Goal: Transaction & Acquisition: Purchase product/service

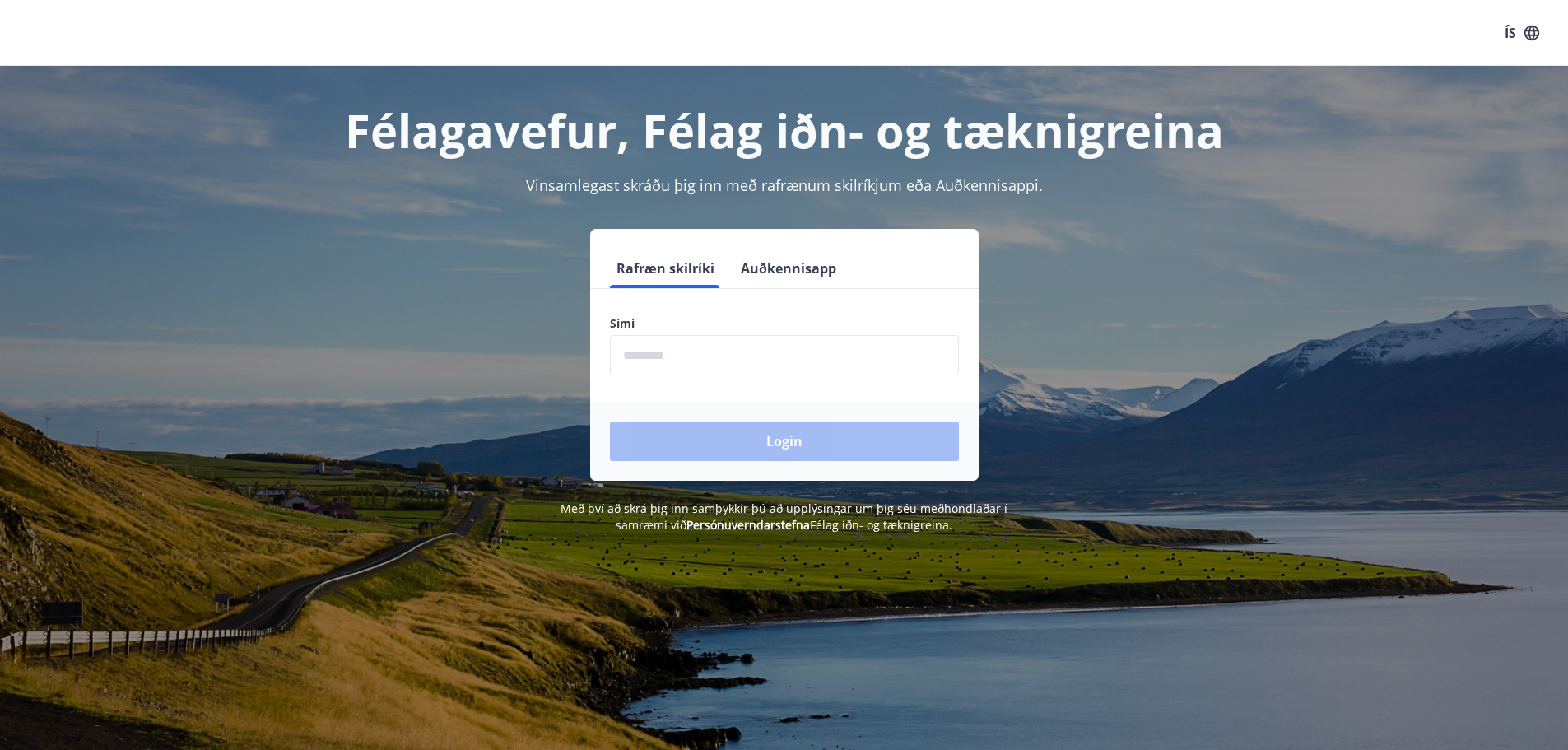
click at [678, 359] on input "phone" at bounding box center [784, 356] width 349 height 41
type input "********"
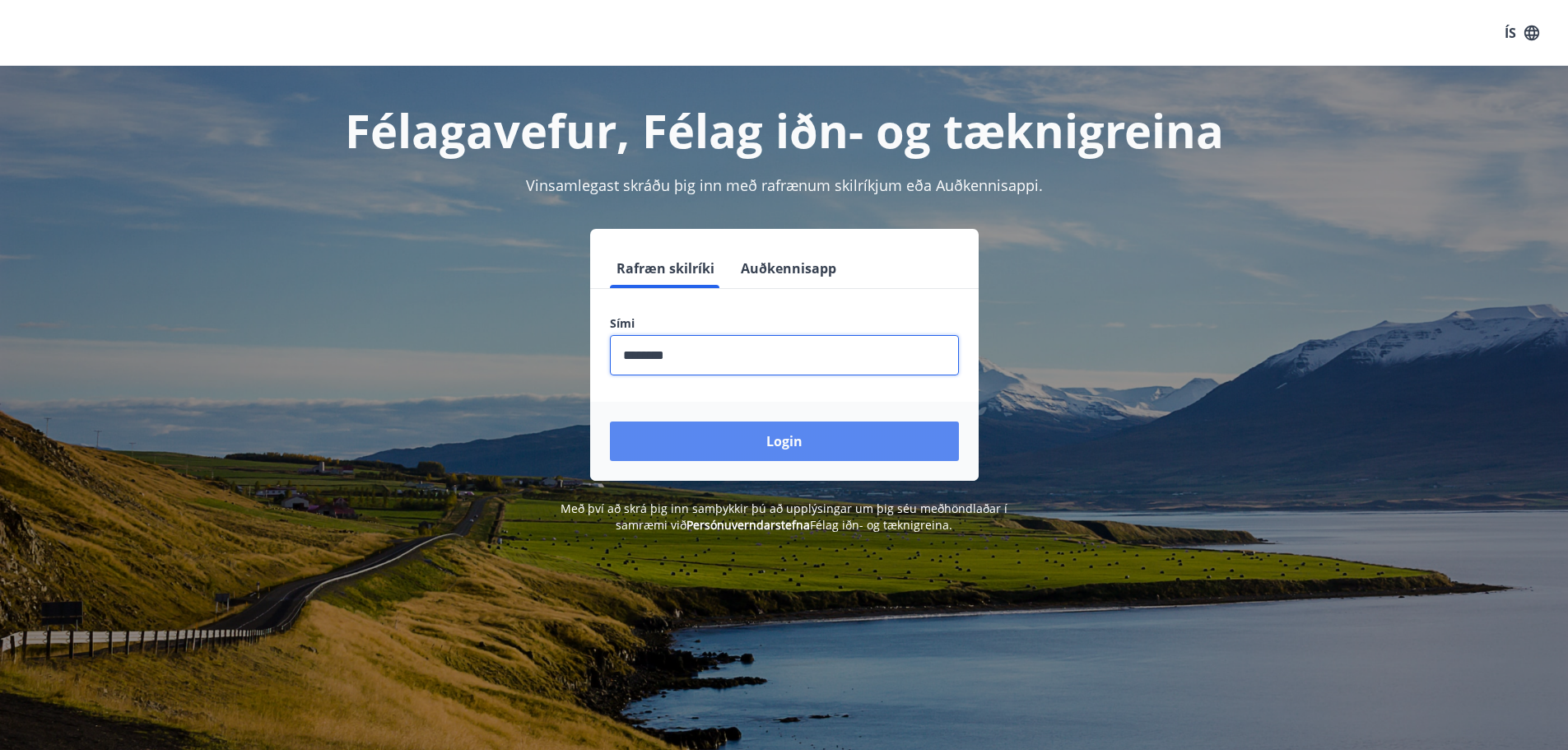
click at [753, 429] on button "Login" at bounding box center [784, 441] width 349 height 40
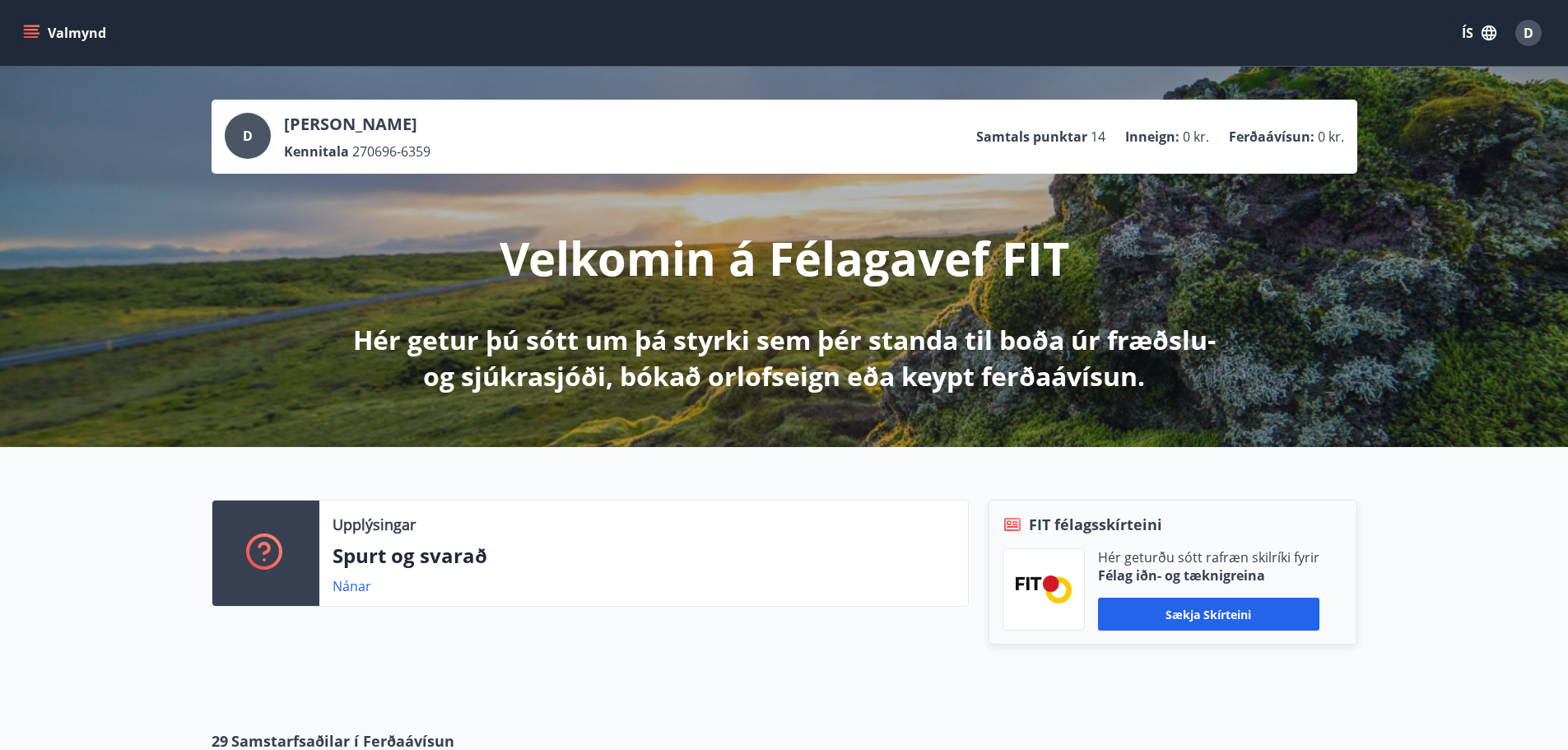
click at [1460, 568] on div "Upplýsingar Spurt og svarað Nánar FIT félagsskírteini Hér geturðu sótt rafræn s…" at bounding box center [784, 575] width 1568 height 256
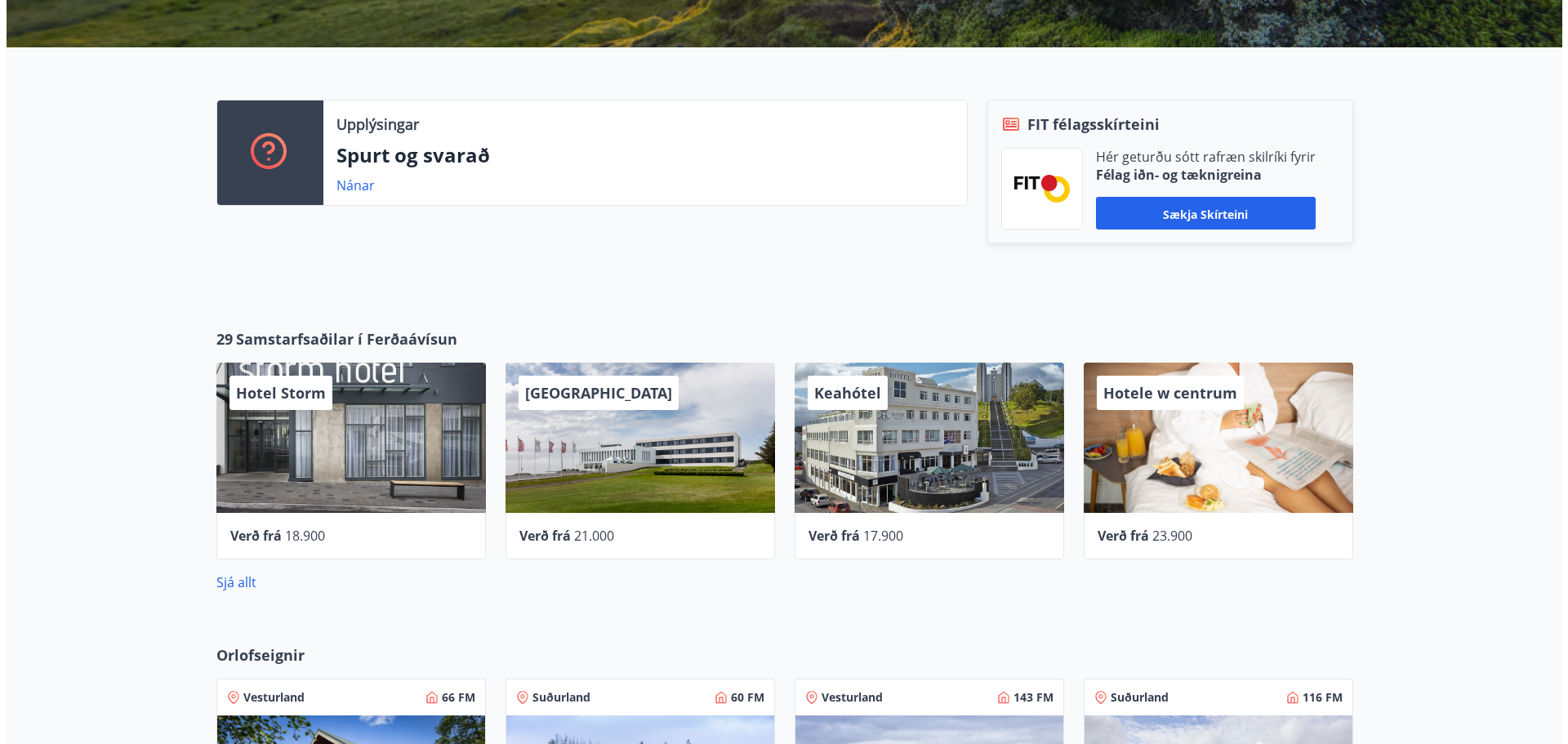
scroll to position [408, 0]
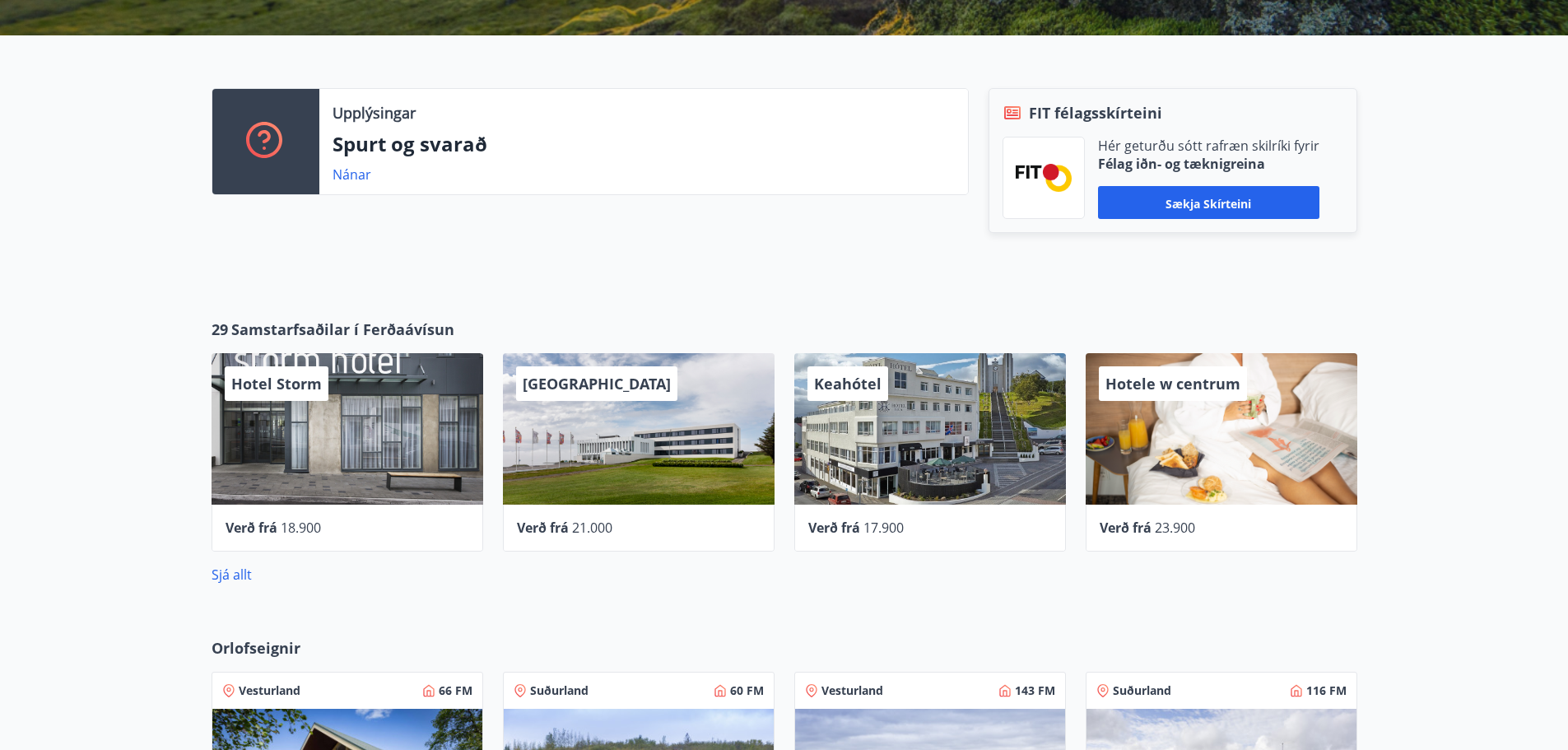
click at [679, 403] on div "Hotel Höfn" at bounding box center [638, 429] width 271 height 152
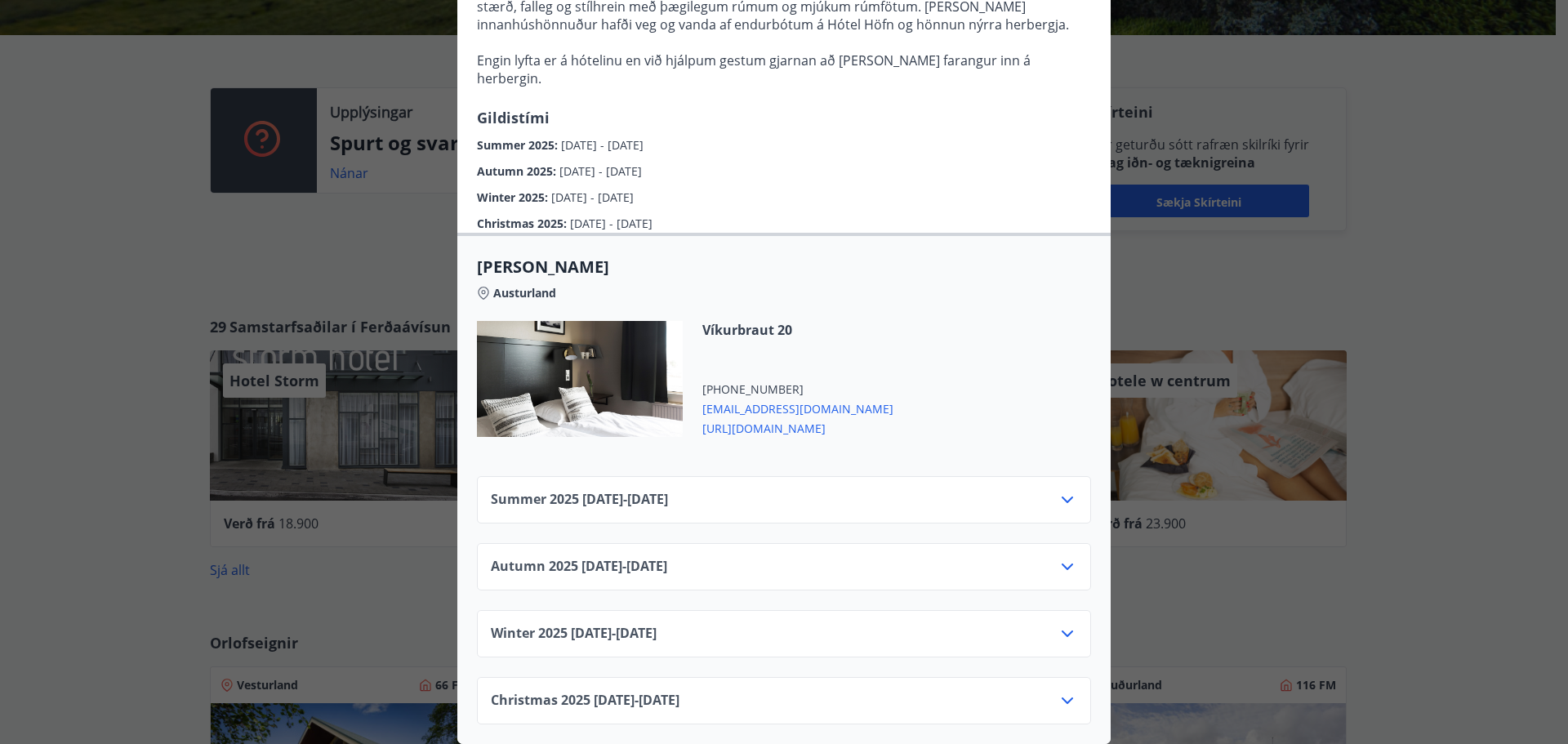
click at [1001, 506] on div "Summer [PHONE_NUMBER][DATE] - [DATE]" at bounding box center [784, 506] width 586 height 33
click at [1088, 496] on div "Summer 2025 01.06.25 - 30.09.25 Autumn 2025 01.10.25 - 31.10.25 Winter 2025 01.…" at bounding box center [784, 590] width 653 height 267
click at [1058, 490] on icon at bounding box center [1067, 499] width 19 height 19
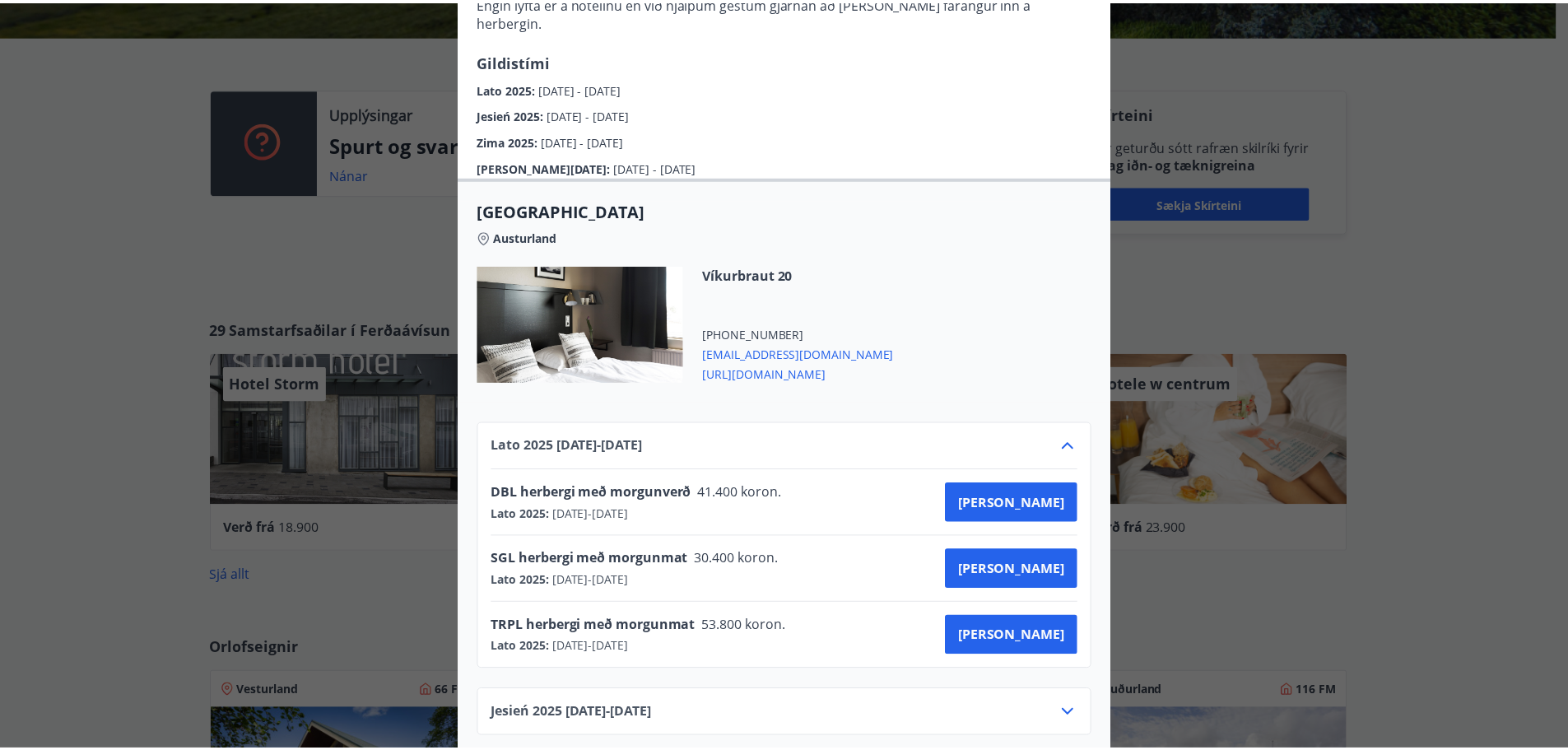
scroll to position [0, 0]
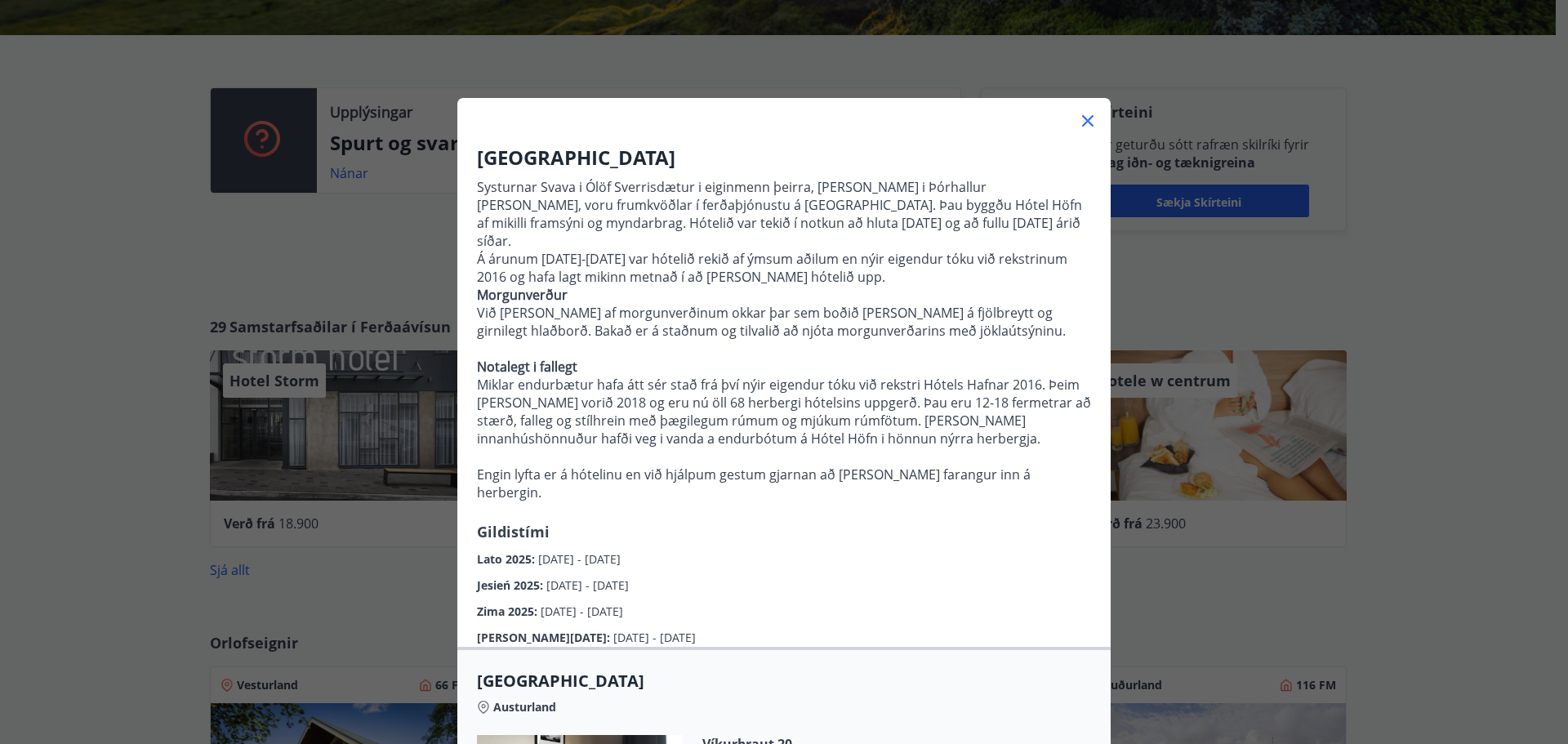
click at [1346, 289] on div "Hotel Höfn Systurnar Svava i Ólöf Sverrisdætur i eiginmenn þeirra, Árni Stefáns…" at bounding box center [784, 372] width 1568 height 744
click at [1078, 120] on icon at bounding box center [1087, 120] width 19 height 19
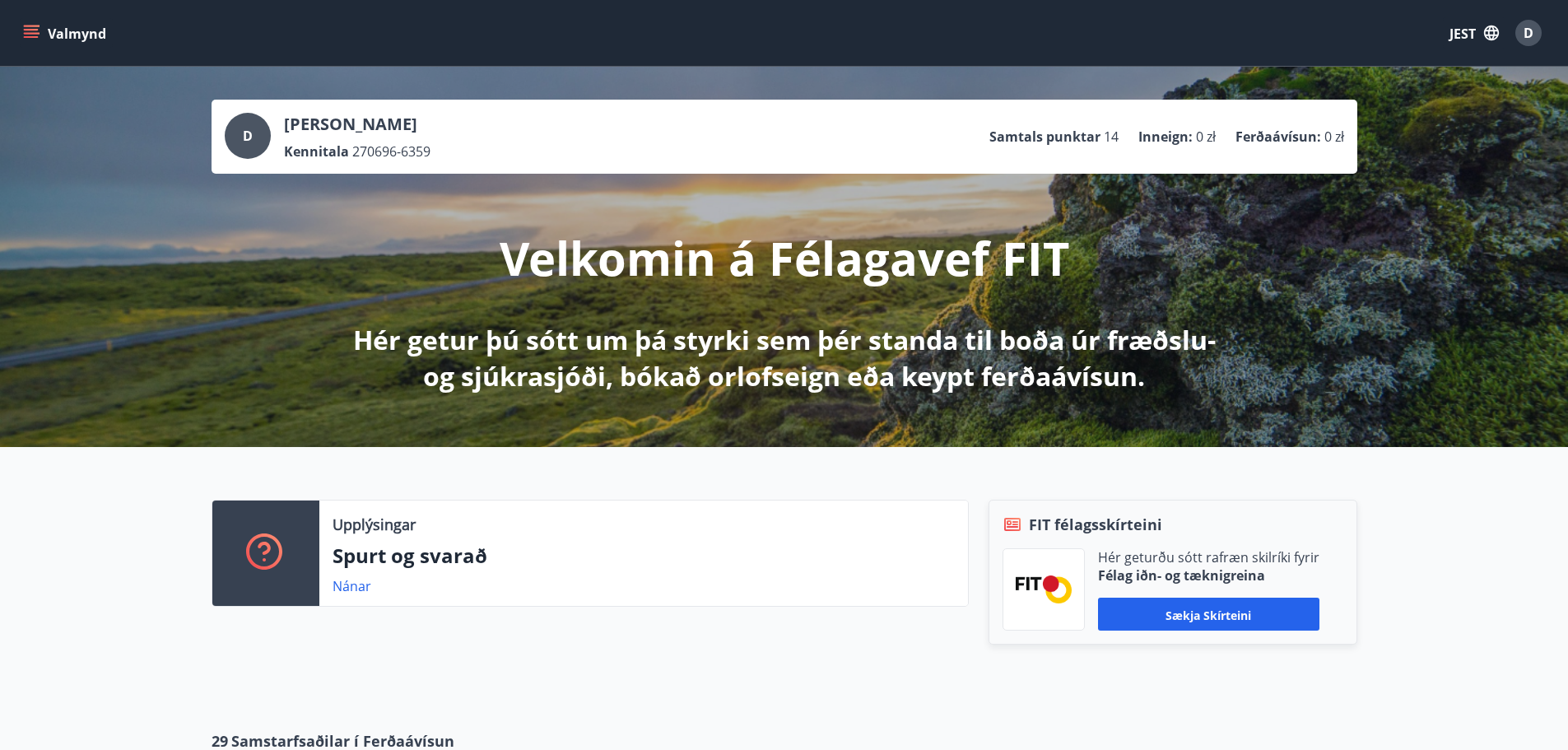
click at [1503, 598] on div "Upplýsingar Spurt og svarað Nánar FIT félagsskírteini Hér geturðu sótt rafræn s…" at bounding box center [784, 575] width 1568 height 256
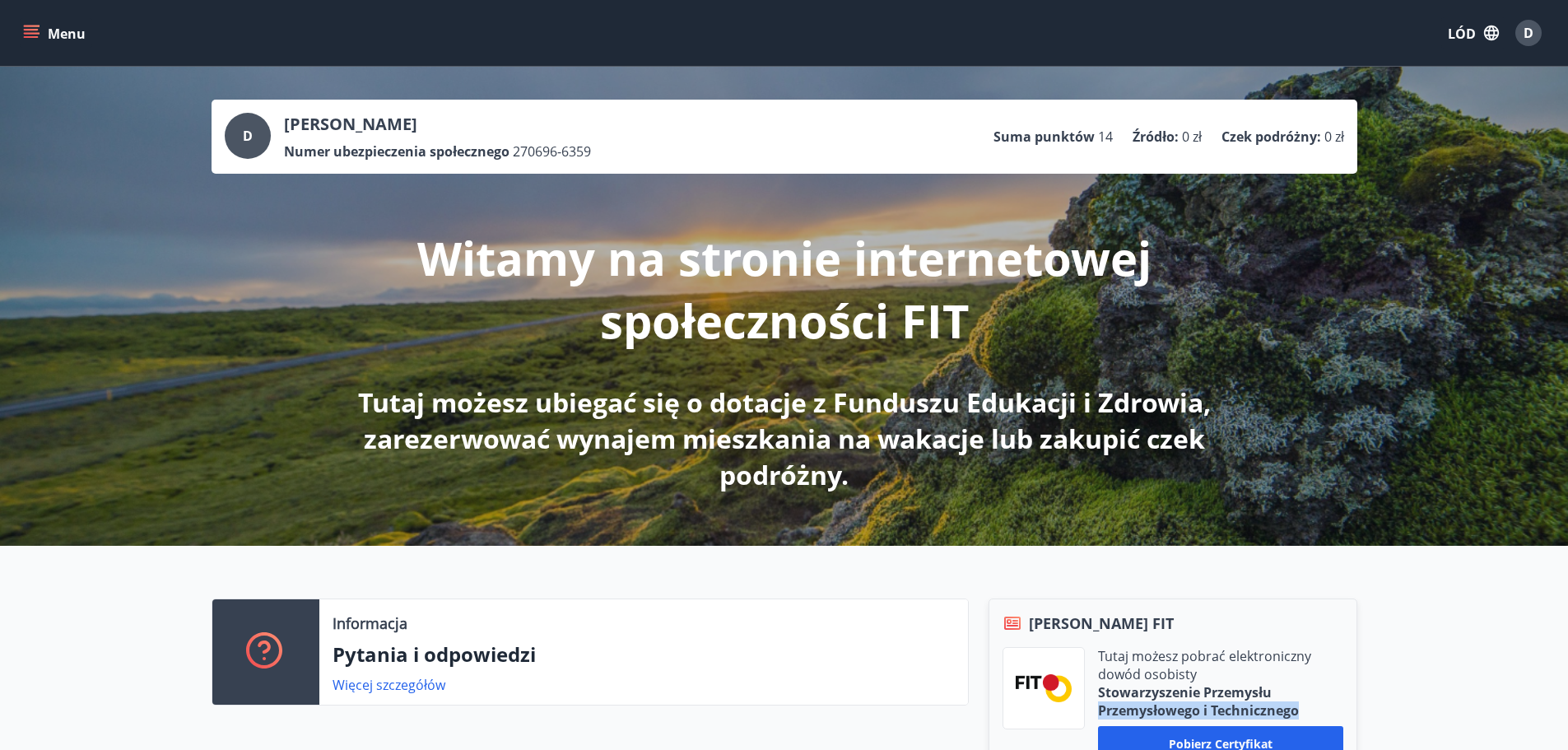
click at [1445, 700] on div "Informacja Pytania i odpowiedzi Więcej szczegółów Karta członkowska FIT Tutaj m…" at bounding box center [784, 688] width 1568 height 286
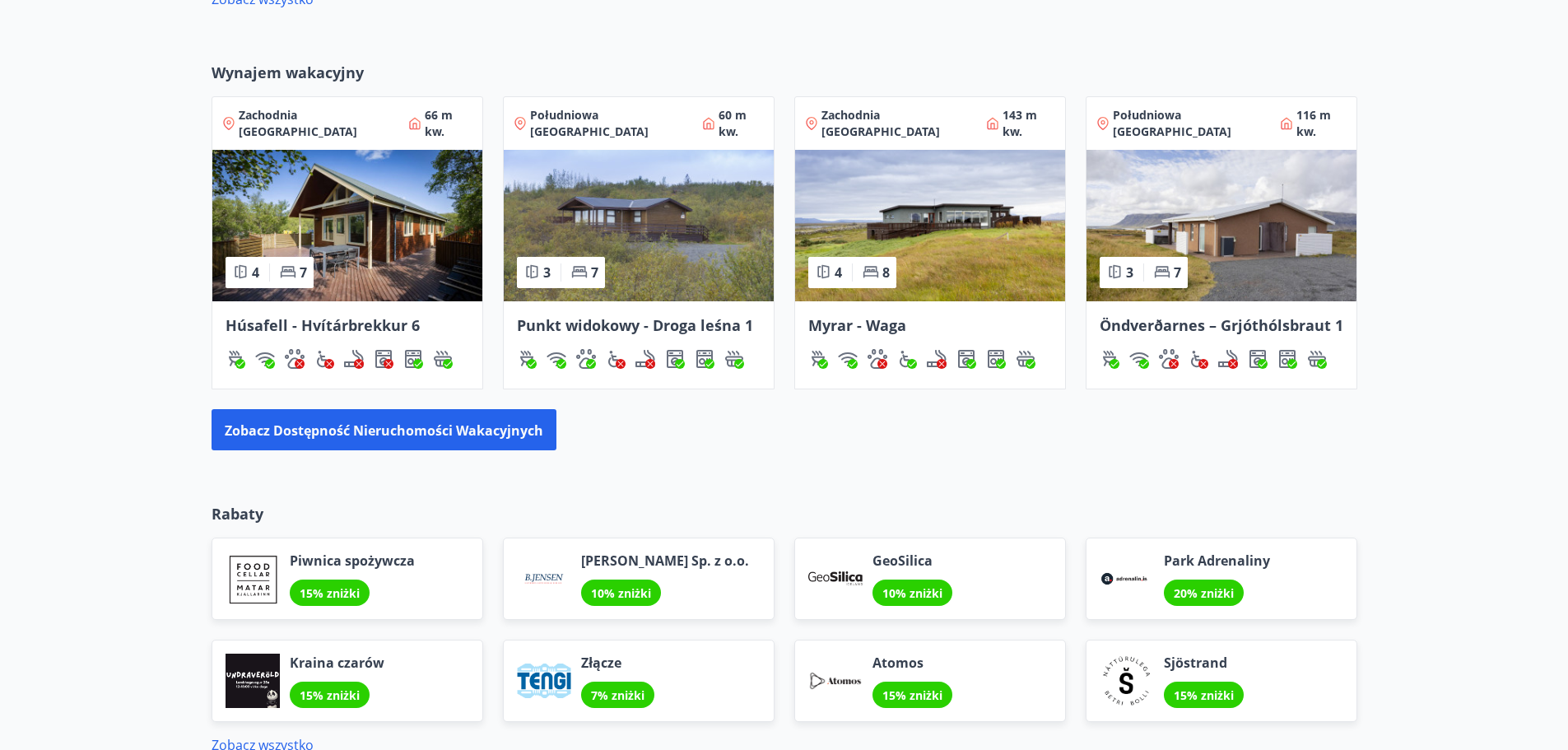
scroll to position [1152, 0]
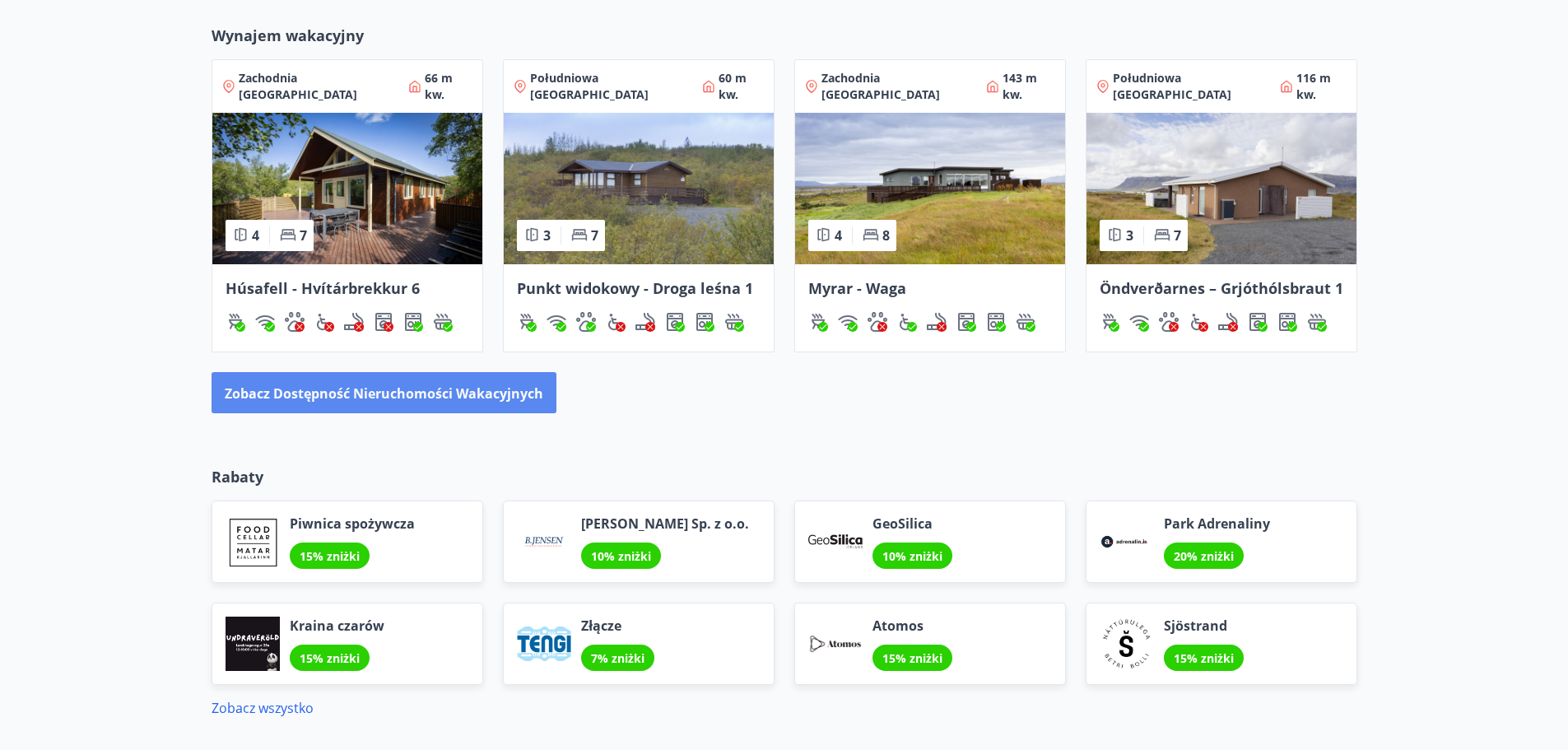
click at [486, 386] on button "Zobacz dostępność nieruchomości wakacyjnych" at bounding box center [383, 393] width 345 height 41
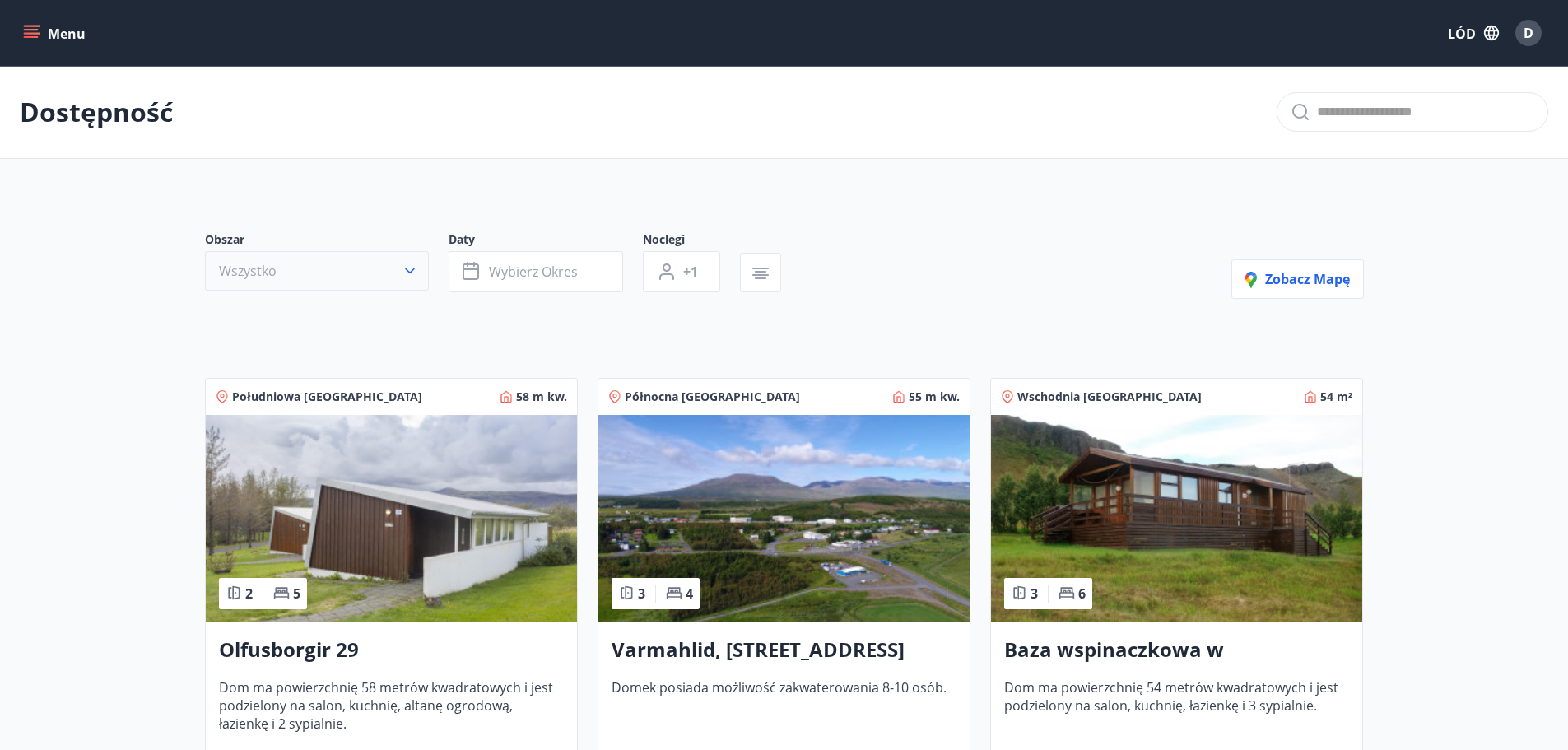
click at [358, 259] on button "Wszystko" at bounding box center [317, 270] width 224 height 40
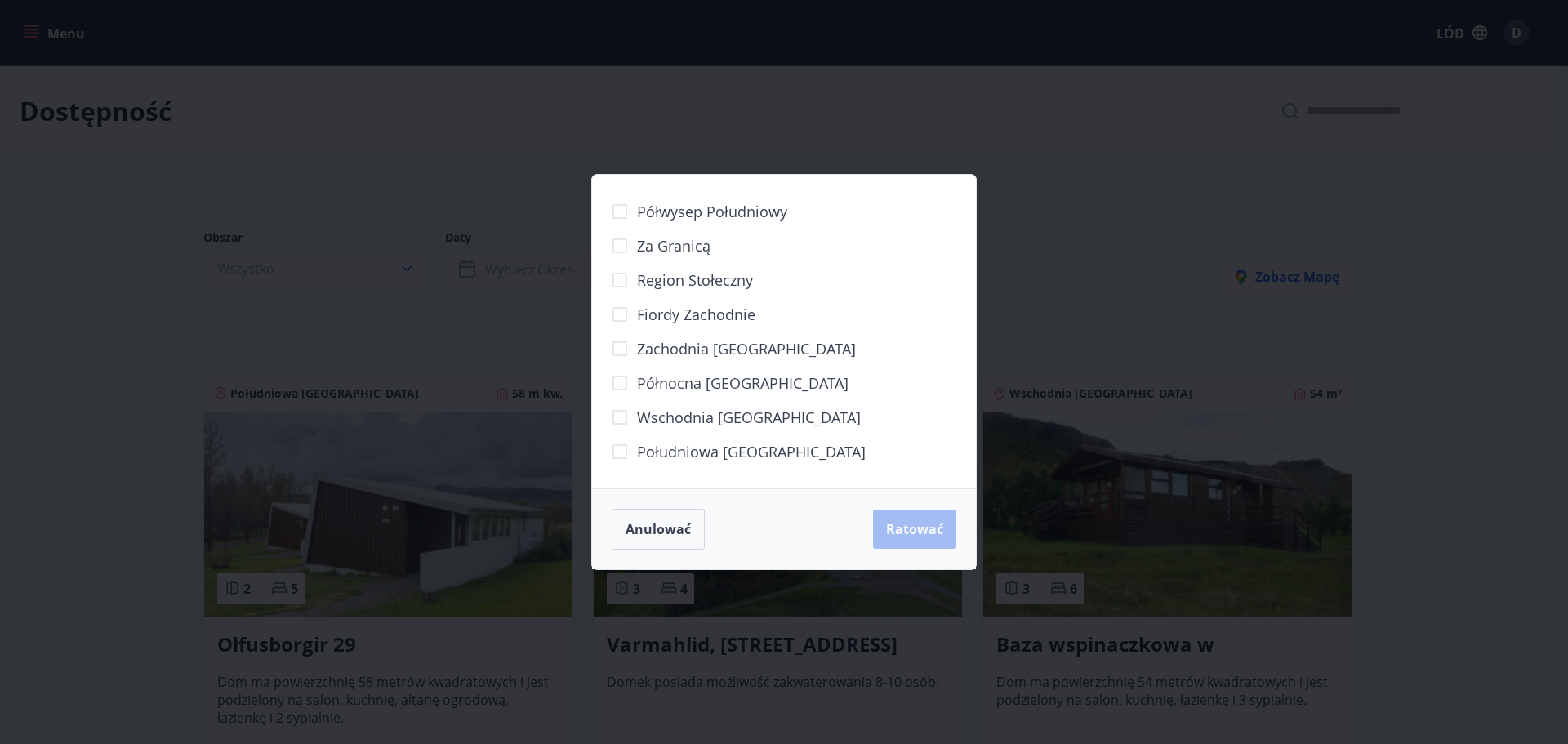
click at [543, 128] on div "Półwysep Południowy Za granicą Region stołeczny [GEOGRAPHIC_DATA] Zachodnia [GE…" at bounding box center [784, 372] width 1568 height 744
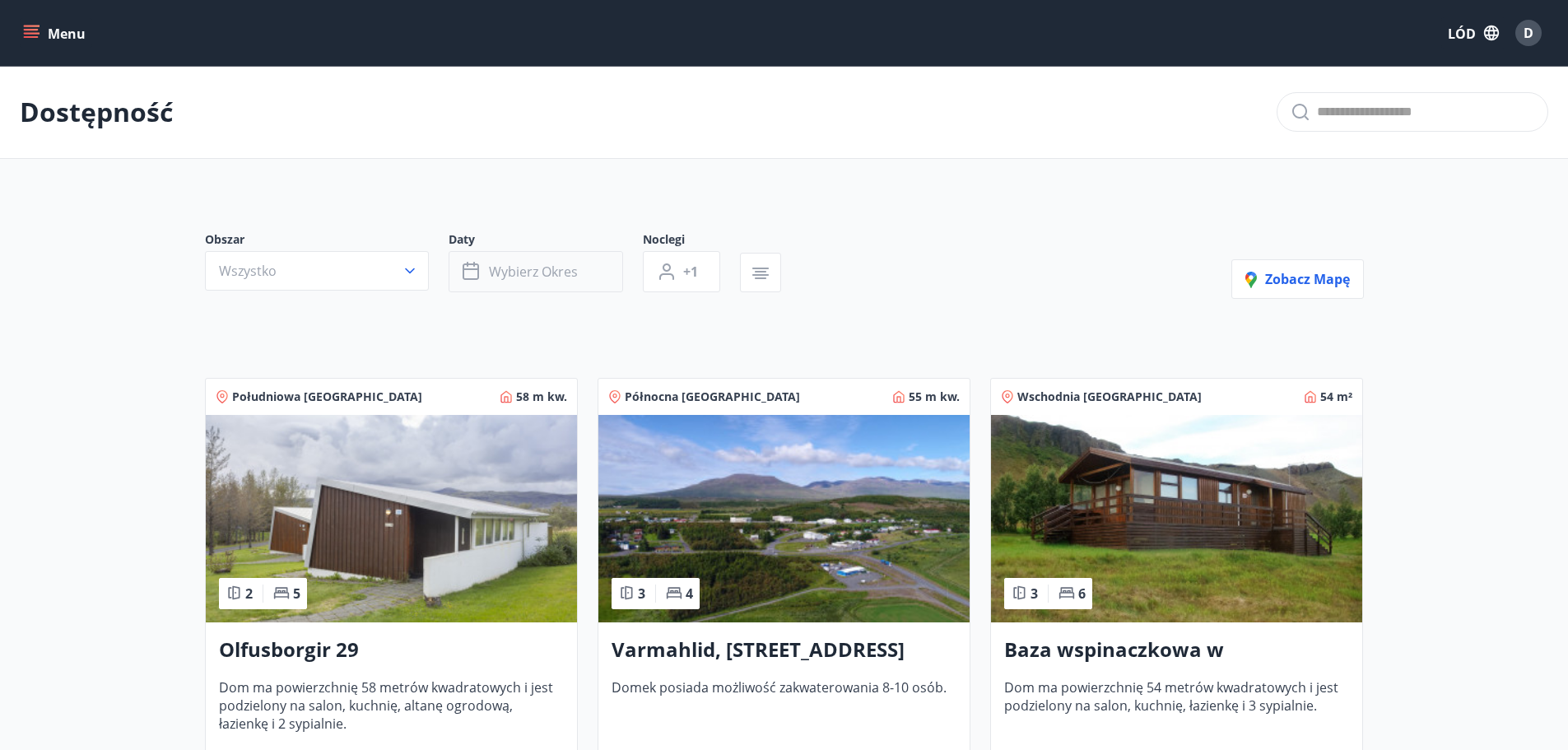
click at [516, 269] on font "Wybierz okres" at bounding box center [533, 271] width 89 height 19
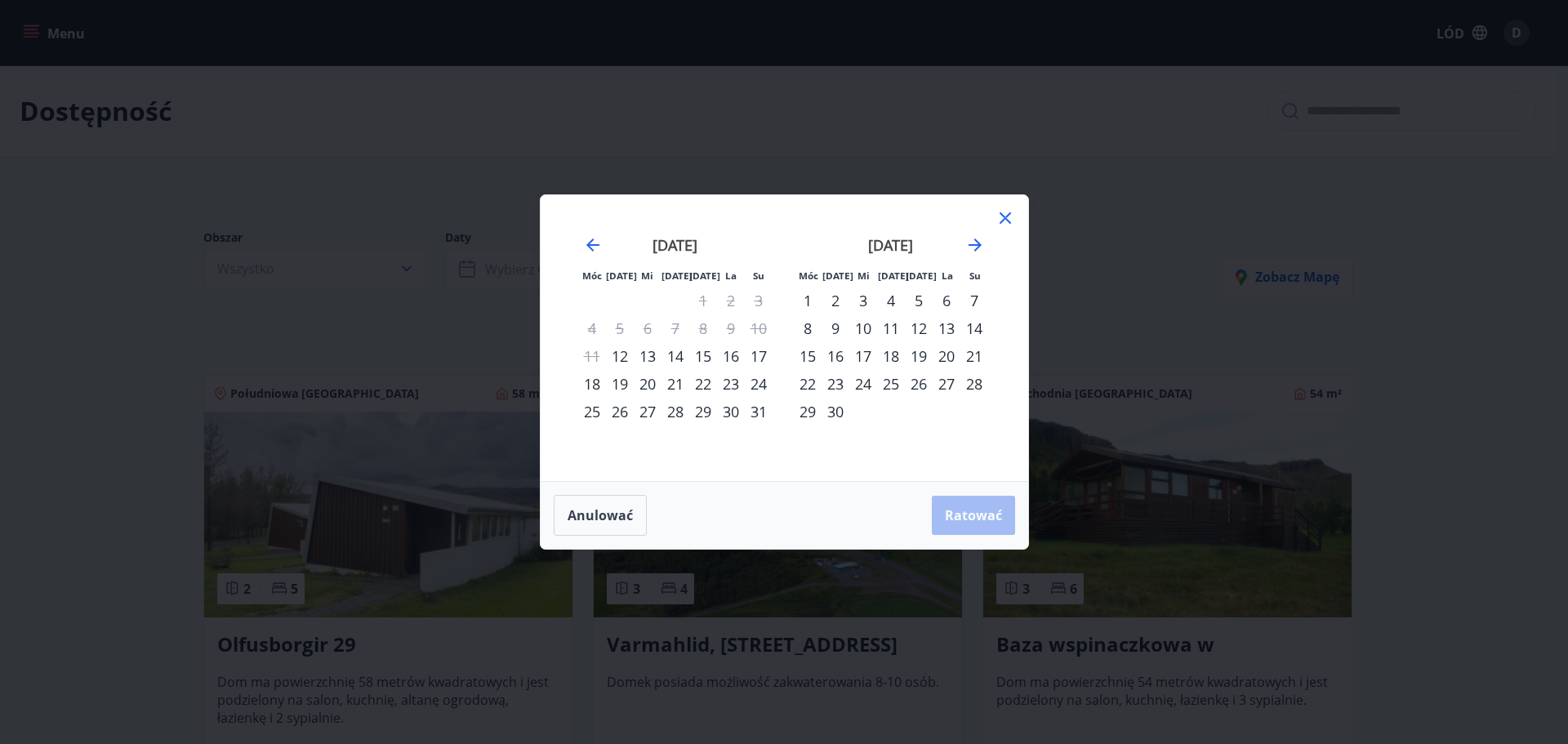
click at [735, 355] on font "16" at bounding box center [731, 355] width 17 height 19
click at [752, 355] on font "17" at bounding box center [759, 355] width 17 height 19
click at [961, 517] on font "Ratować" at bounding box center [973, 515] width 57 height 18
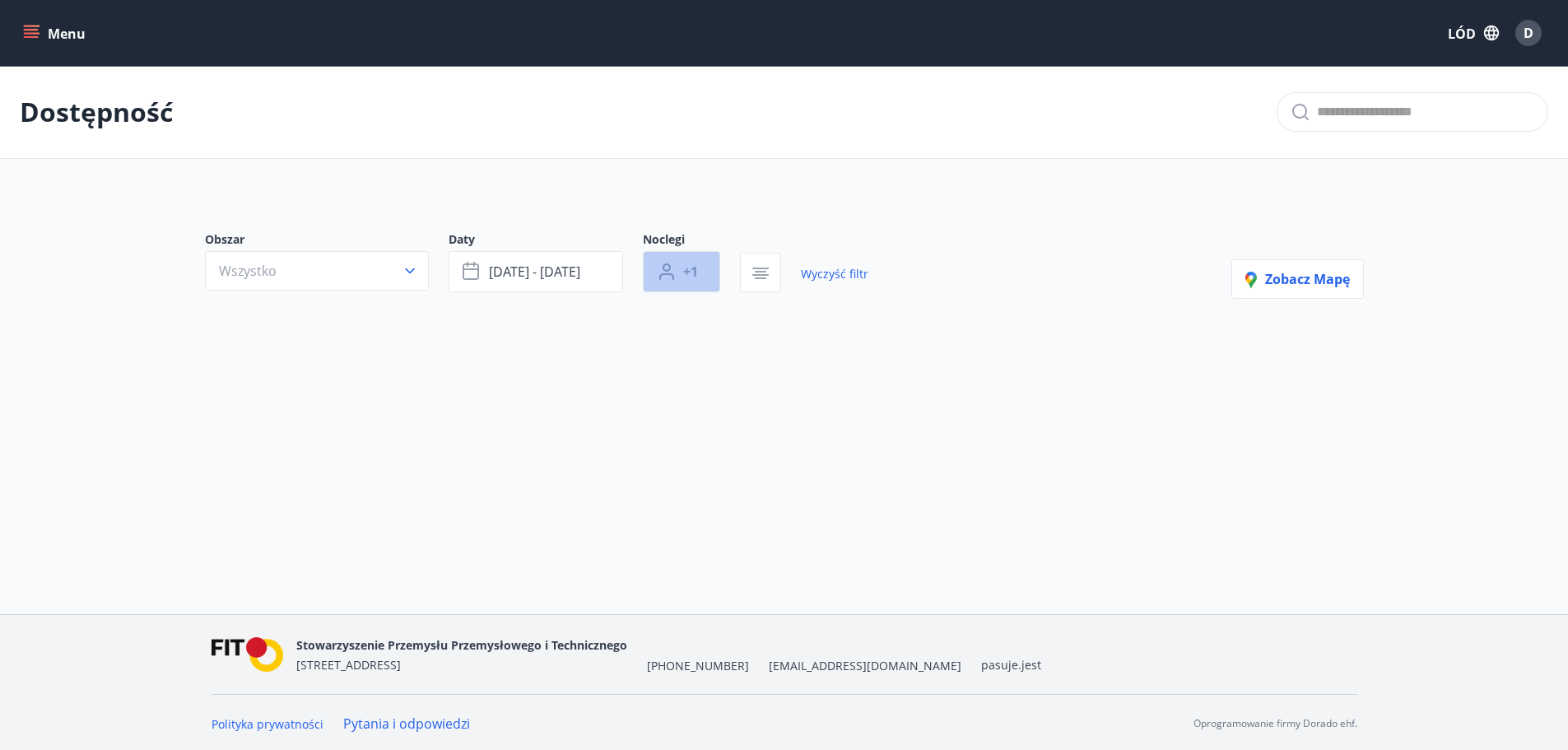
click at [691, 272] on font "+1" at bounding box center [691, 271] width 15 height 19
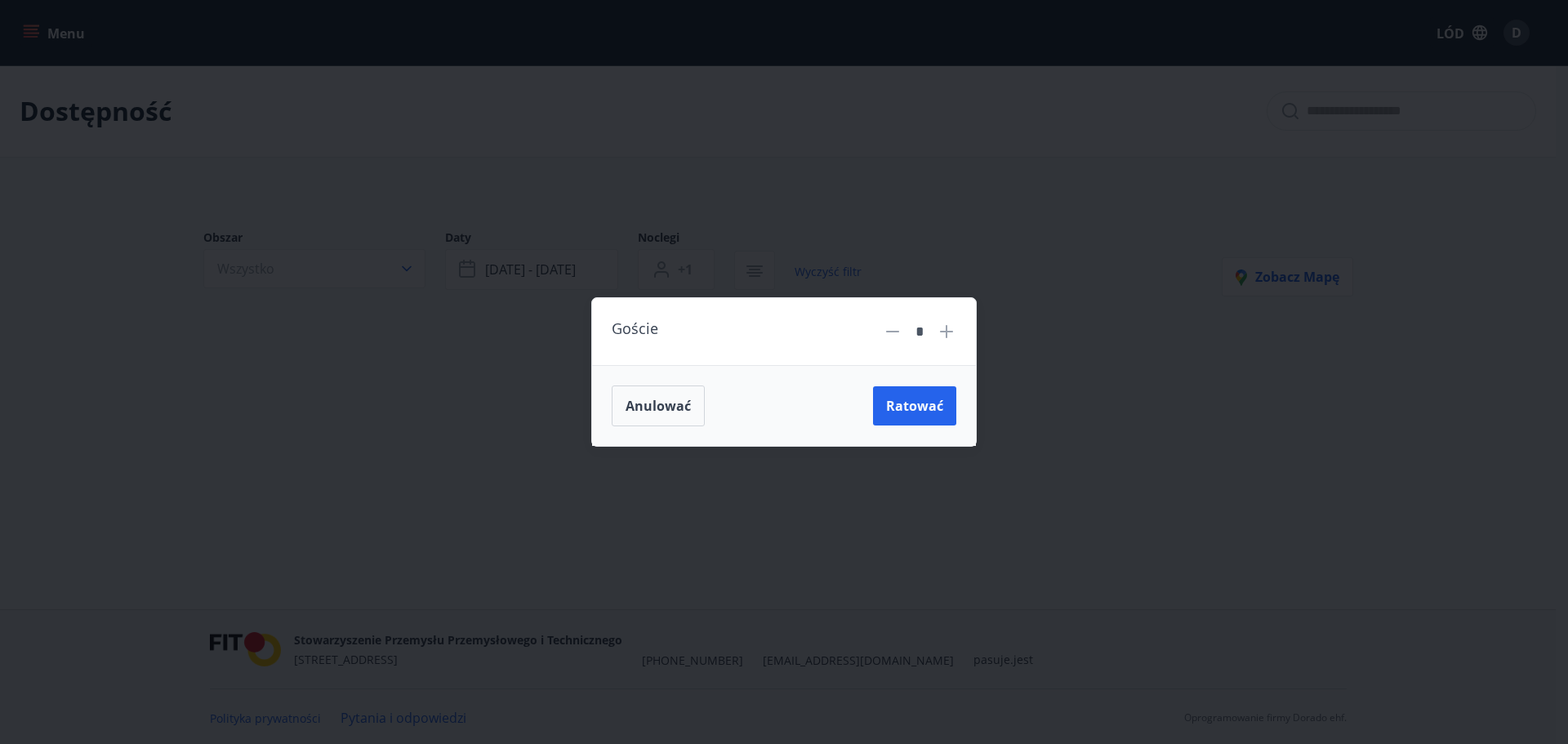
click at [947, 333] on icon at bounding box center [947, 332] width 2 height 2
click at [947, 332] on icon at bounding box center [947, 332] width 2 height 2
type input "*"
click at [926, 402] on font "Ratować" at bounding box center [915, 406] width 57 height 18
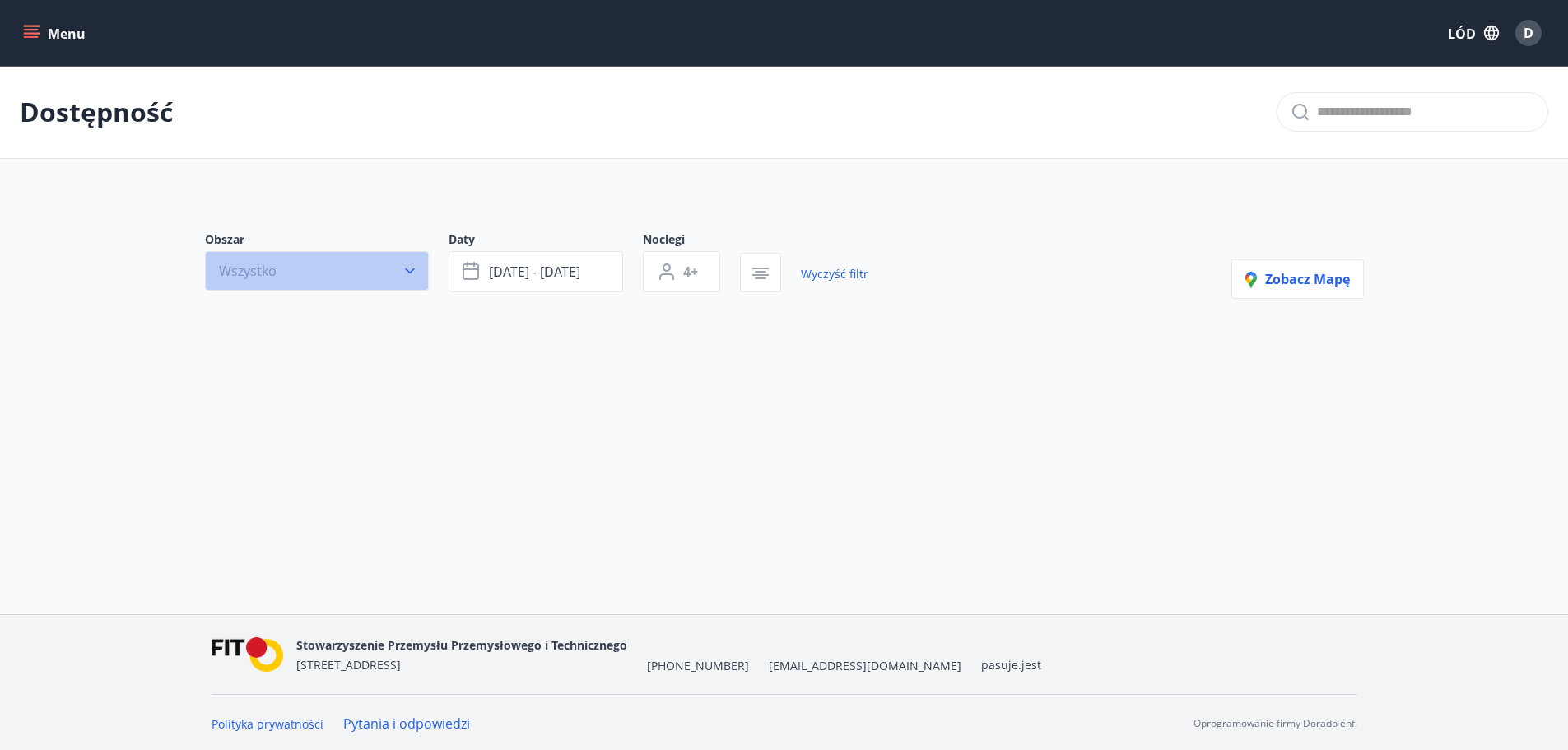
click at [342, 261] on button "Wszystko" at bounding box center [317, 270] width 224 height 40
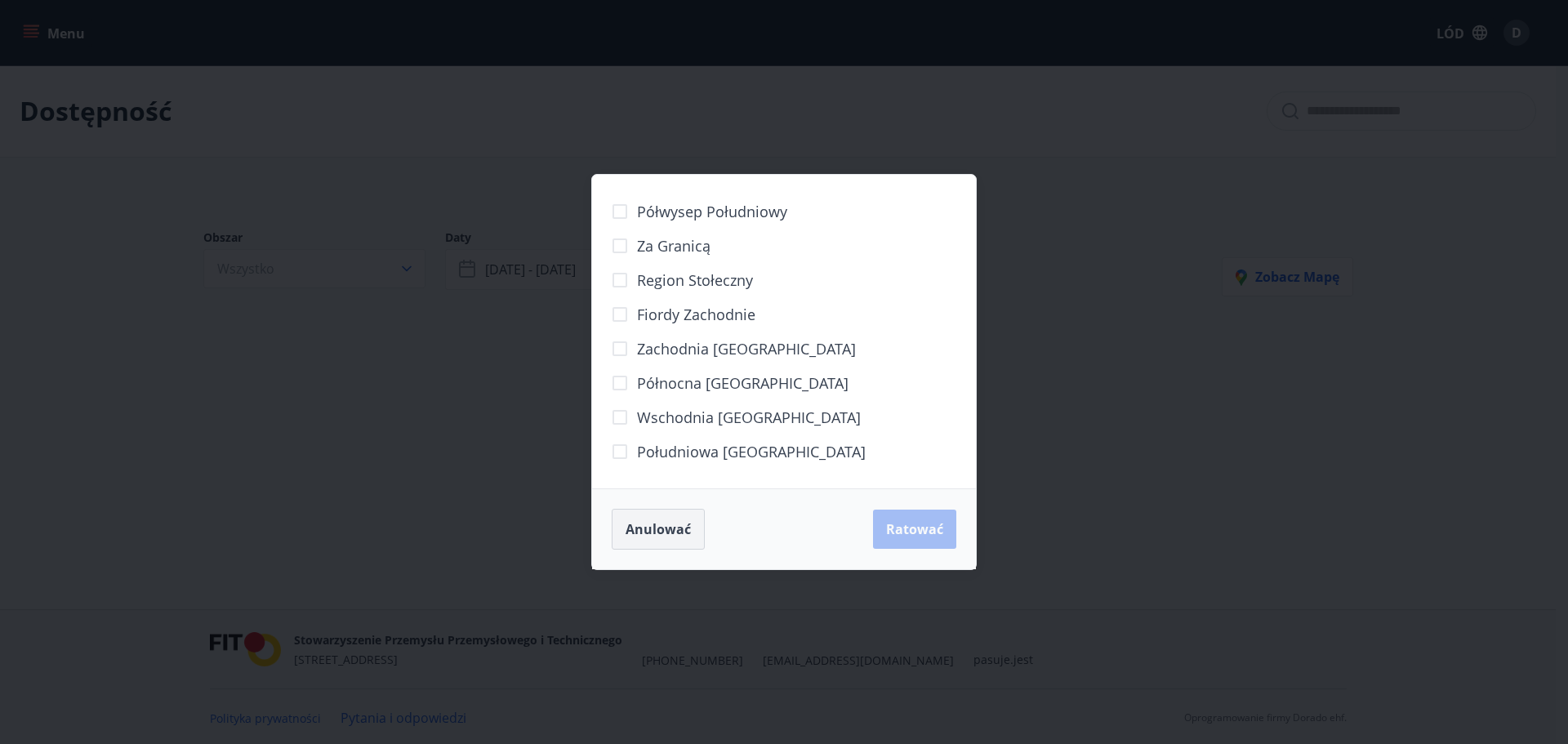
click at [649, 533] on font "Anulować" at bounding box center [658, 529] width 65 height 18
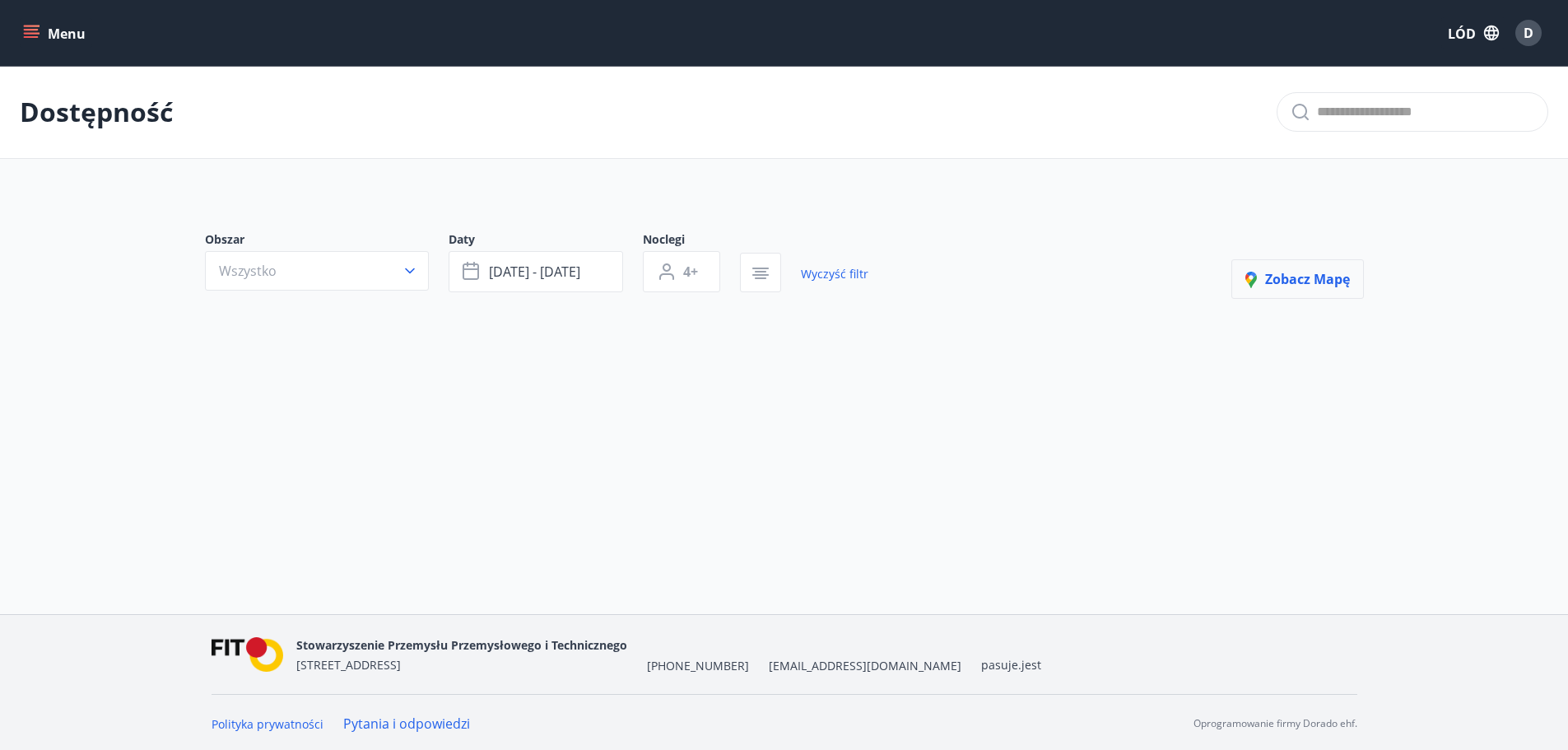
click at [1266, 299] on button "Zobacz mapę" at bounding box center [1297, 279] width 132 height 40
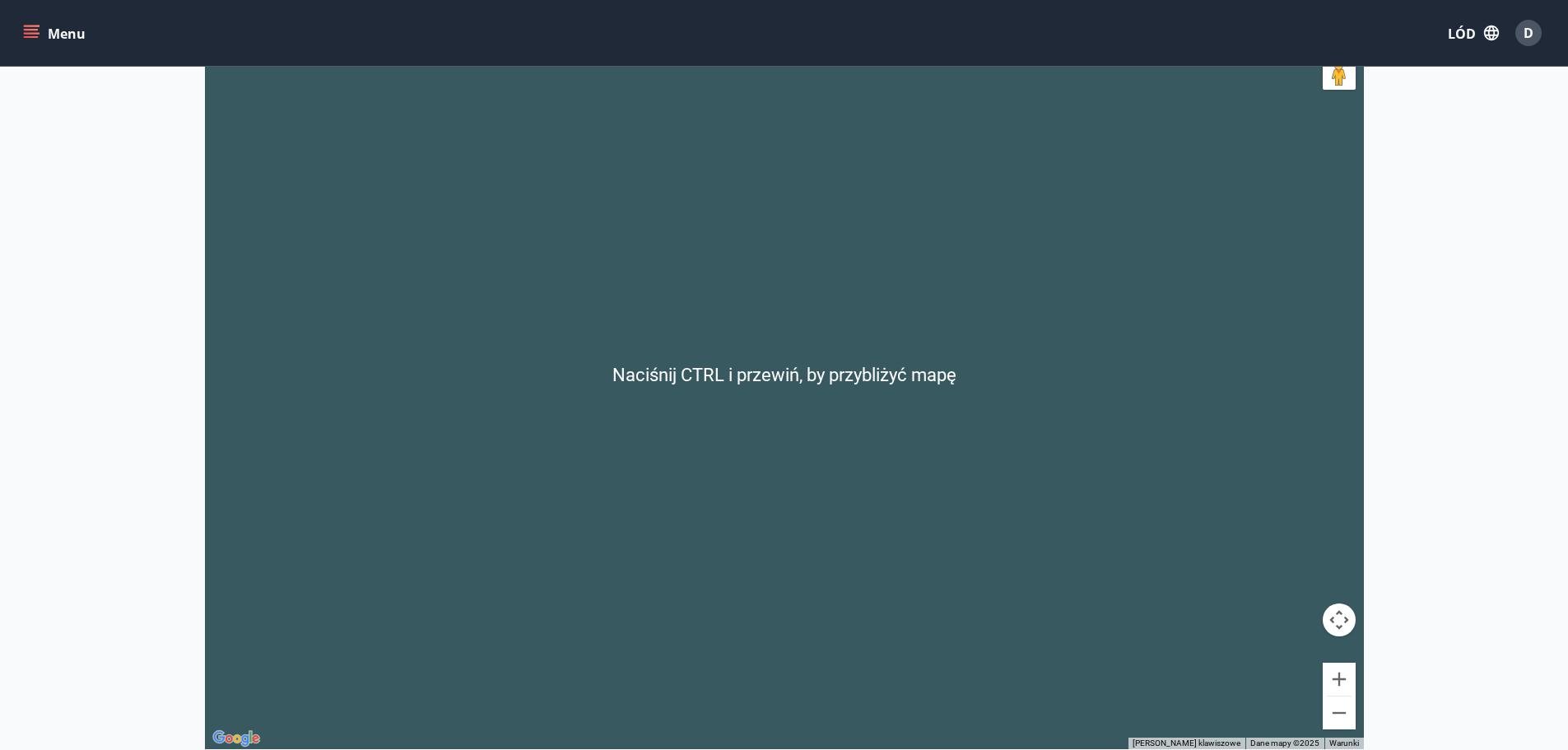
click at [862, 381] on div at bounding box center [784, 374] width 1159 height 750
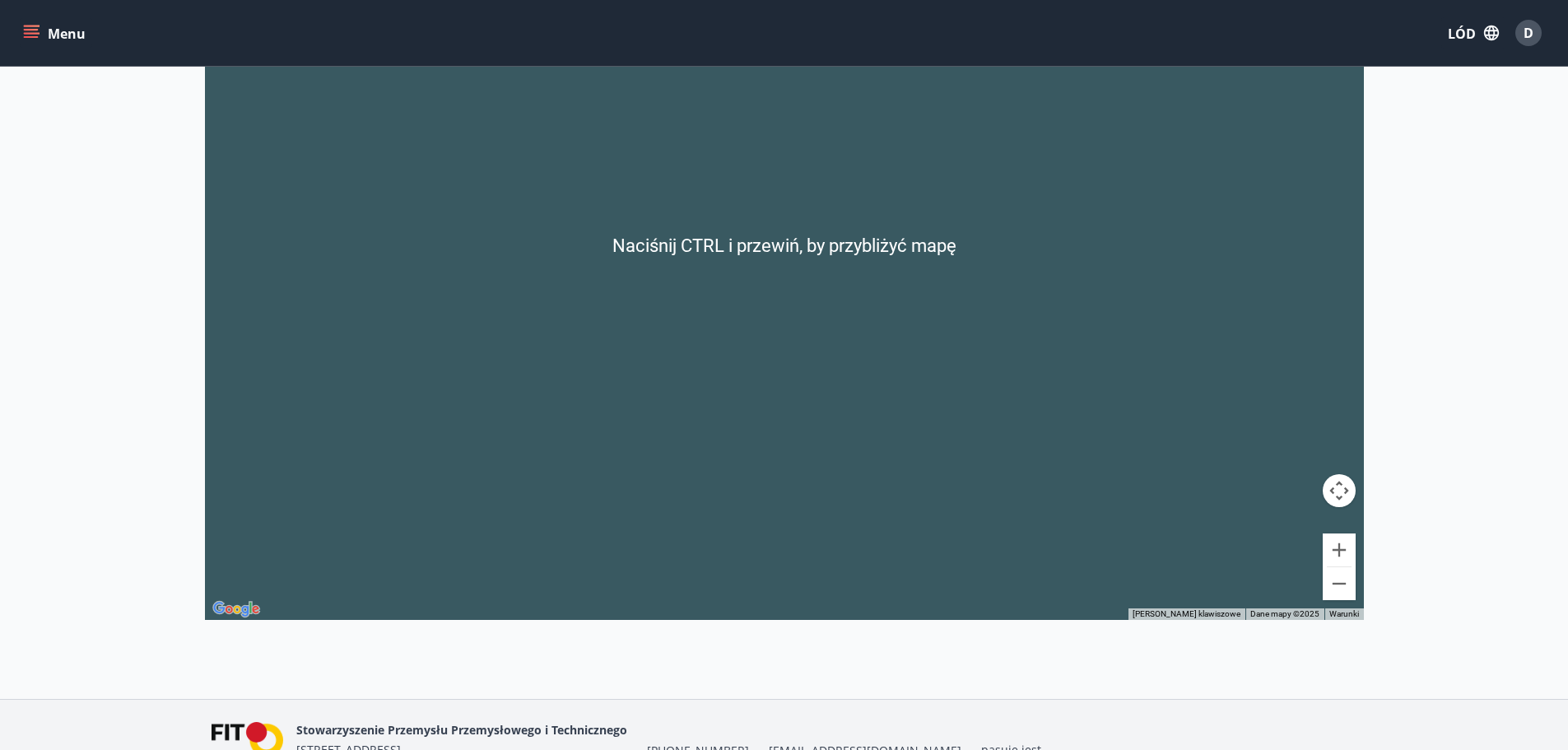
scroll to position [329, 0]
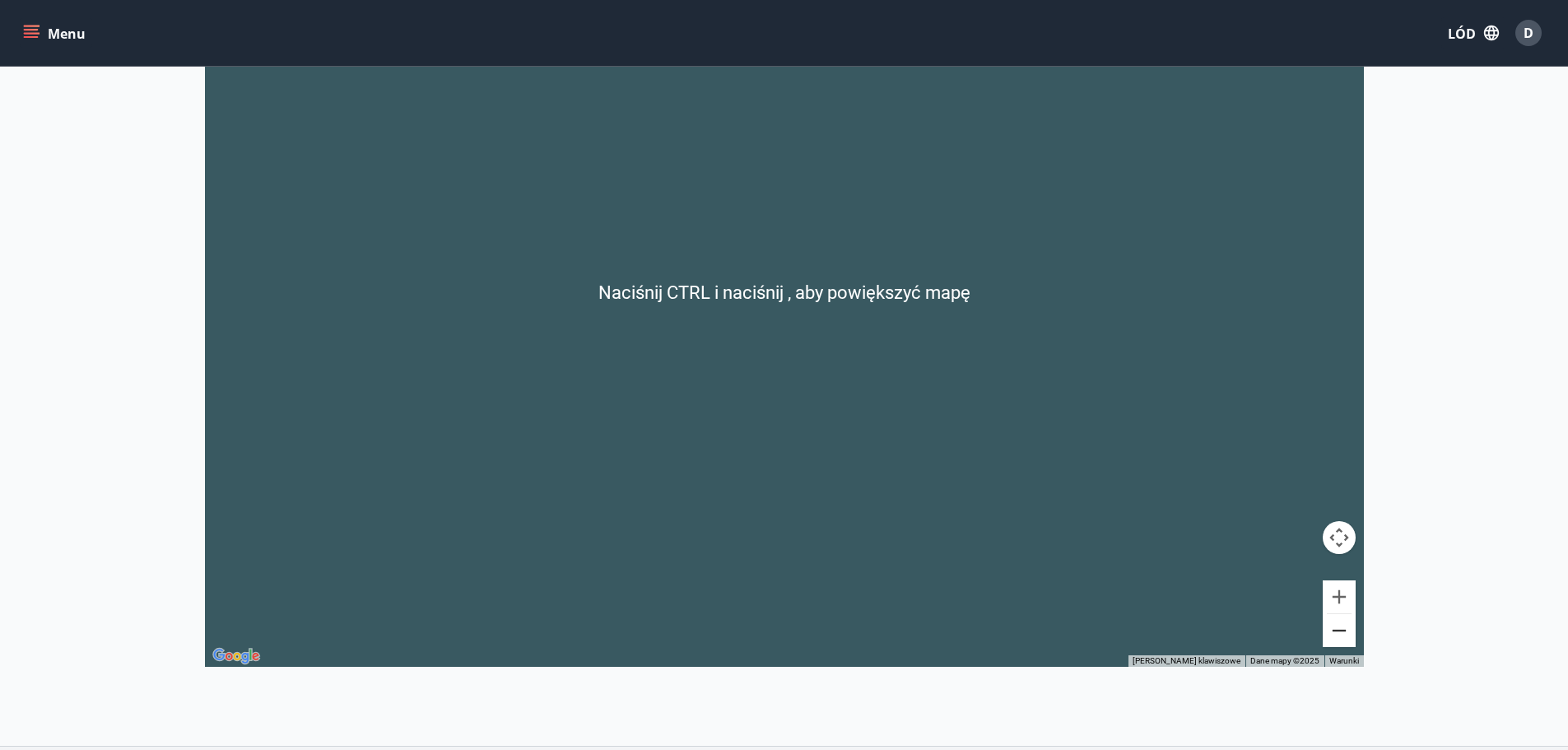
click at [1345, 631] on button "Zapraszamy." at bounding box center [1339, 631] width 33 height 33
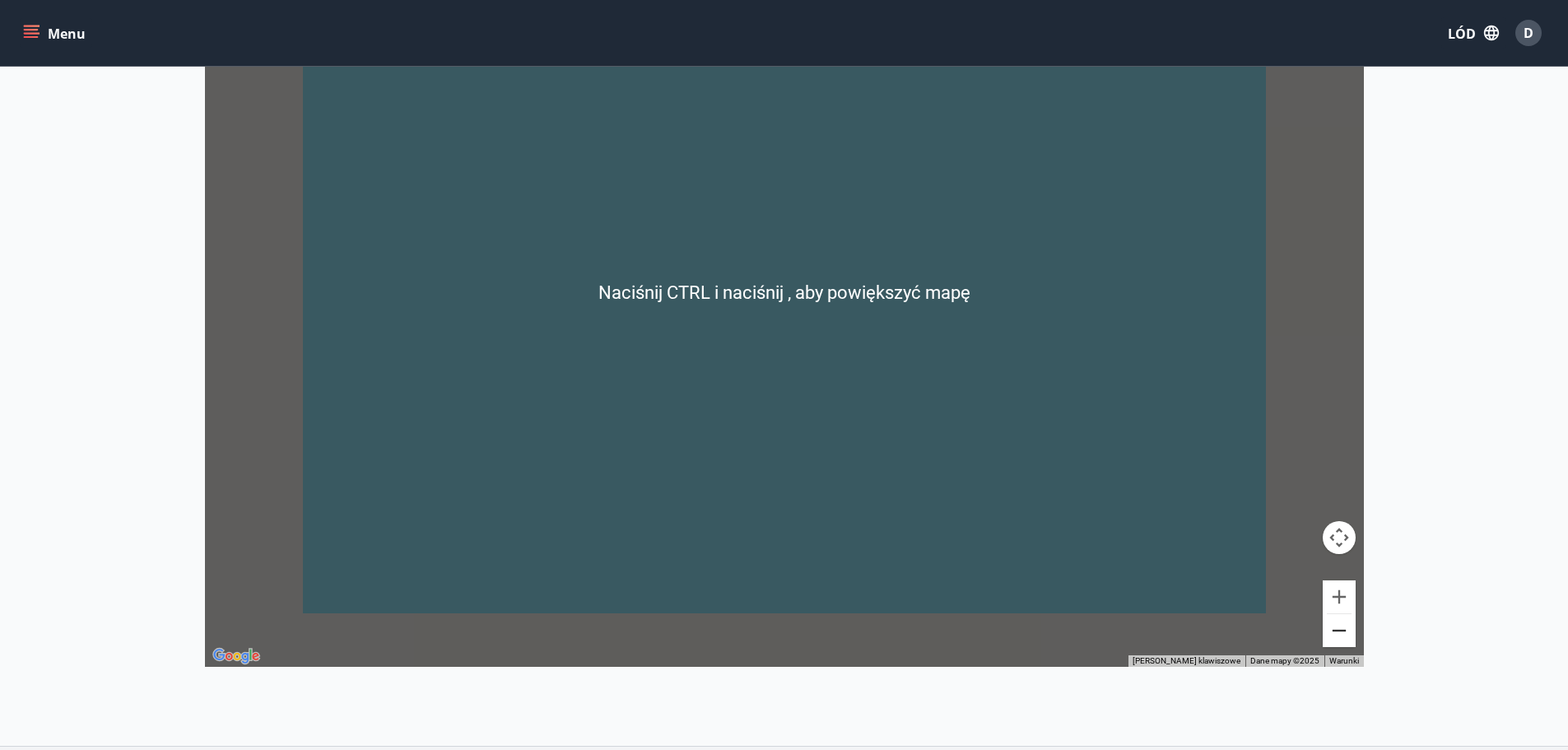
click at [1344, 631] on button "Zapraszamy." at bounding box center [1339, 631] width 33 height 33
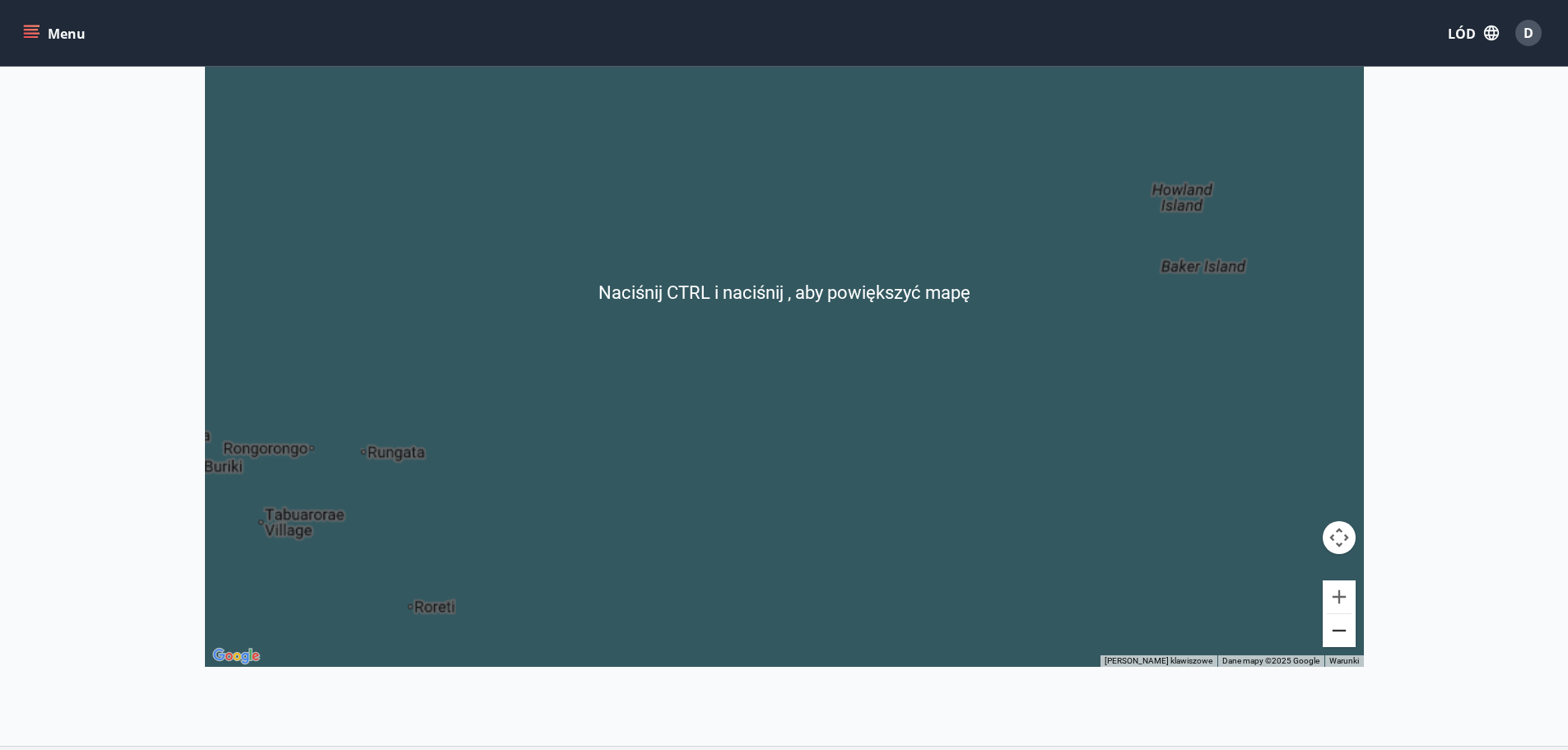
click at [1344, 631] on button "Zapraszamy." at bounding box center [1339, 631] width 33 height 33
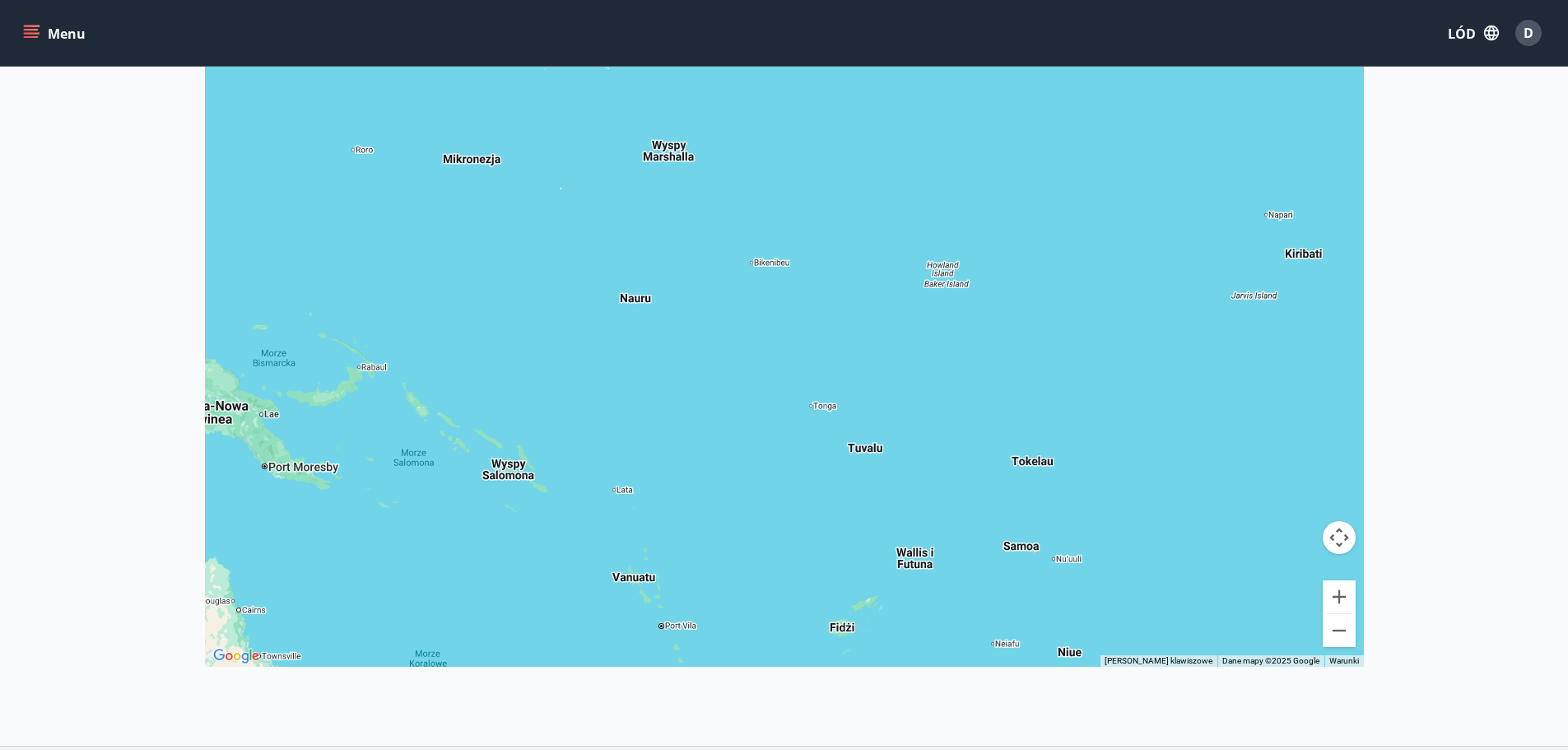
drag, startPoint x: 767, startPoint y: 384, endPoint x: 864, endPoint y: 379, distance: 97.1
click at [864, 379] on div at bounding box center [784, 292] width 1159 height 750
click at [1339, 637] on button "Zapraszamy." at bounding box center [1339, 631] width 33 height 33
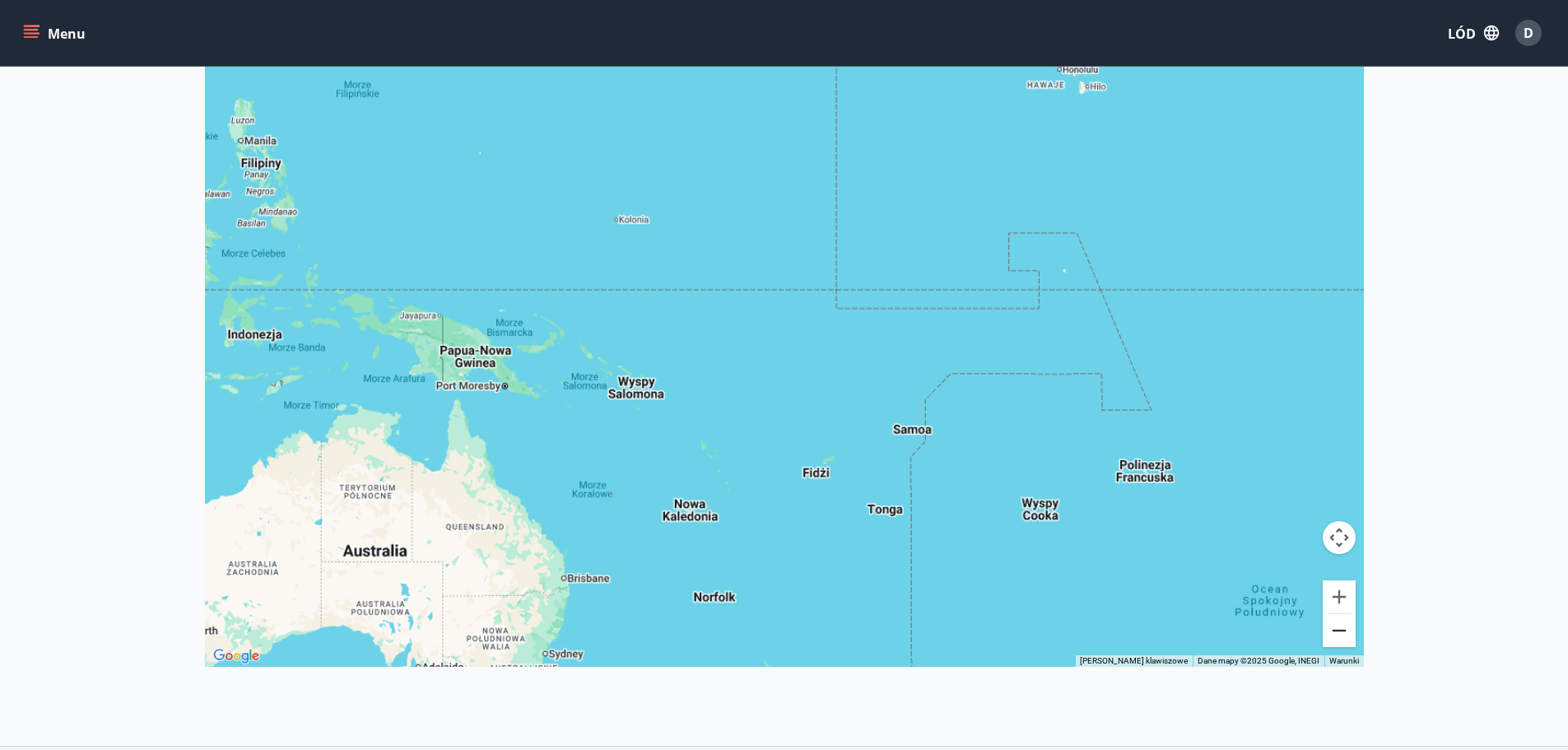
click at [1339, 637] on button "Zapraszamy." at bounding box center [1339, 631] width 33 height 33
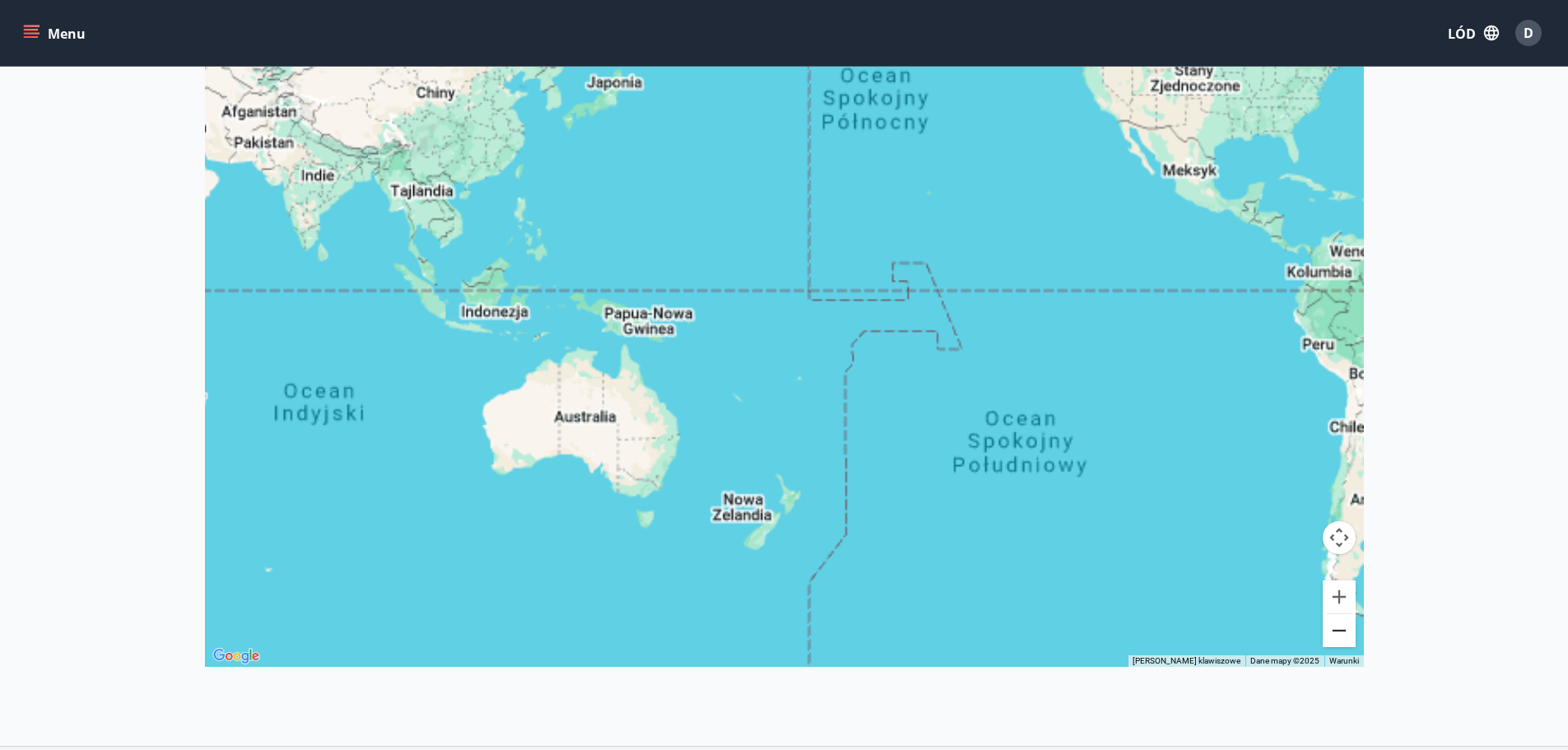
click at [1339, 637] on button "Zapraszamy." at bounding box center [1339, 631] width 33 height 33
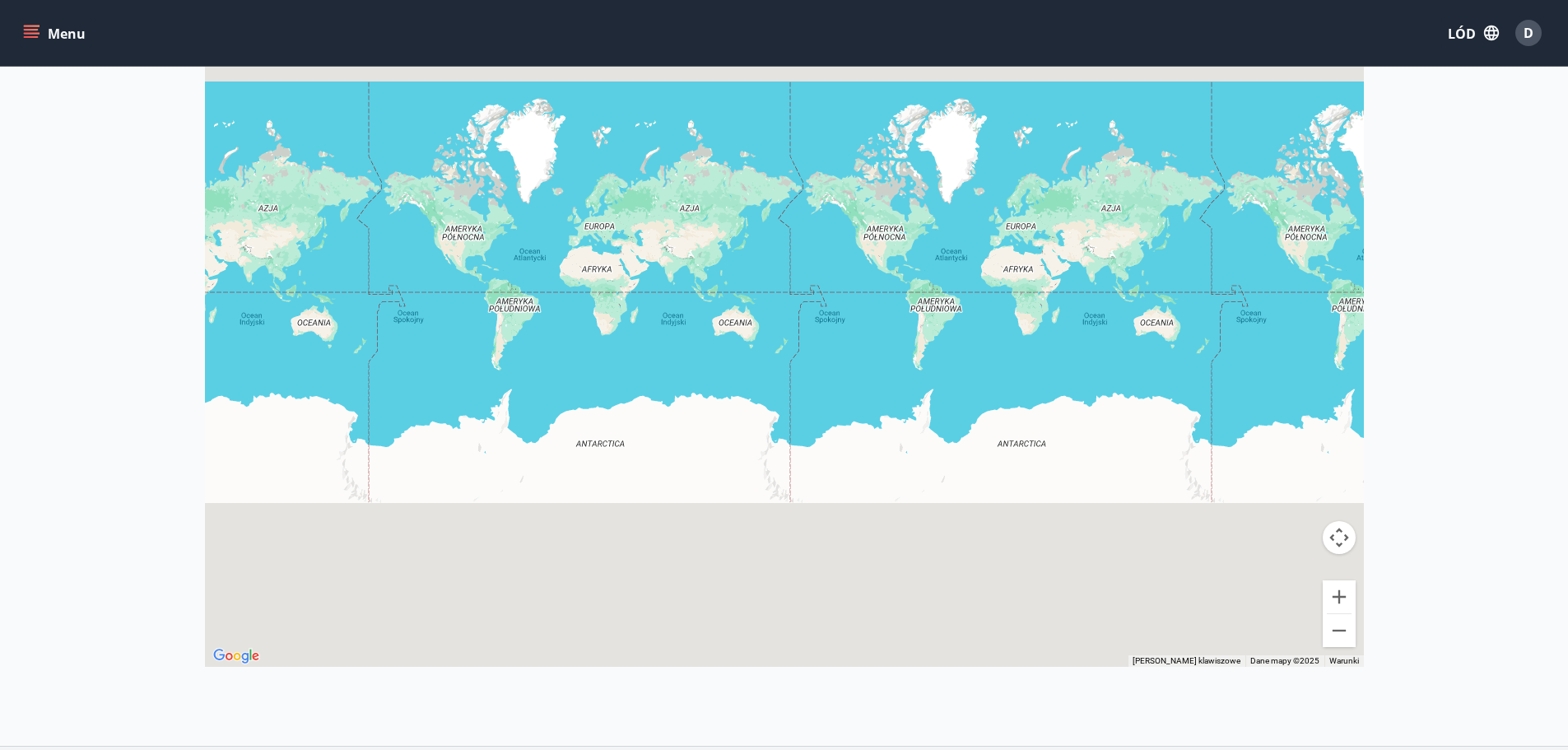
drag, startPoint x: 770, startPoint y: 294, endPoint x: 947, endPoint y: 573, distance: 330.4
click at [947, 573] on div at bounding box center [784, 292] width 1159 height 750
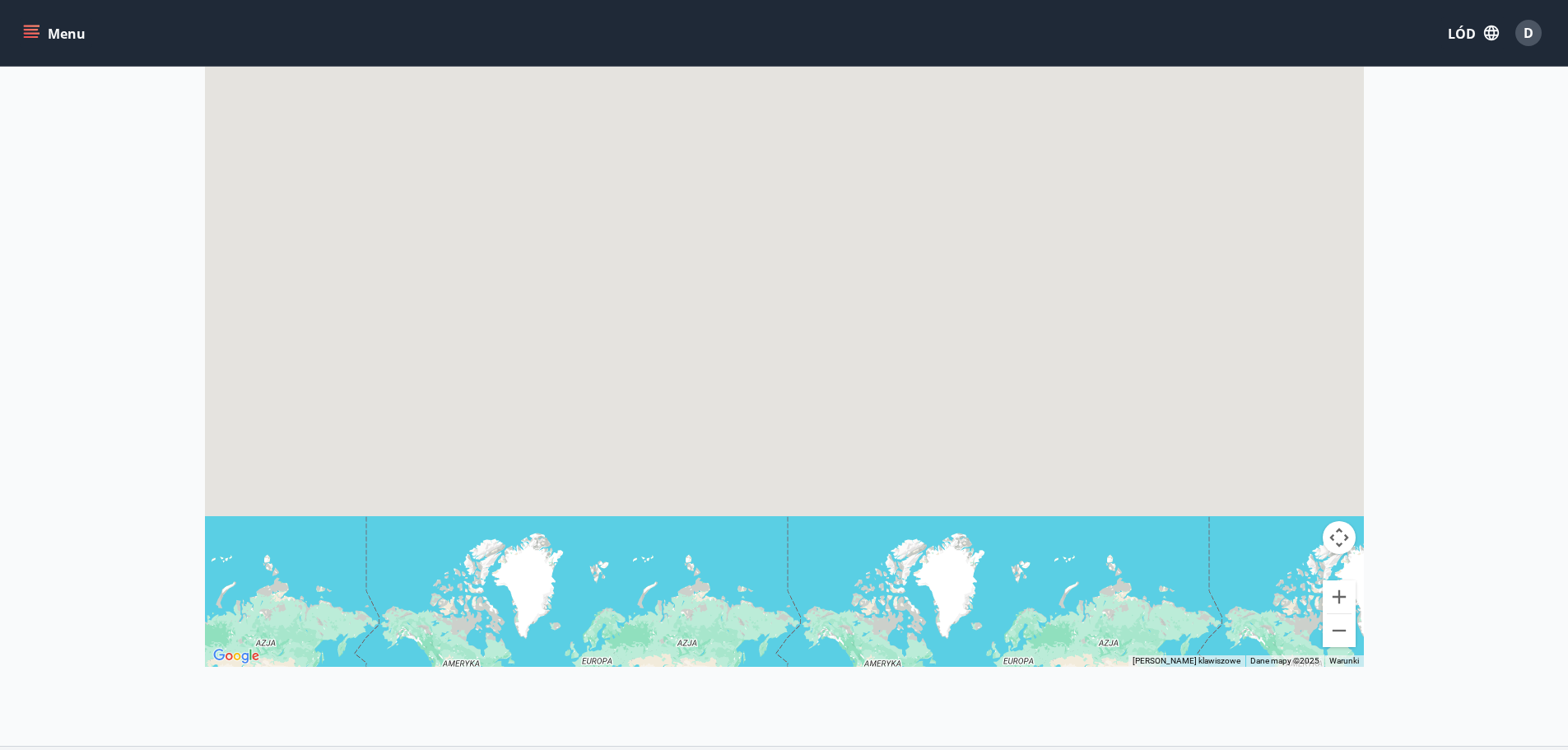
drag, startPoint x: 796, startPoint y: 444, endPoint x: 876, endPoint y: 255, distance: 205.2
click at [874, 256] on div at bounding box center [784, 292] width 1159 height 750
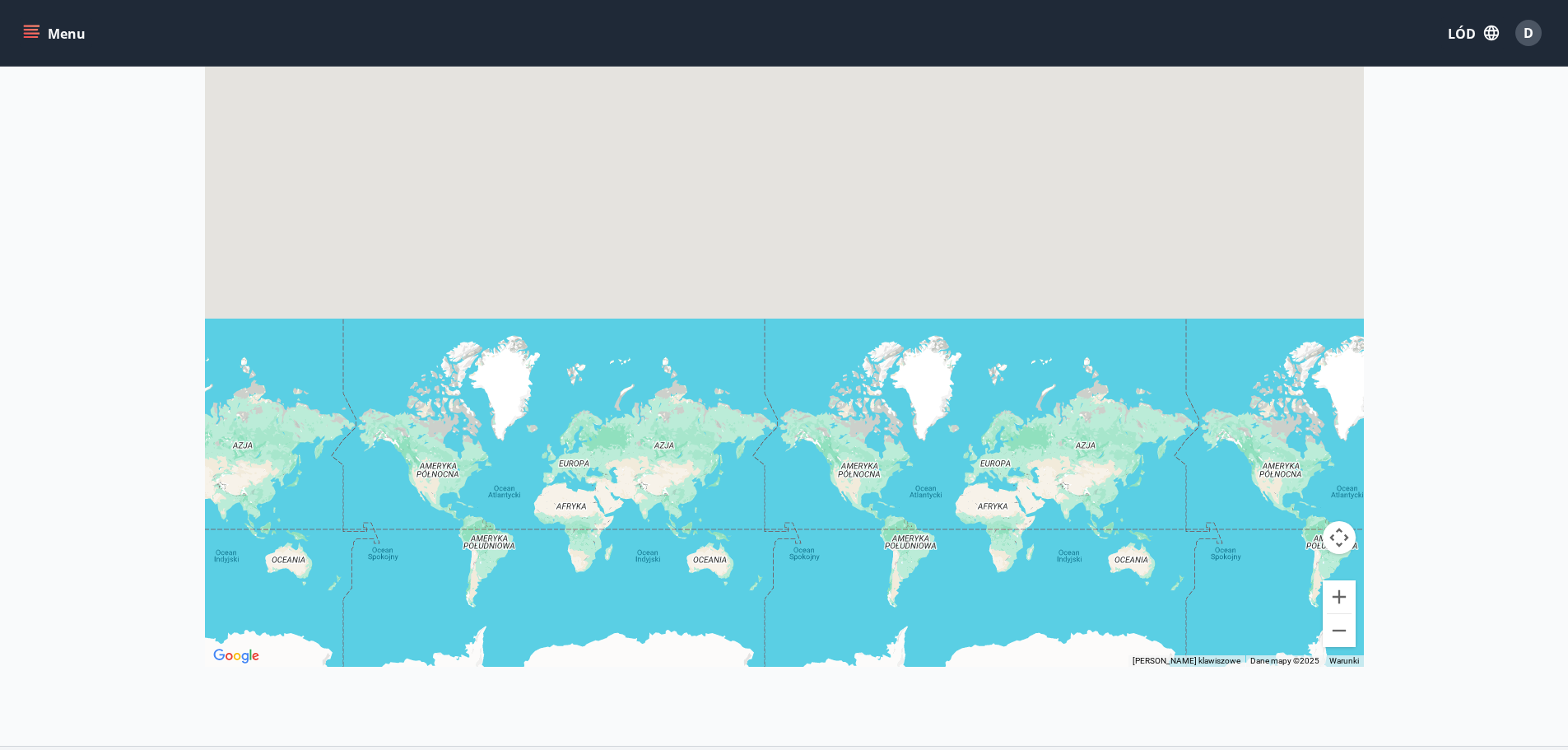
drag, startPoint x: 738, startPoint y: 433, endPoint x: 1100, endPoint y: 353, distance: 370.7
click at [1100, 353] on div at bounding box center [784, 292] width 1159 height 750
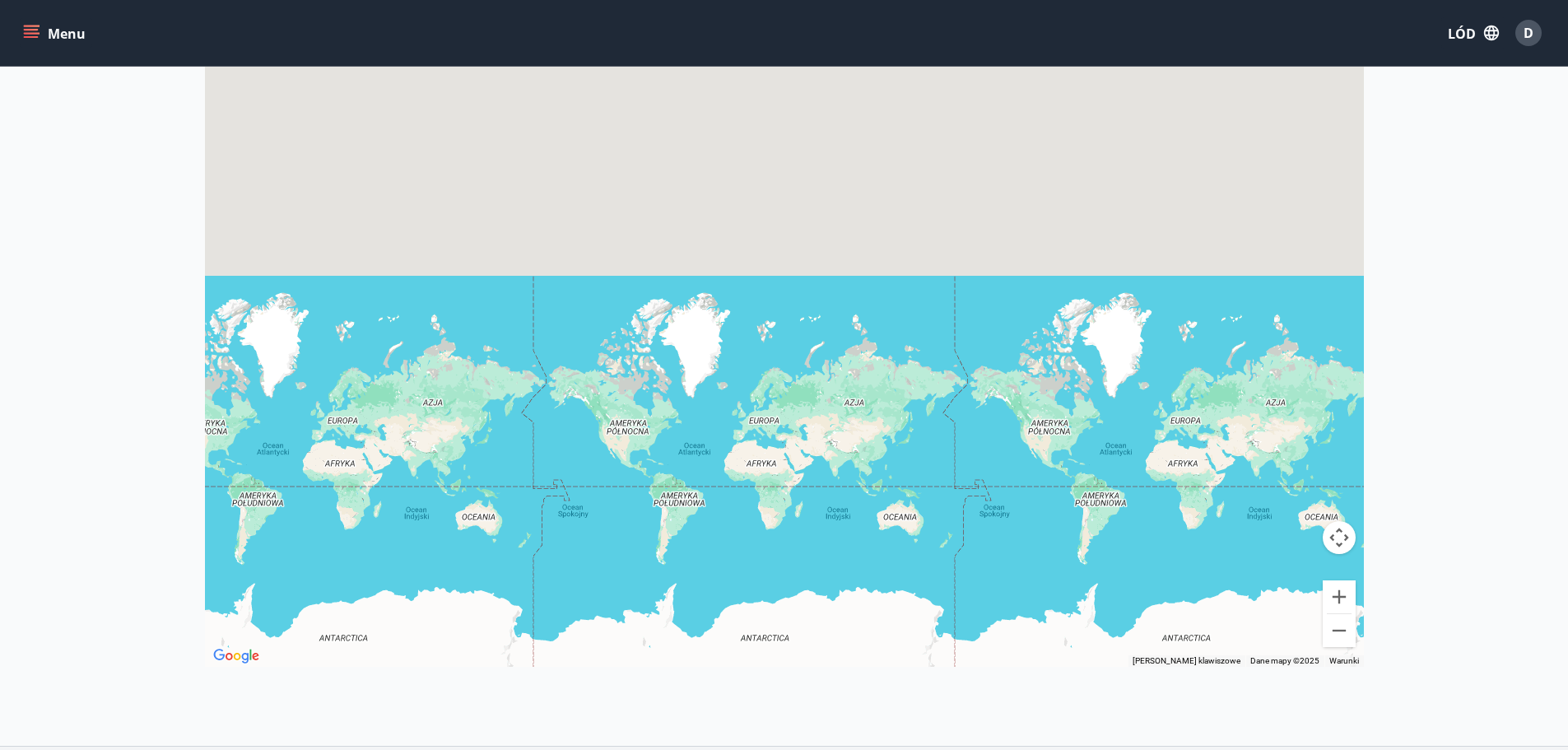
drag, startPoint x: 968, startPoint y: 436, endPoint x: 760, endPoint y: 397, distance: 211.6
click at [760, 397] on div at bounding box center [784, 292] width 1159 height 750
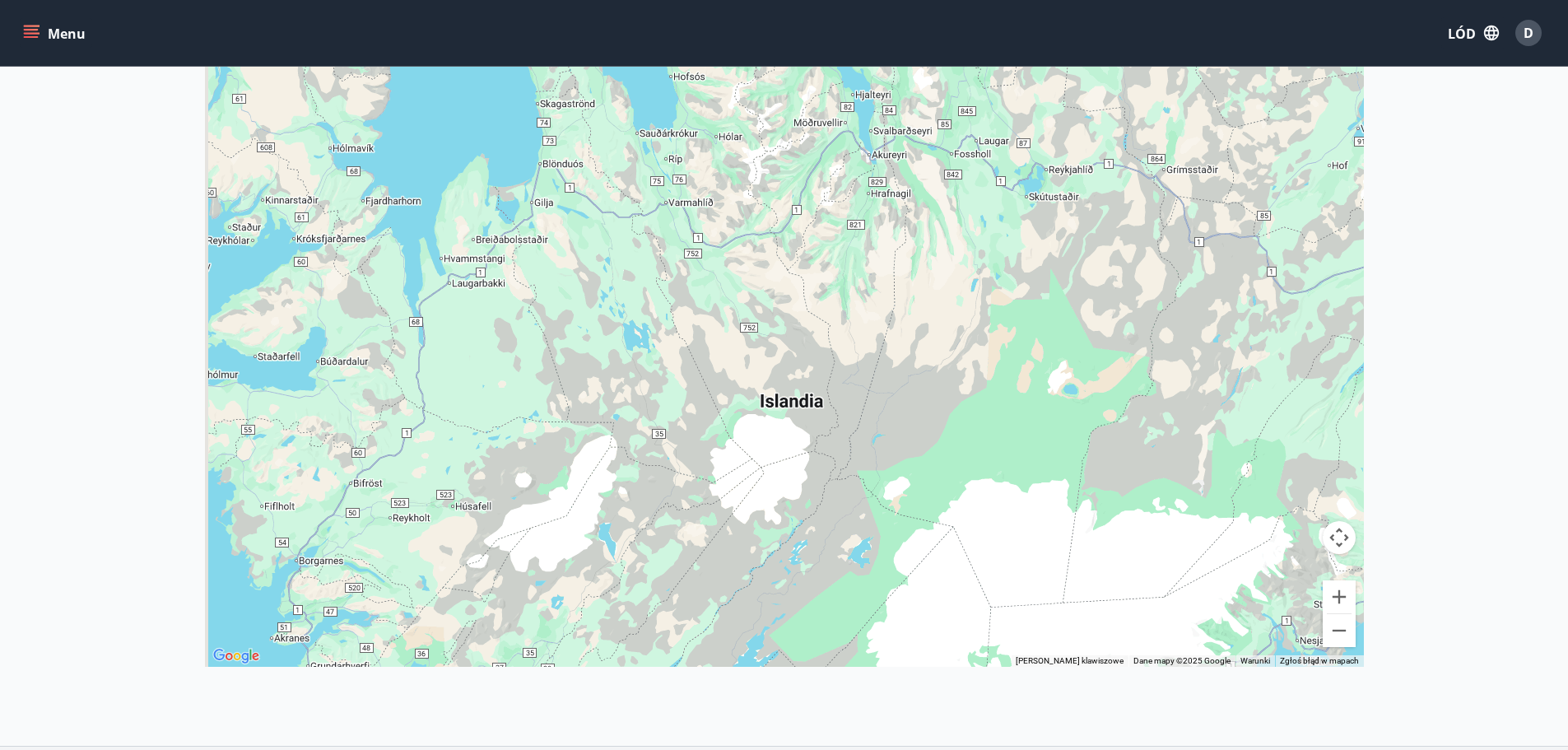
drag, startPoint x: 593, startPoint y: 375, endPoint x: 823, endPoint y: 517, distance: 270.3
click at [823, 517] on div at bounding box center [784, 292] width 1159 height 750
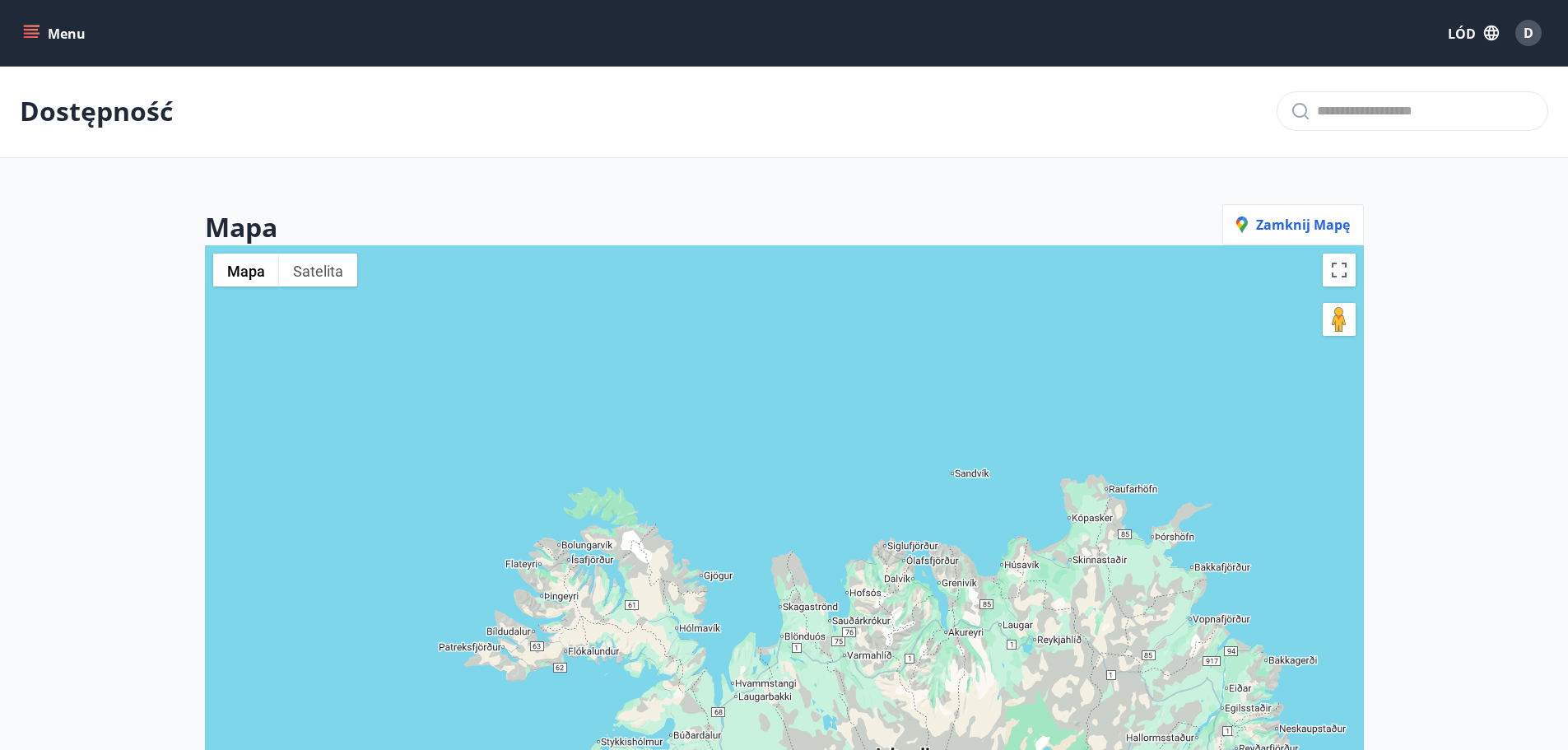
scroll to position [0, 0]
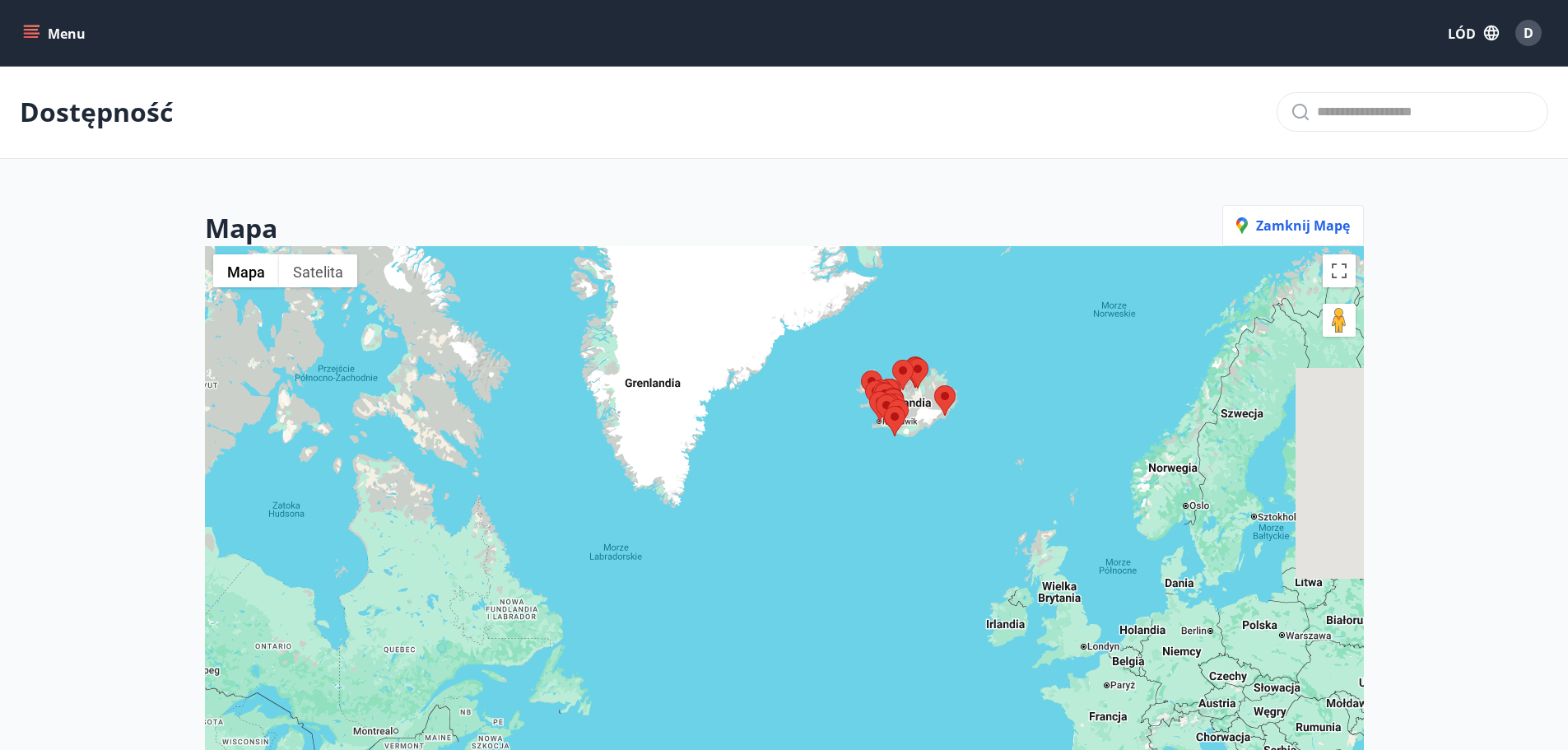
drag, startPoint x: 1073, startPoint y: 425, endPoint x: 965, endPoint y: 431, distance: 108.2
click at [968, 432] on div at bounding box center [784, 621] width 1159 height 750
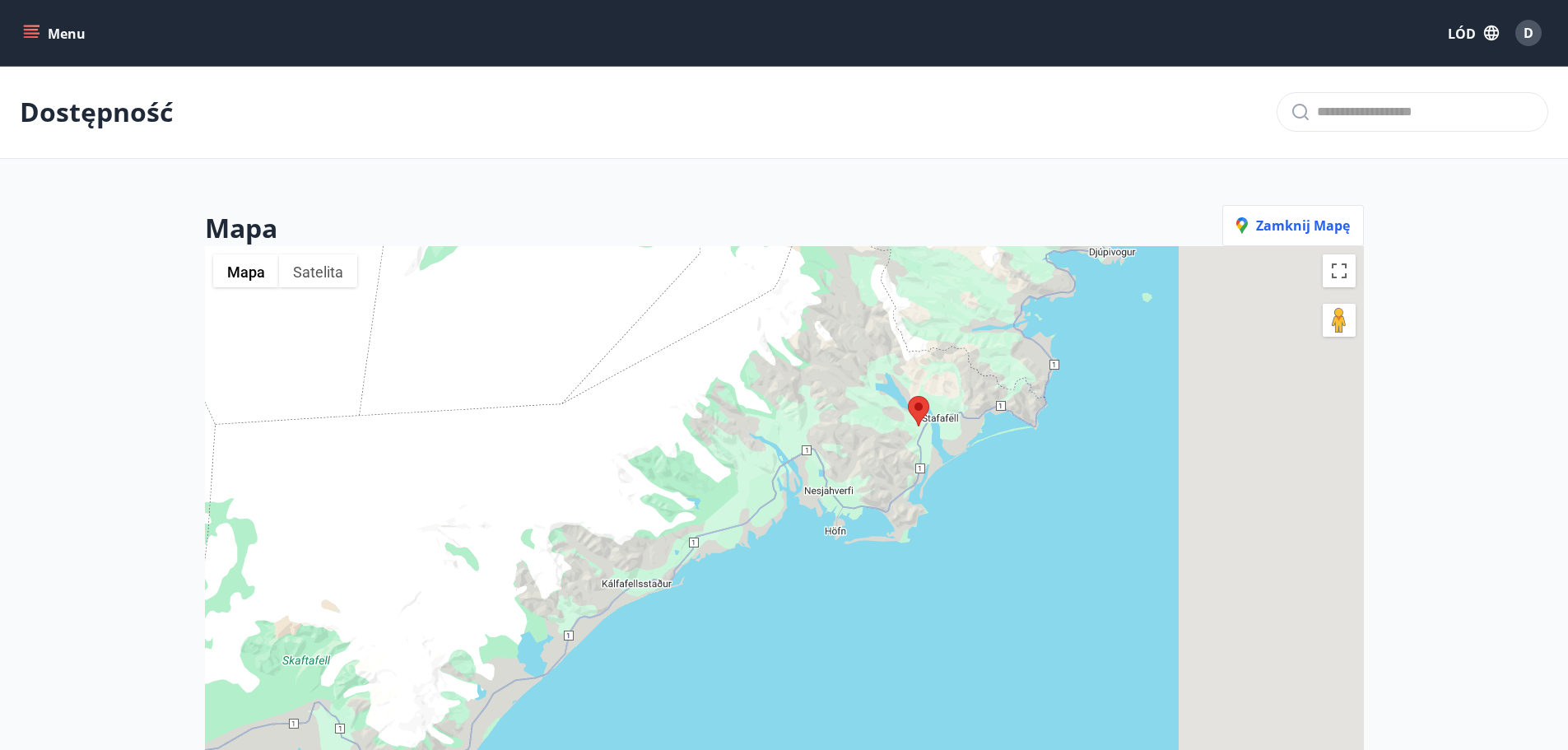
drag, startPoint x: 1043, startPoint y: 461, endPoint x: 799, endPoint y: 418, distance: 247.8
click at [772, 430] on div at bounding box center [784, 621] width 1159 height 750
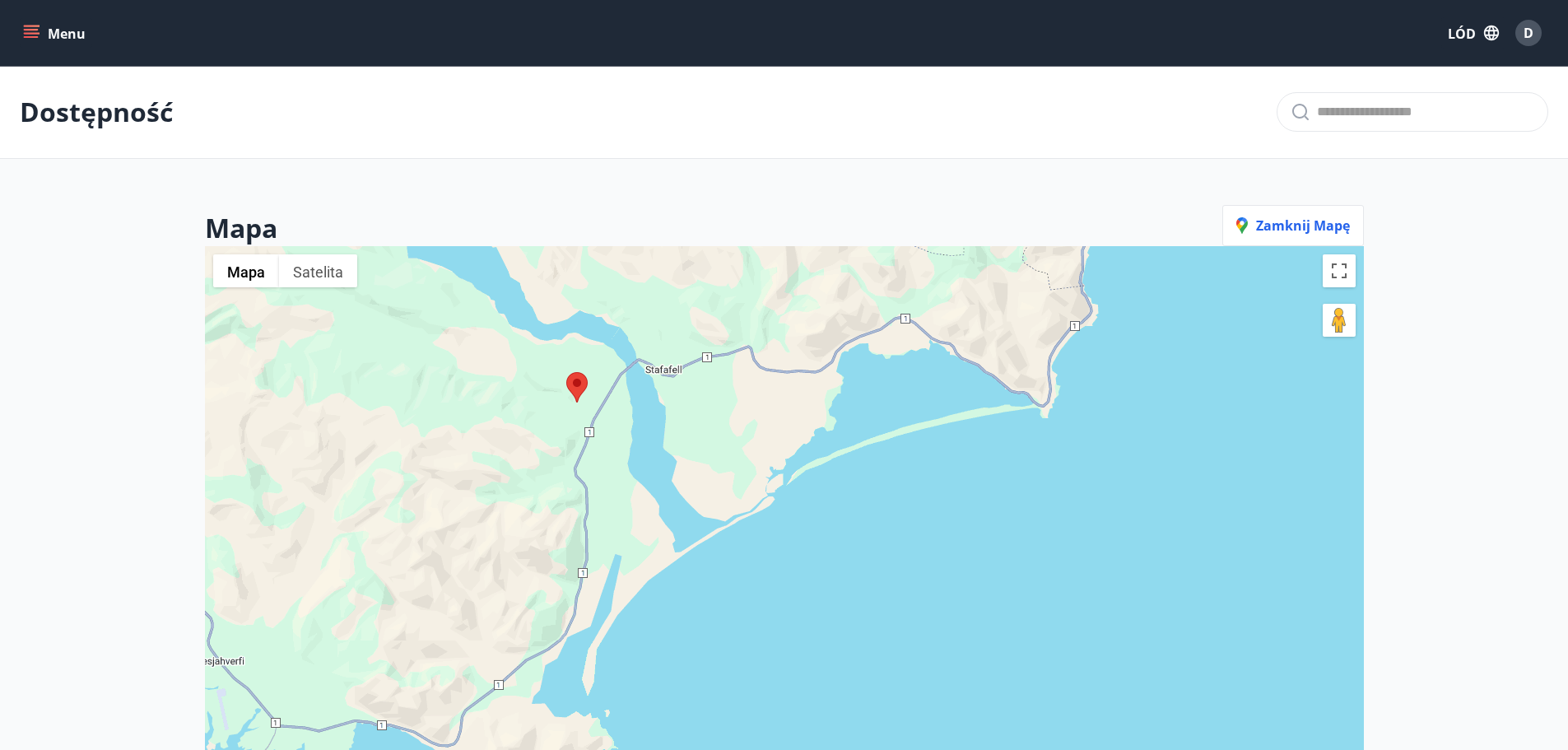
click at [566, 372] on area at bounding box center [566, 372] width 0 height 0
click at [56, 17] on div "Menu LÓD D" at bounding box center [784, 32] width 1528 height 40
click at [54, 29] on font "Menu" at bounding box center [67, 34] width 38 height 19
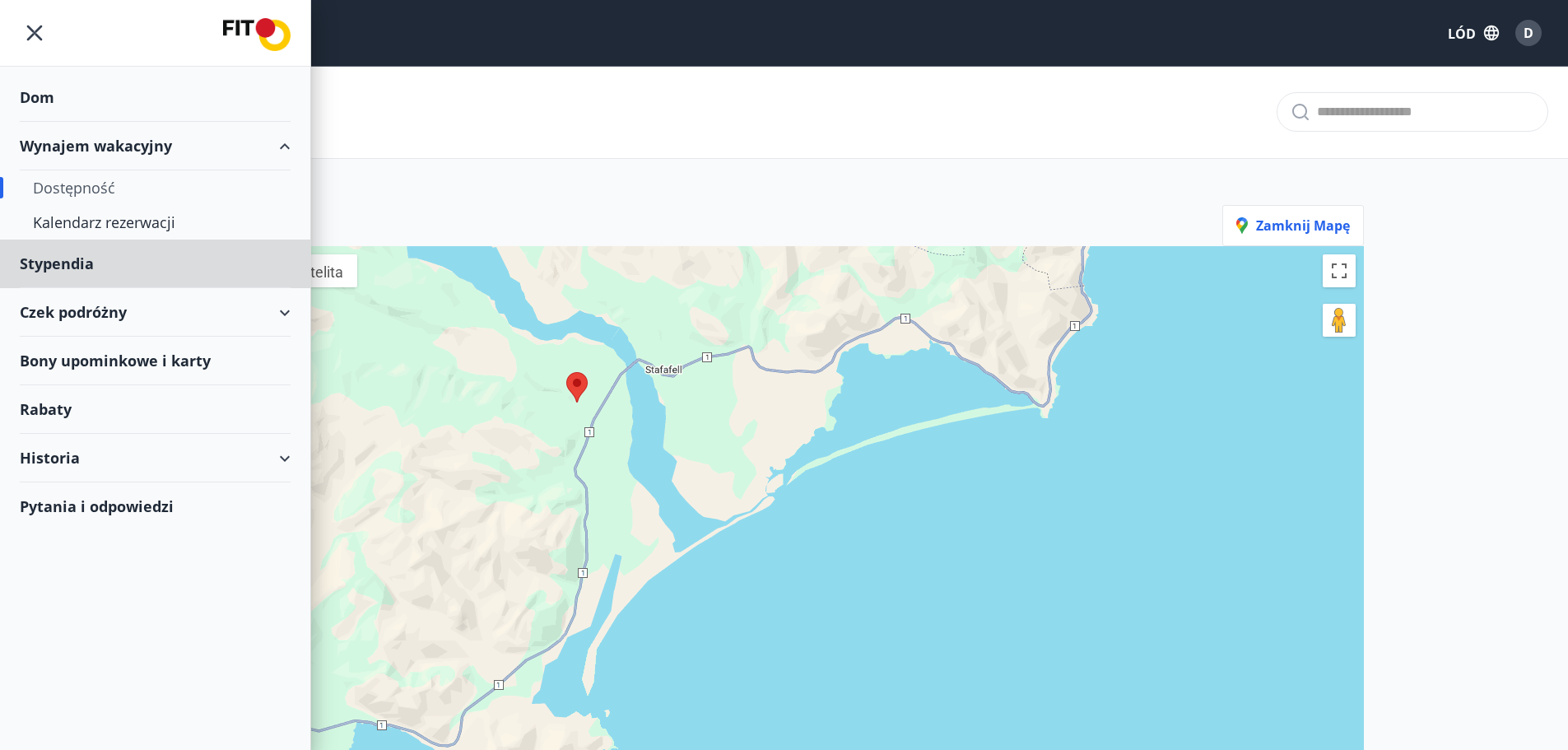
click at [70, 94] on div "Dom" at bounding box center [155, 97] width 270 height 48
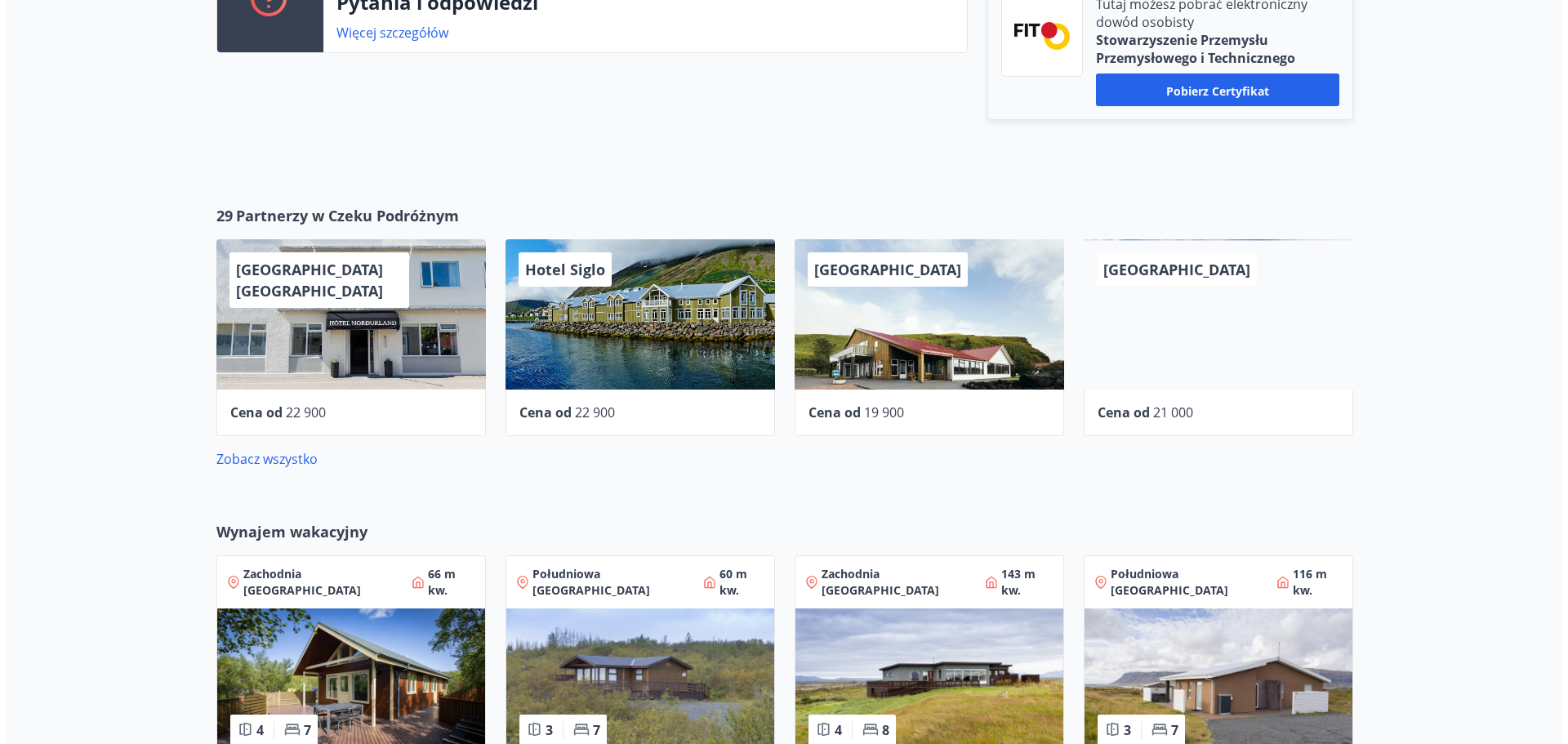
scroll to position [653, 0]
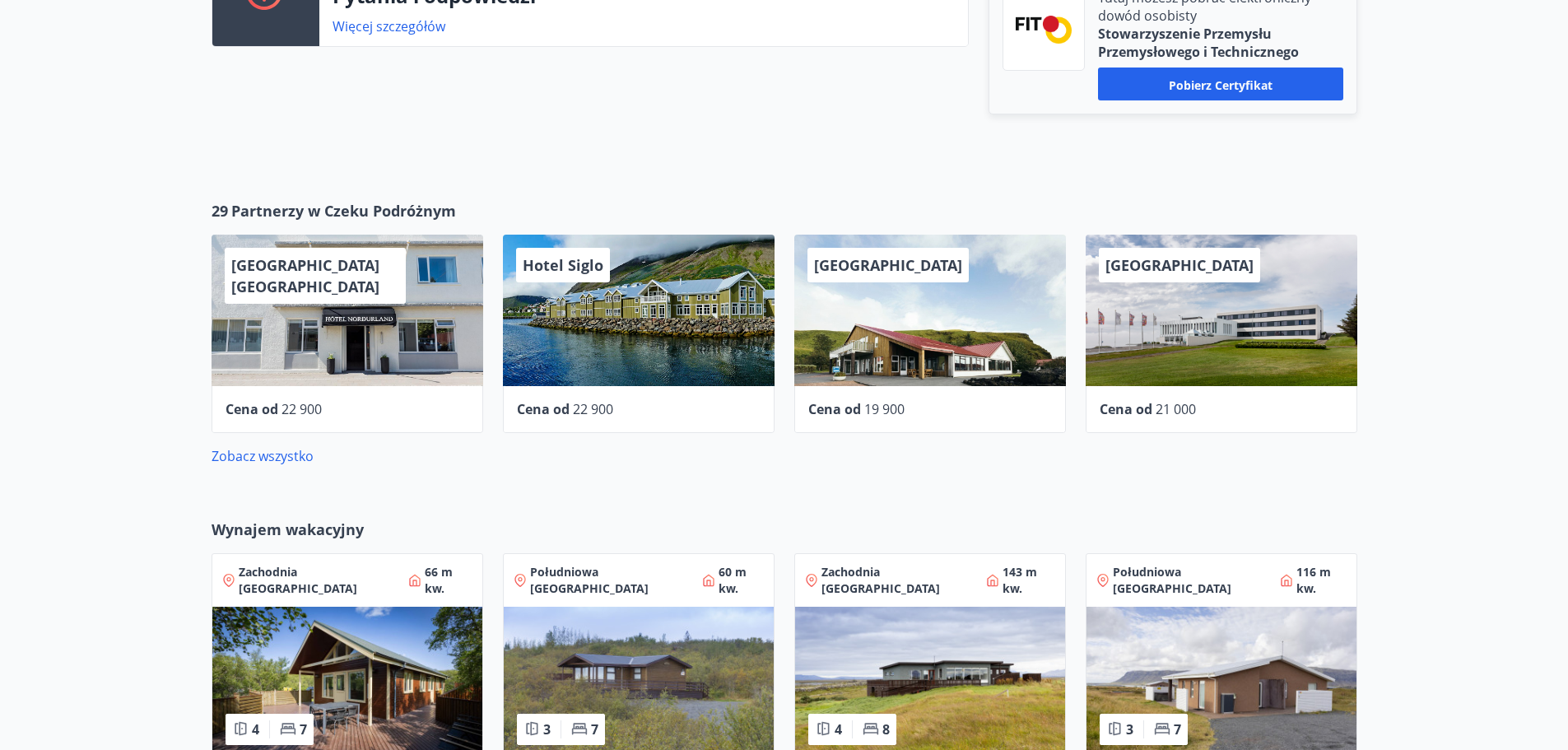
click at [1196, 343] on div "[GEOGRAPHIC_DATA]" at bounding box center [1221, 310] width 271 height 152
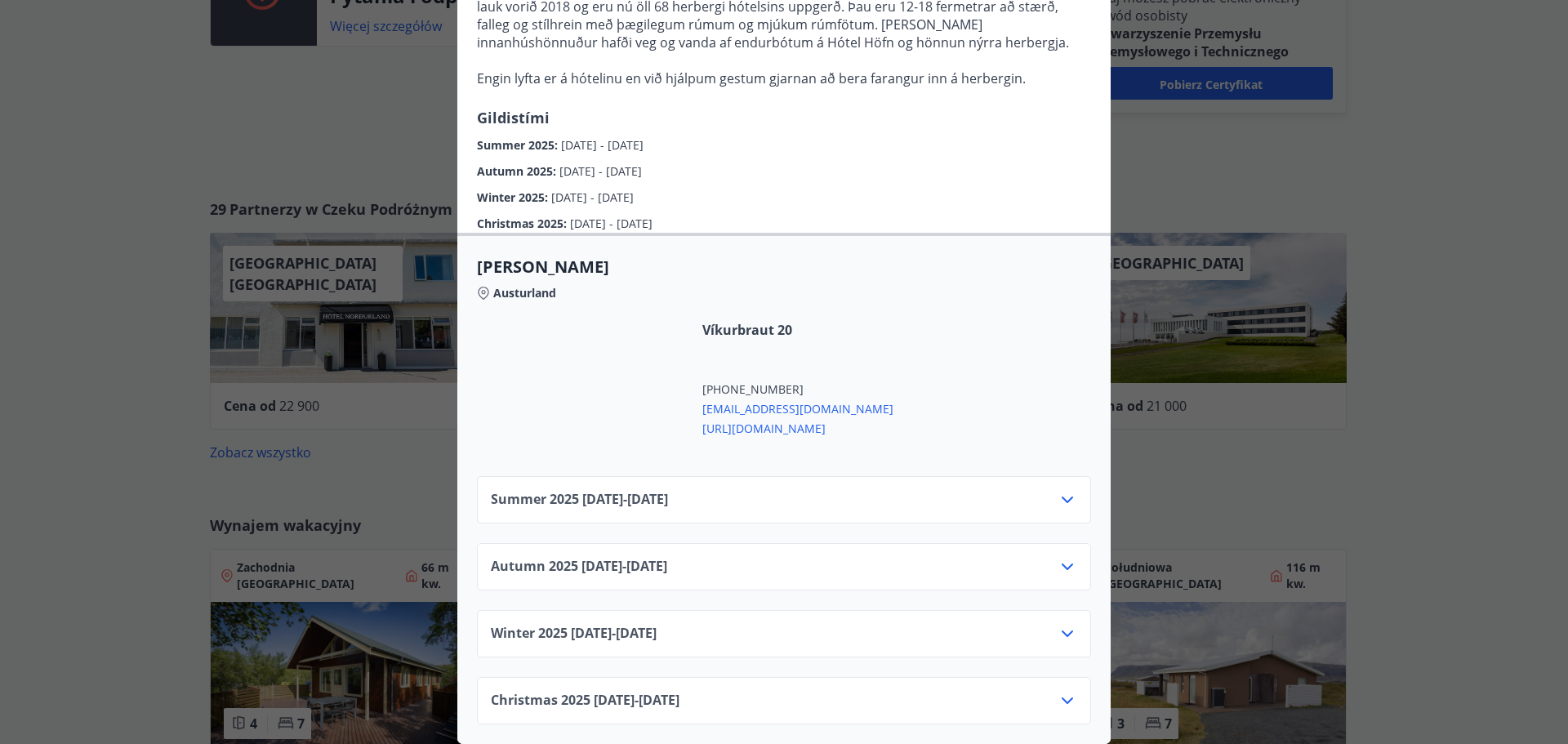
scroll to position [408, 0]
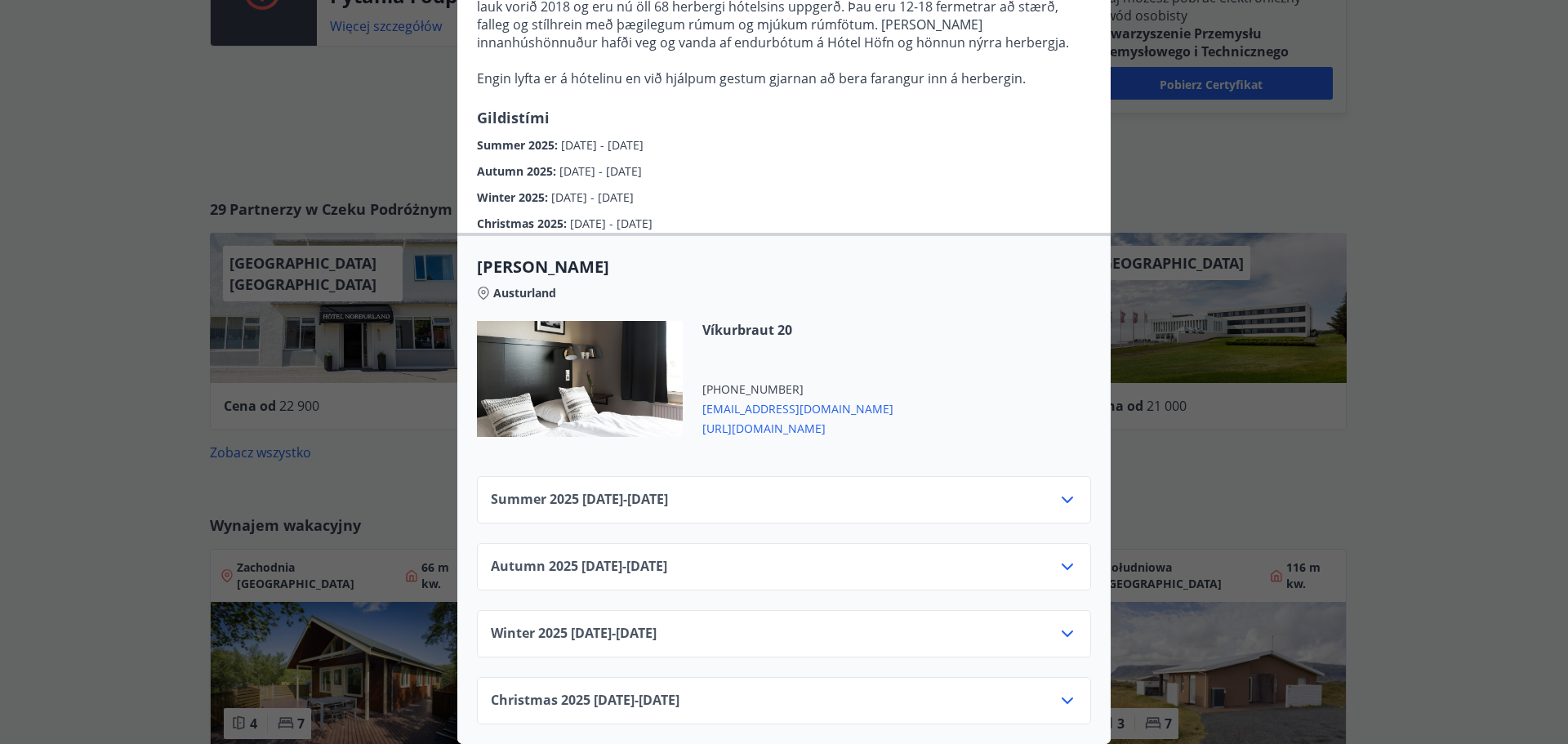
click at [886, 490] on div "Summer [PHONE_NUMBER][DATE] - [DATE]" at bounding box center [784, 506] width 586 height 33
click at [1060, 490] on icon at bounding box center [1067, 499] width 19 height 19
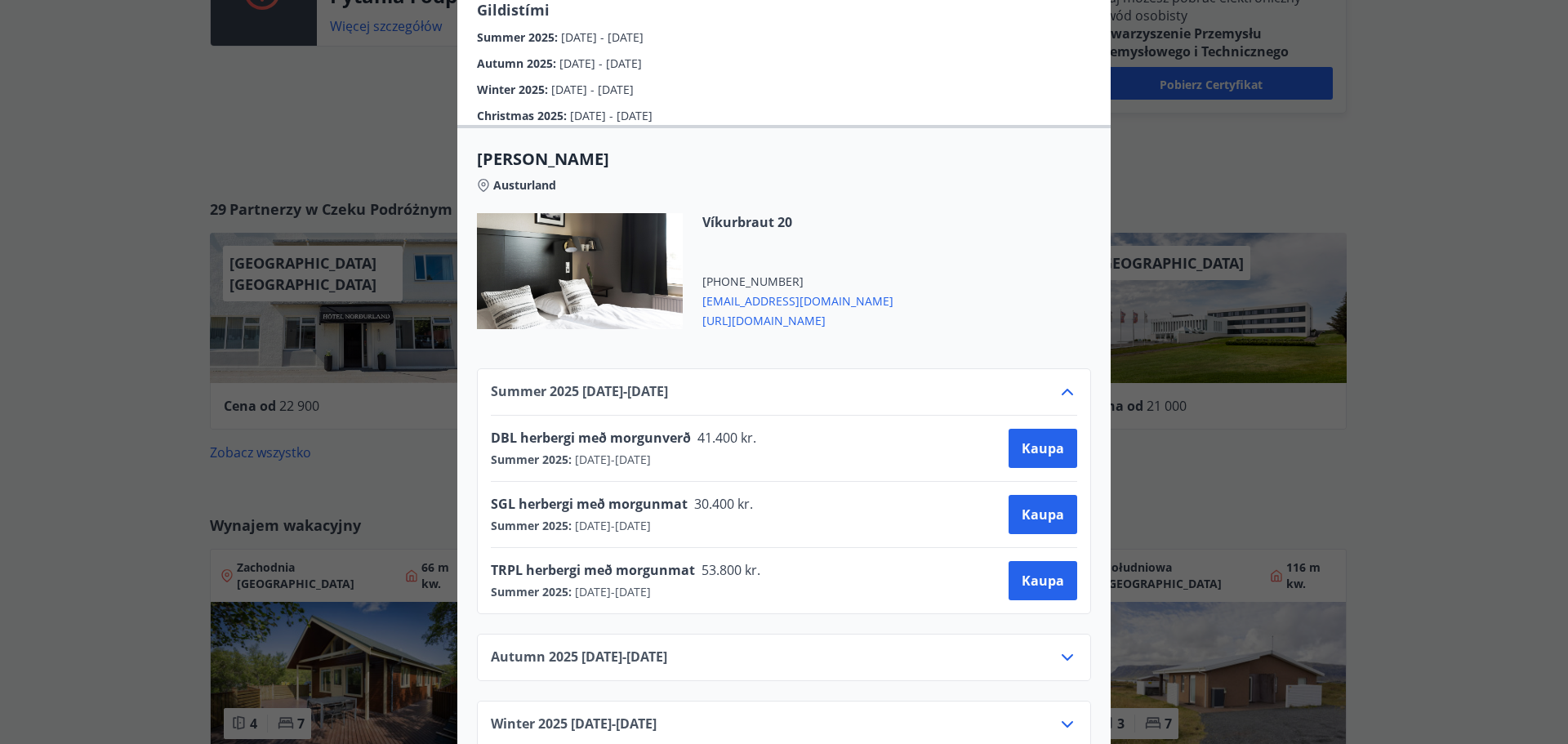
scroll to position [490, 0]
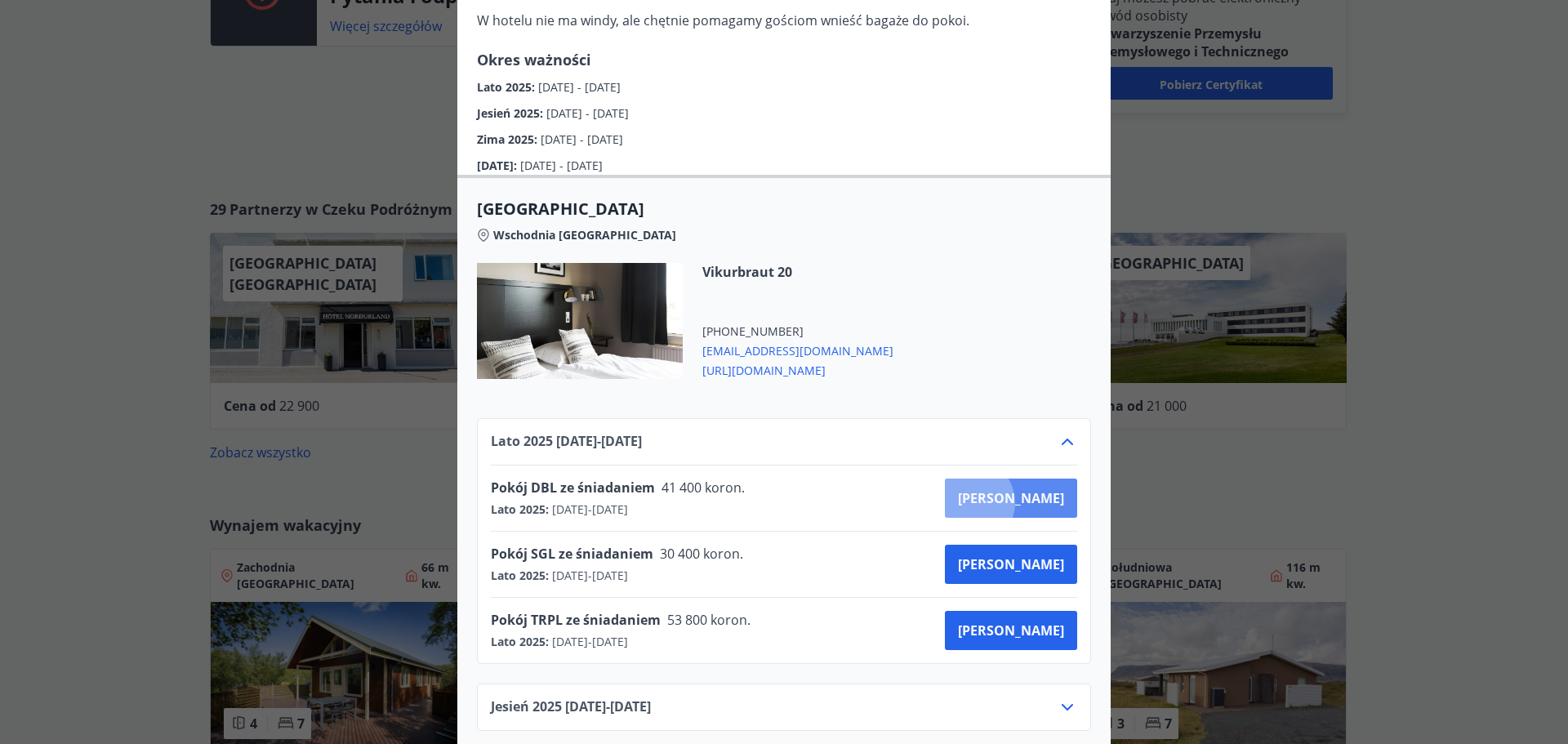
click at [1031, 489] on font "[PERSON_NAME]" at bounding box center [1011, 498] width 107 height 18
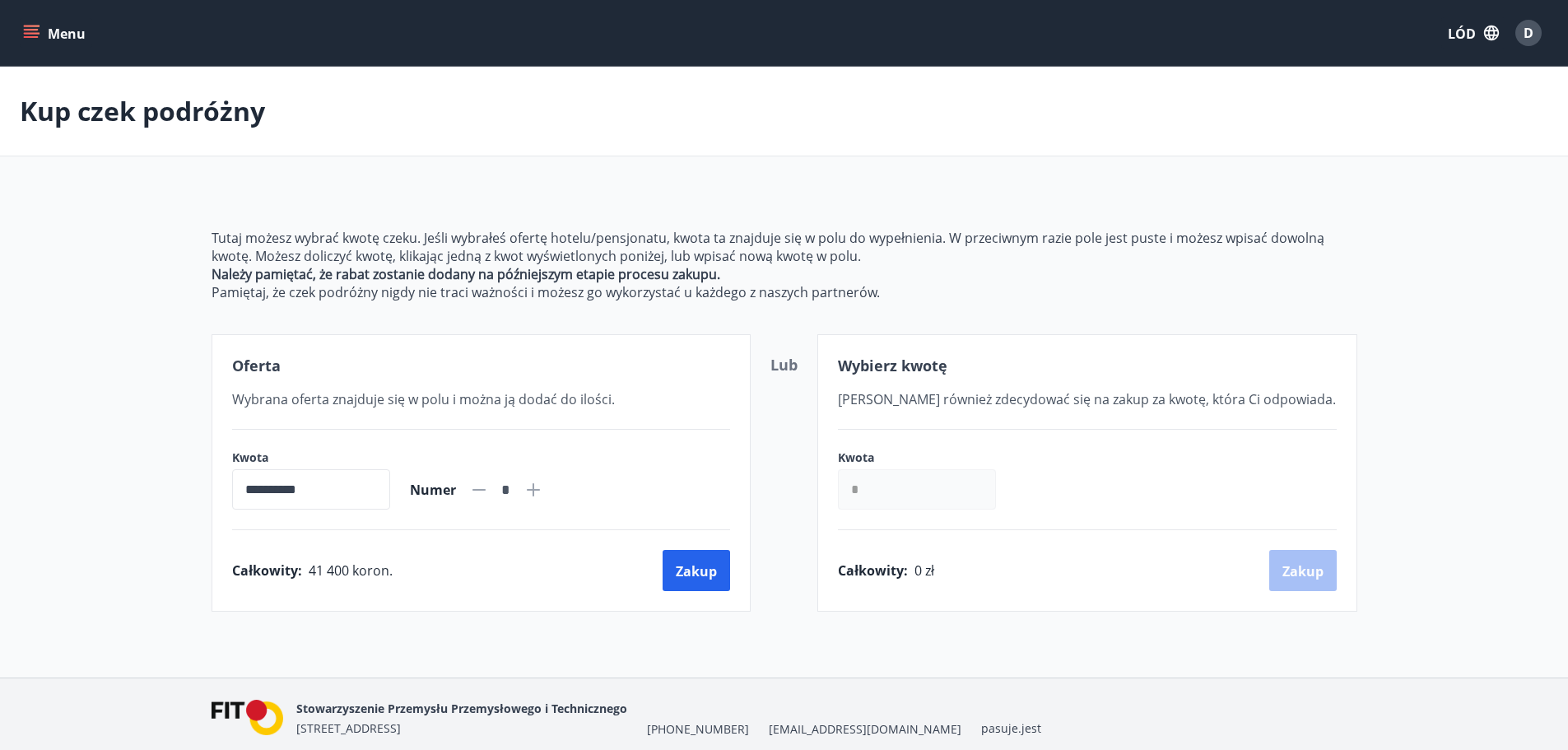
click at [544, 485] on icon at bounding box center [533, 489] width 19 height 19
click at [509, 478] on div "*" at bounding box center [507, 490] width 74 height 29
click at [489, 483] on icon at bounding box center [479, 489] width 19 height 19
type input "*"
click at [489, 491] on icon at bounding box center [479, 489] width 19 height 19
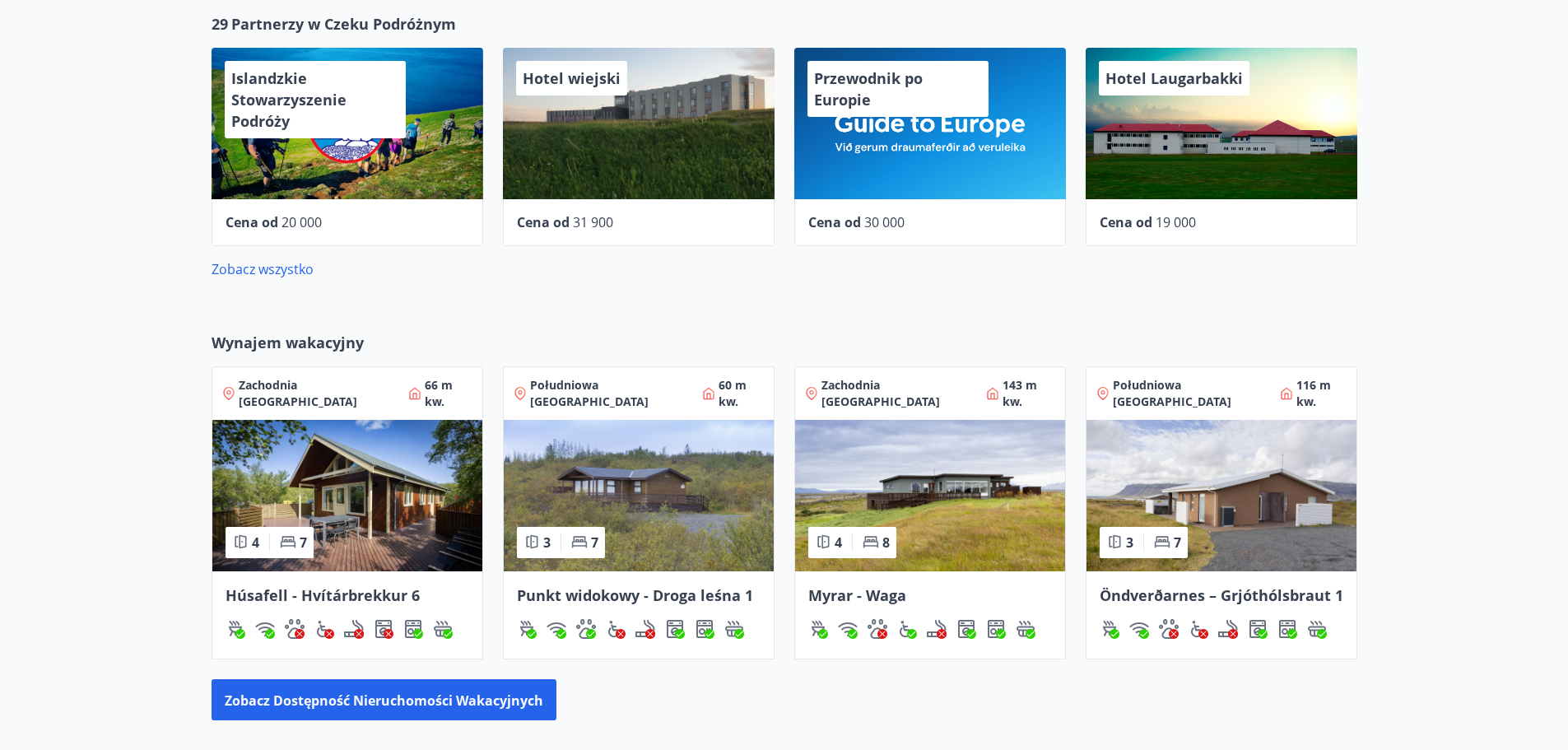
scroll to position [806, 0]
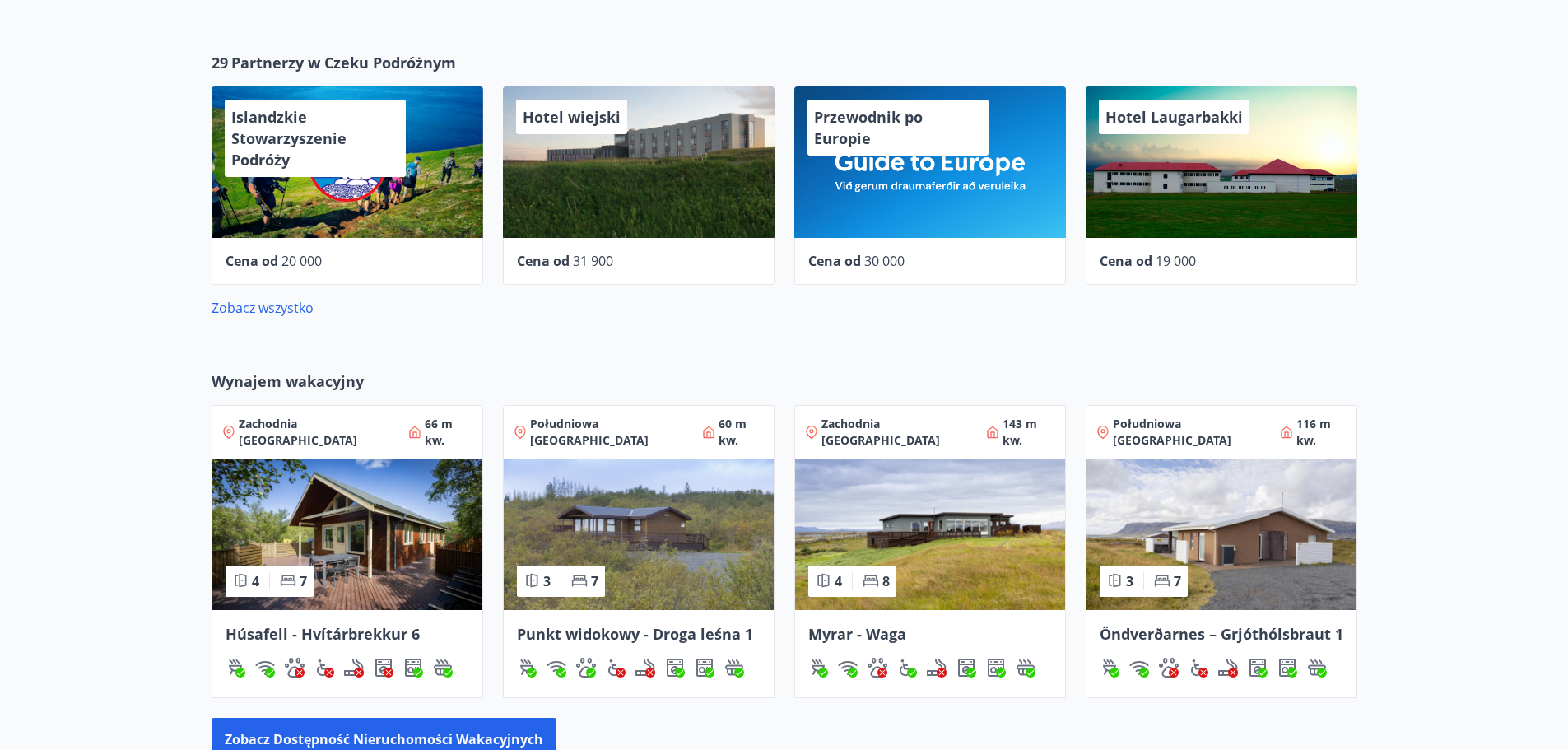
click at [280, 294] on div "Zobacz wszystko" at bounding box center [784, 301] width 1146 height 33
click at [280, 308] on font "Zobacz wszystko" at bounding box center [262, 308] width 102 height 19
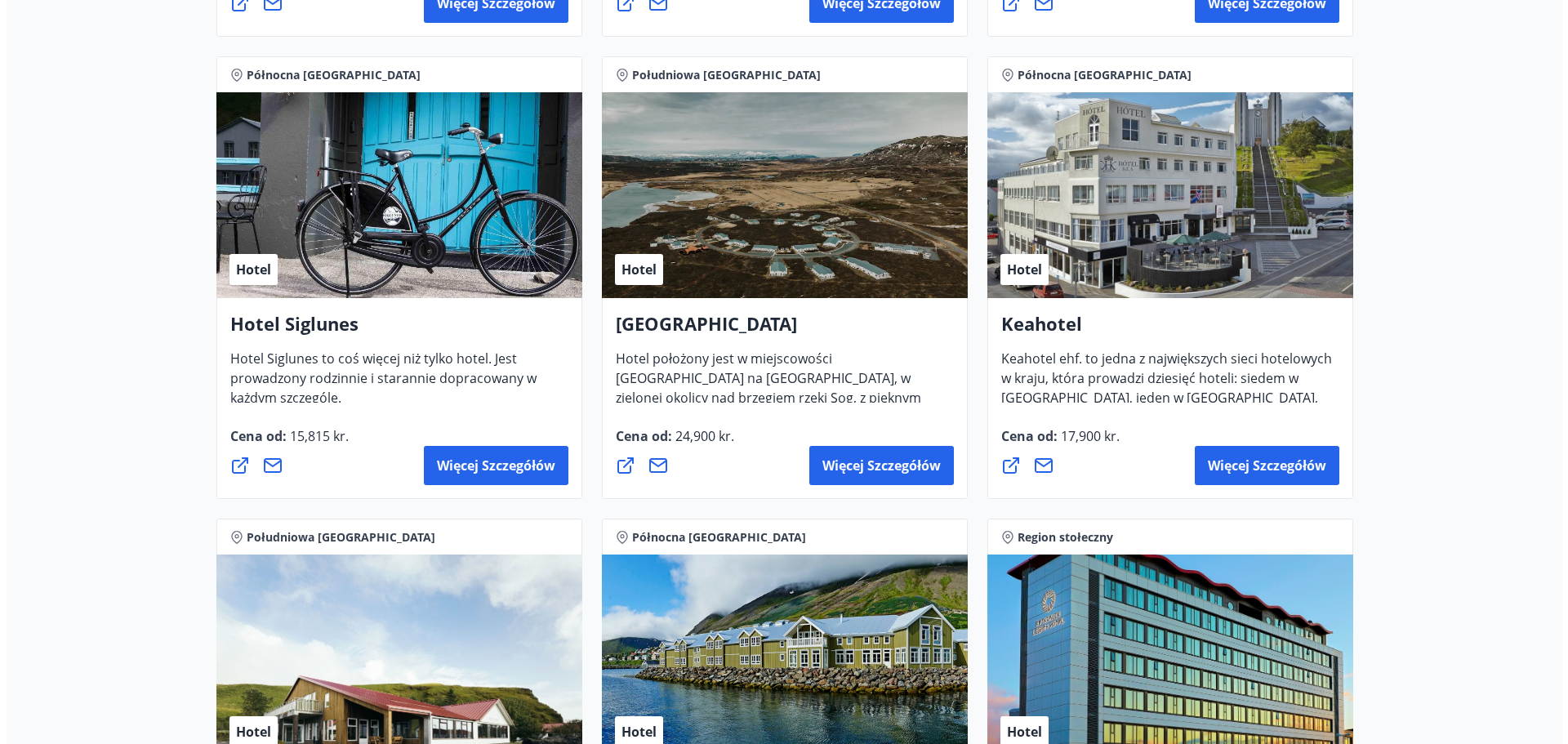
scroll to position [718, 0]
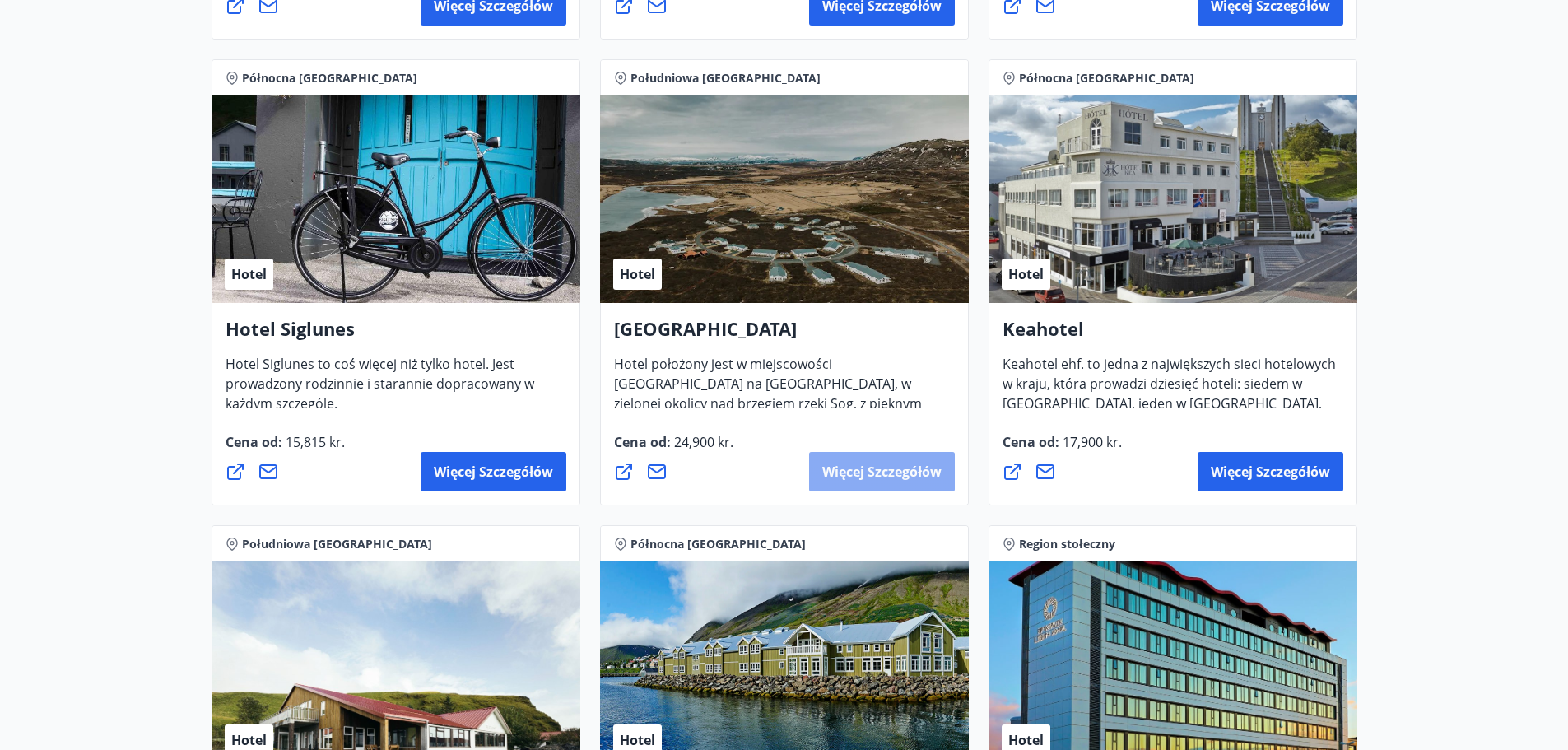
click at [859, 458] on button "Więcej szczegółów" at bounding box center [882, 471] width 145 height 40
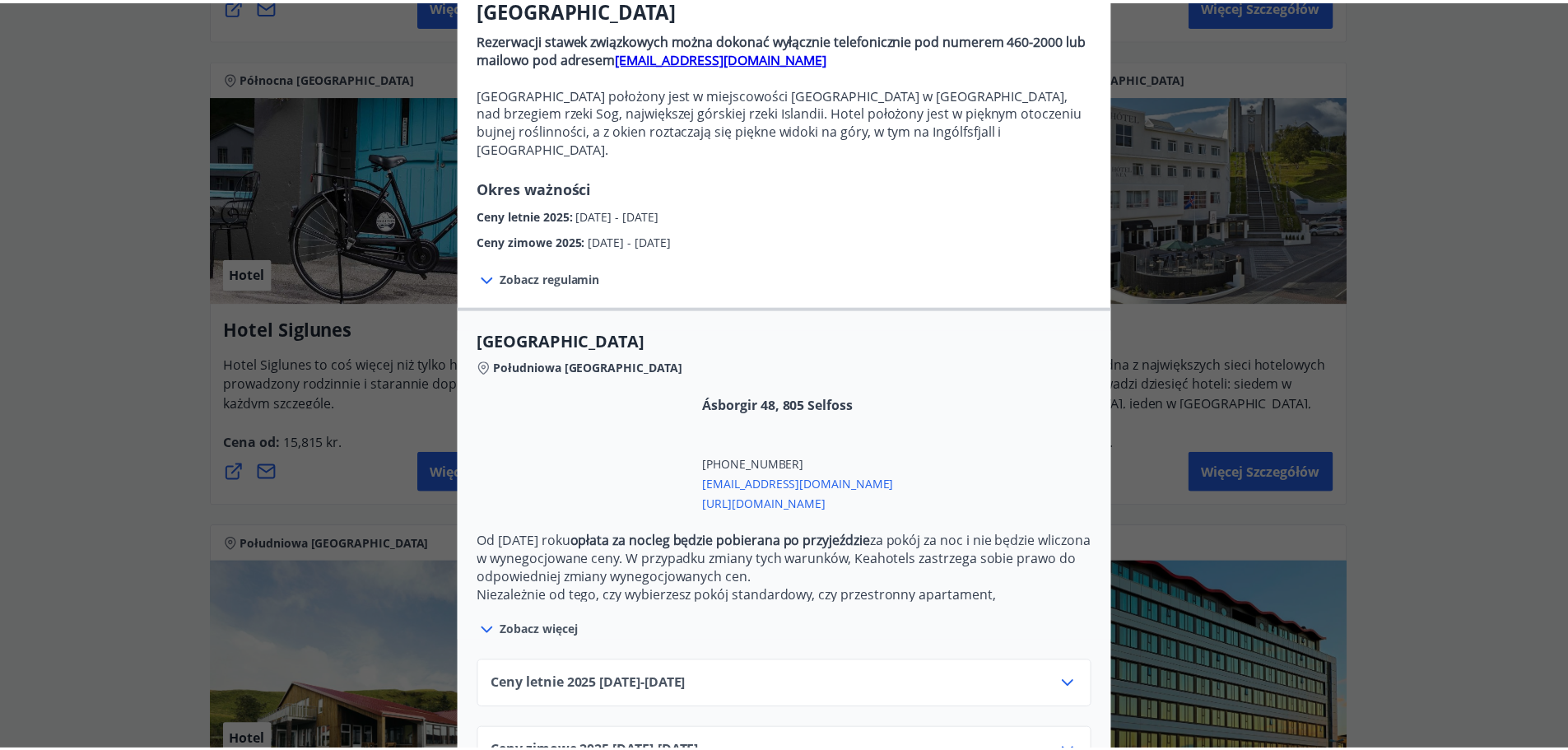
scroll to position [25, 0]
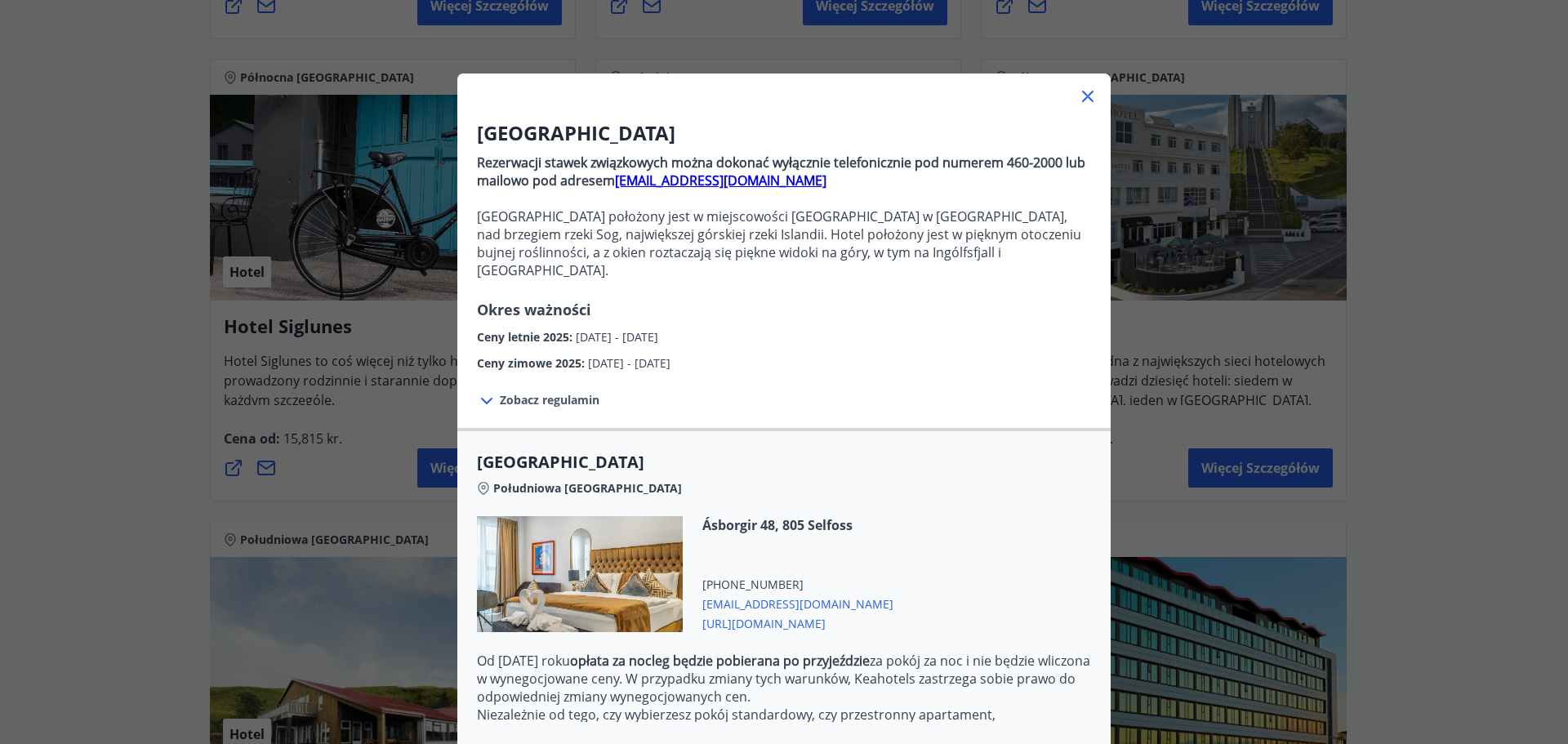
click at [848, 613] on span "[URL][DOMAIN_NAME]" at bounding box center [798, 621] width 191 height 19
click at [1435, 398] on div "Hotel Grimsborgir Rezerwacji stawek związkowych można dokonać wyłącznie telefon…" at bounding box center [784, 347] width 1568 height 744
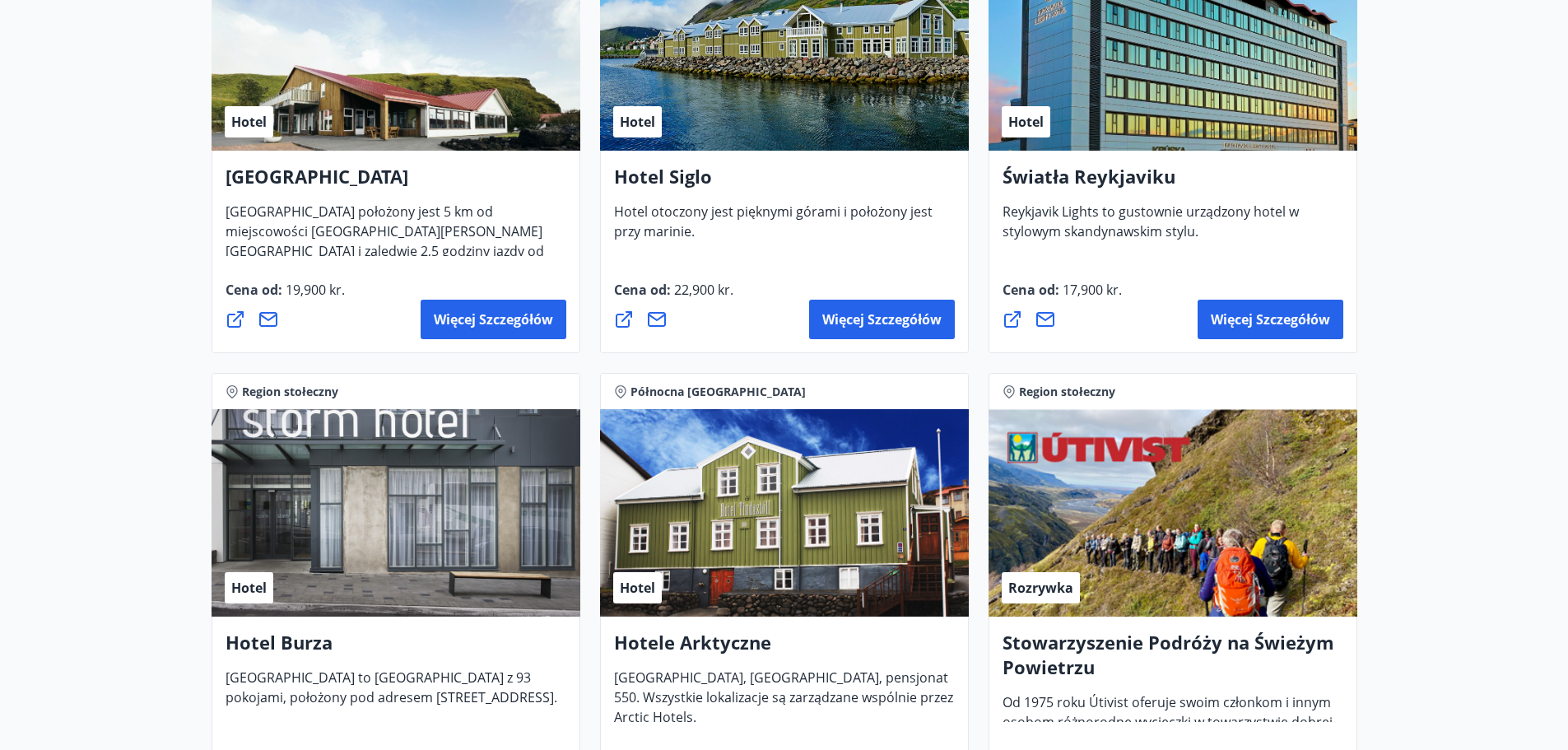
scroll to position [1218, 0]
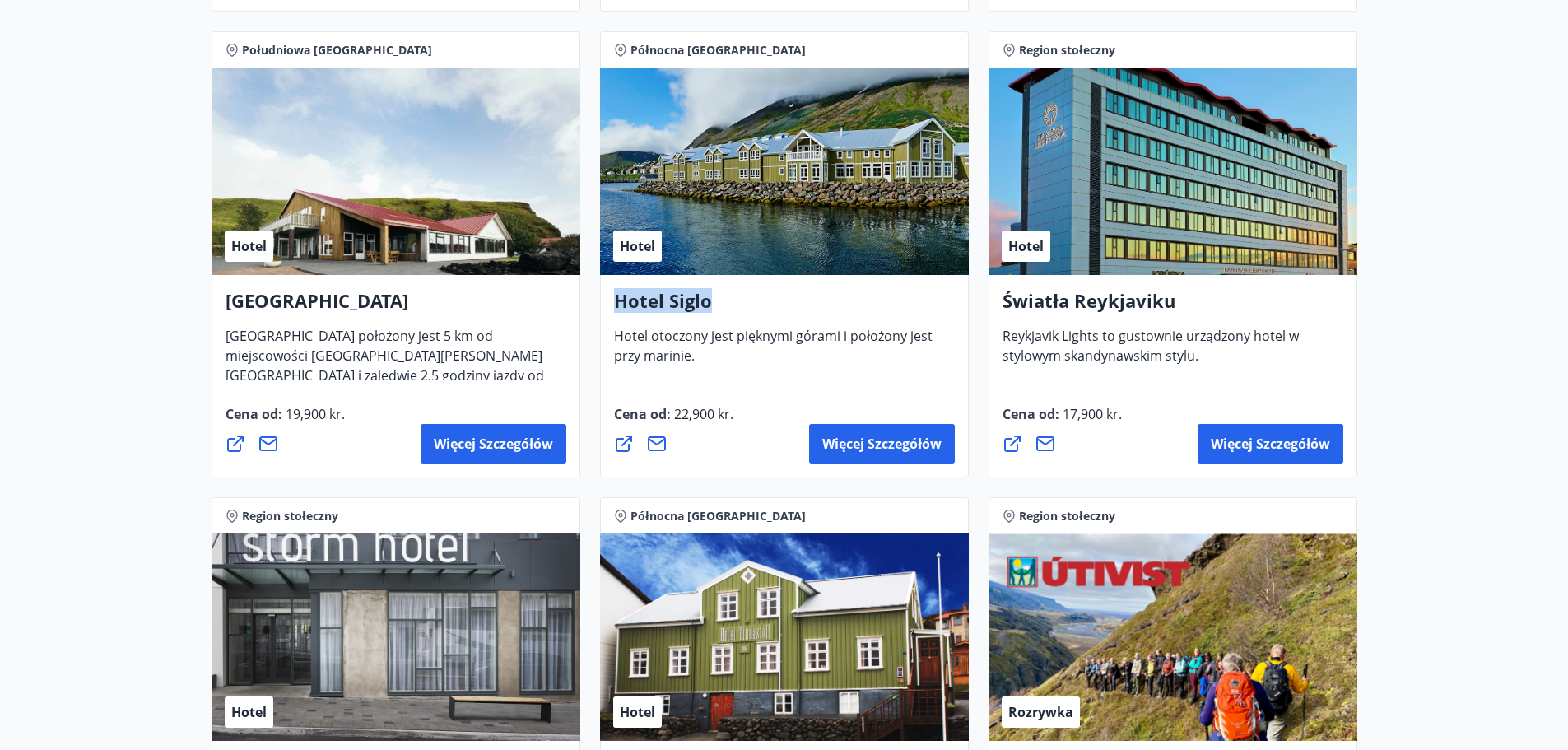
drag, startPoint x: 709, startPoint y: 299, endPoint x: 610, endPoint y: 304, distance: 99.1
click at [610, 304] on div "[GEOGRAPHIC_DATA] otoczony jest pięknymi górami i położony jest przy marinie. C…" at bounding box center [784, 376] width 369 height 203
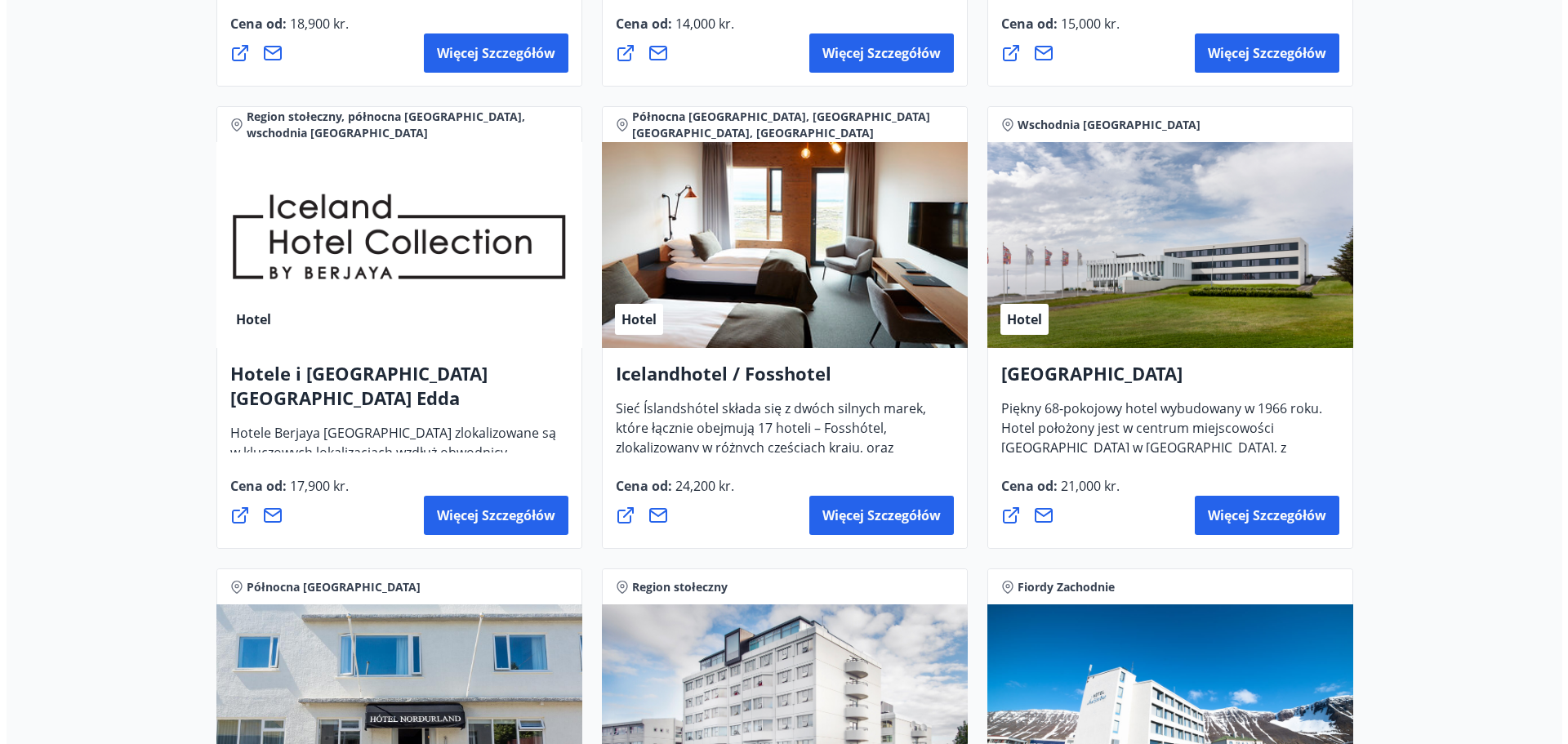
scroll to position [2106, 0]
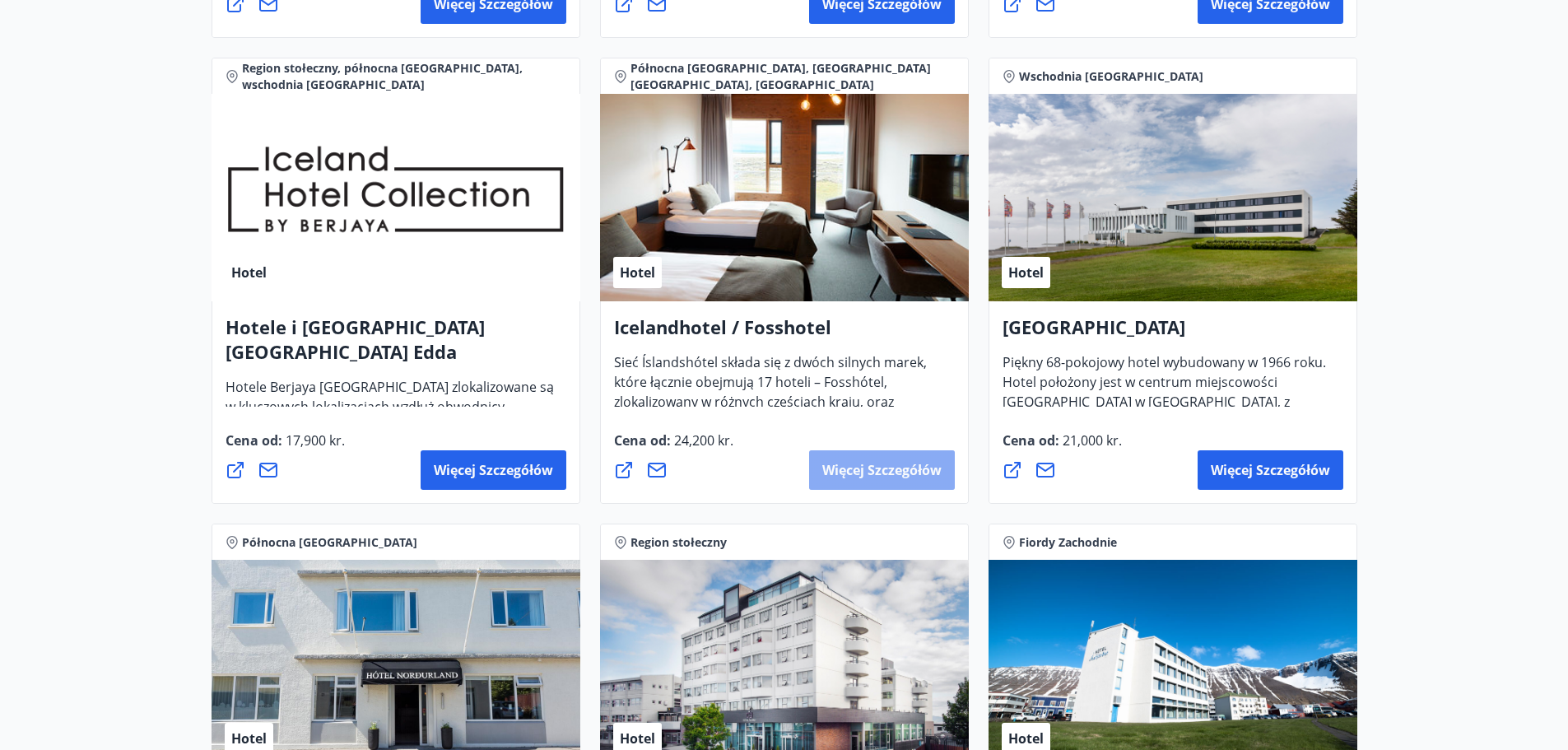
click at [819, 464] on button "Więcej szczegółów" at bounding box center [882, 469] width 145 height 40
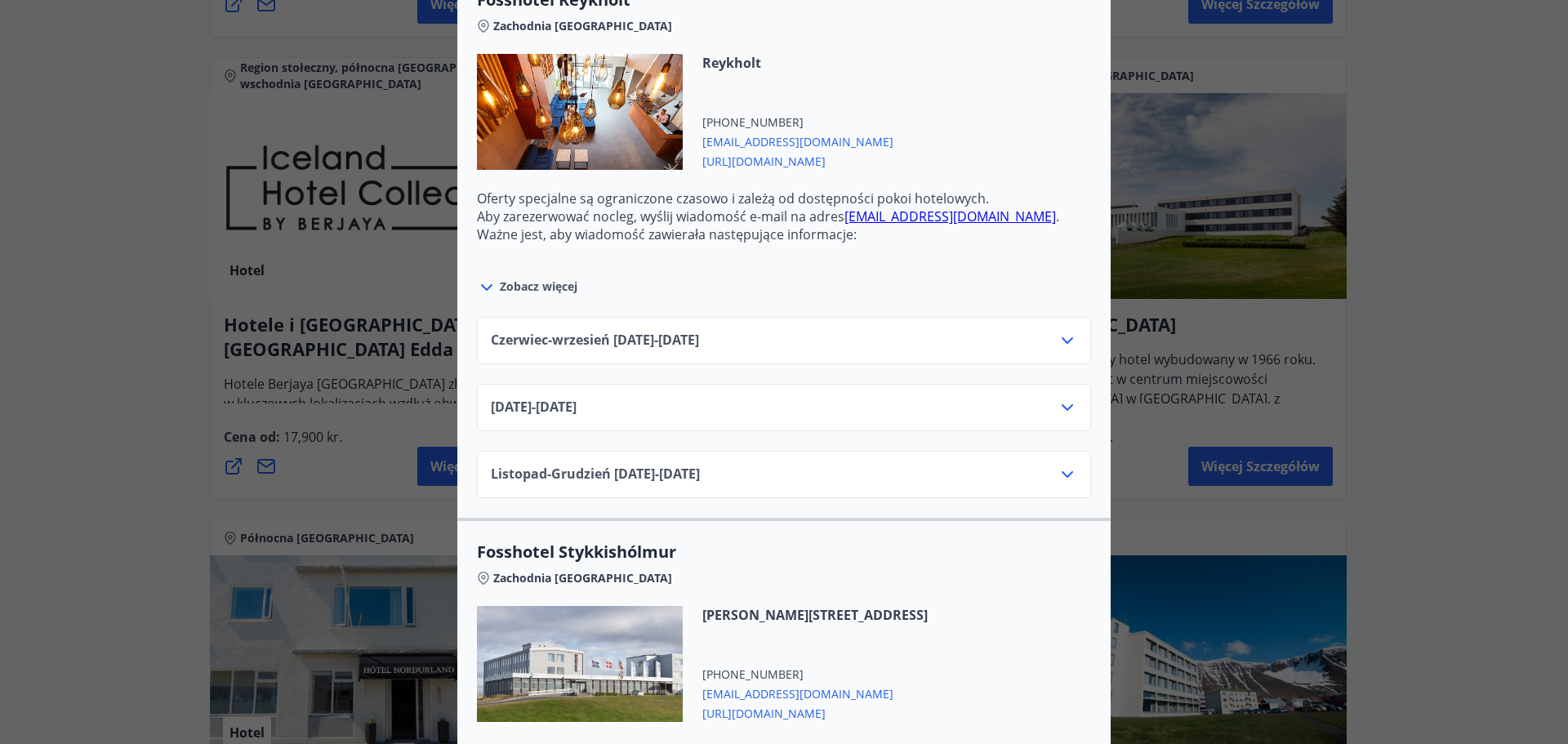
scroll to position [653, 0]
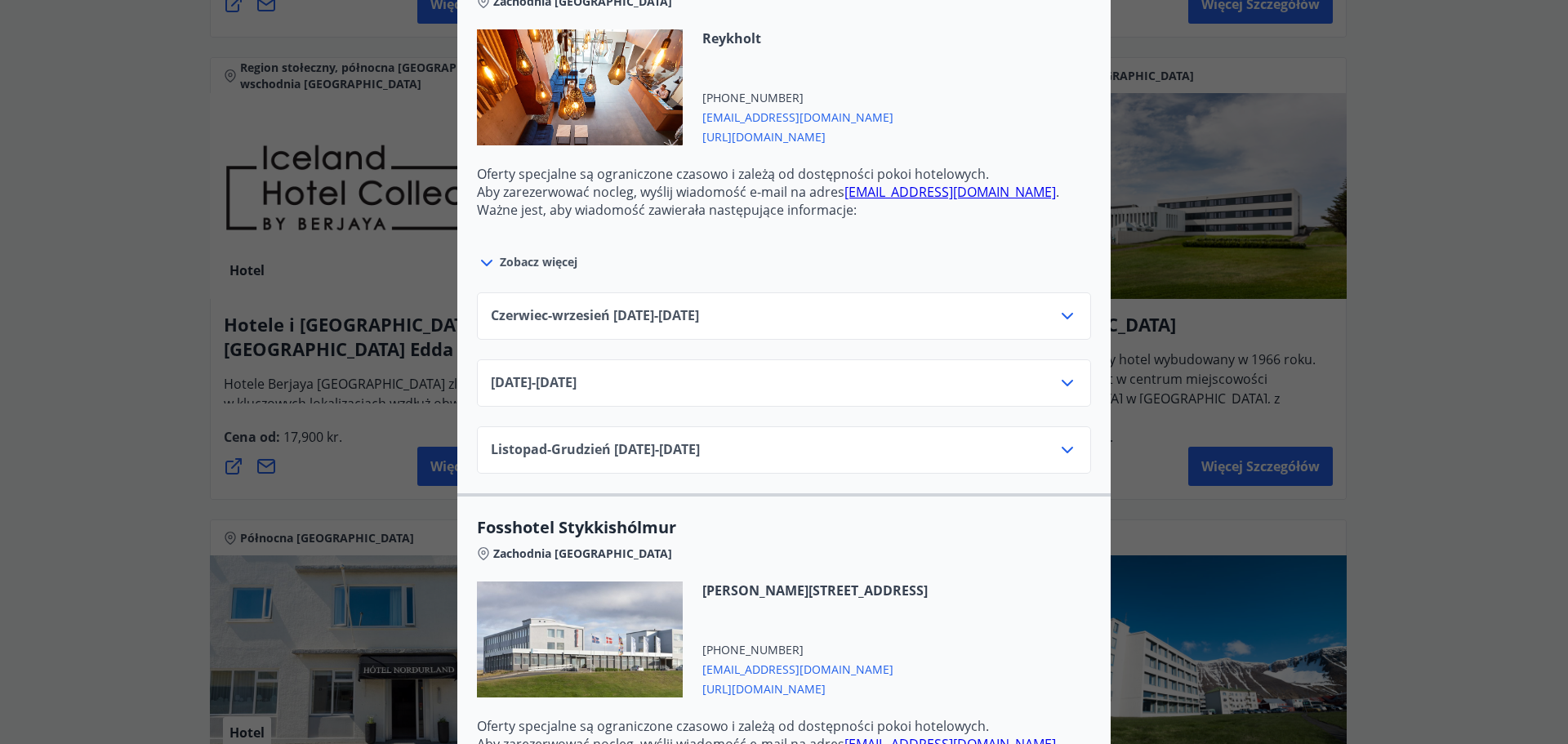
click at [1062, 316] on icon at bounding box center [1067, 315] width 11 height 6
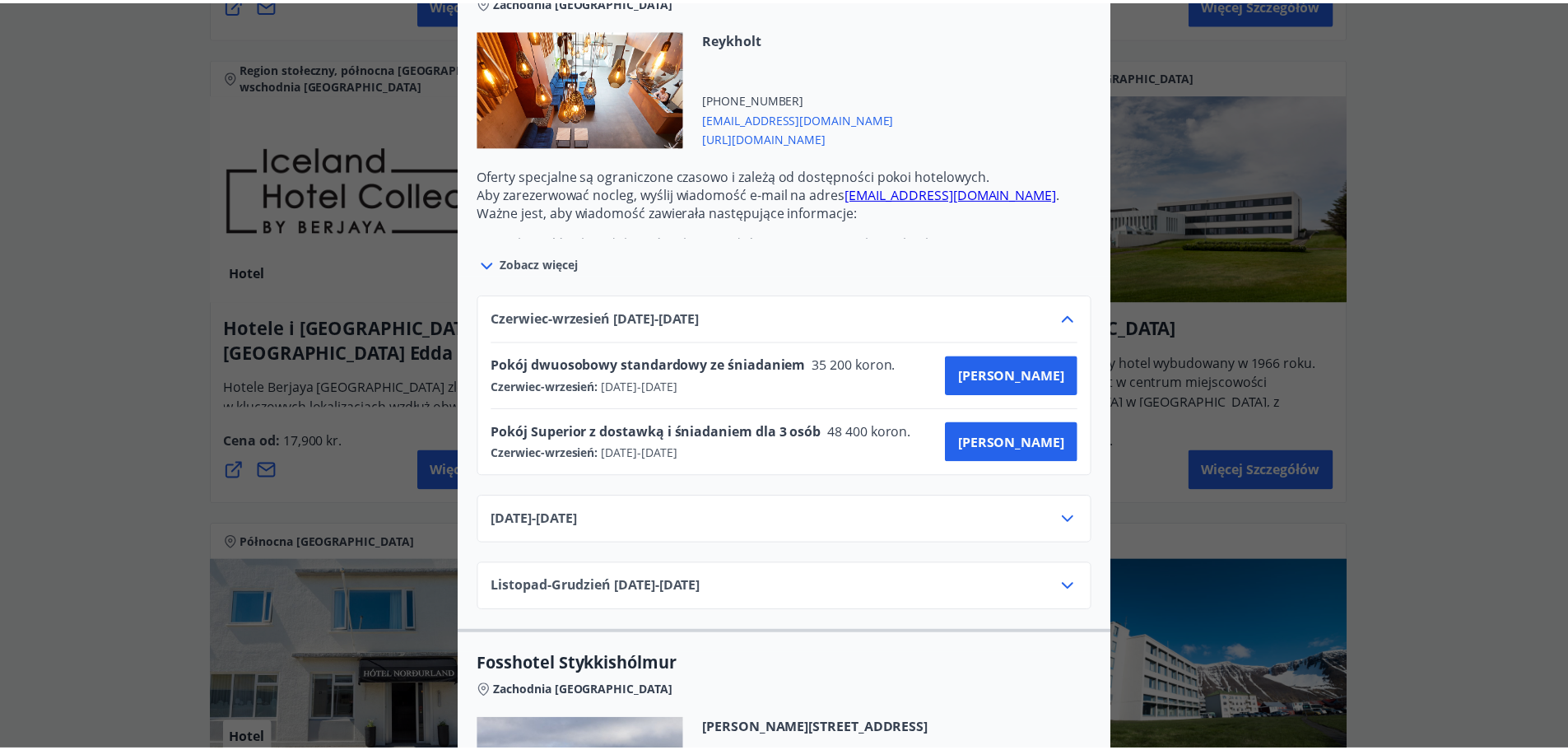
scroll to position [0, 0]
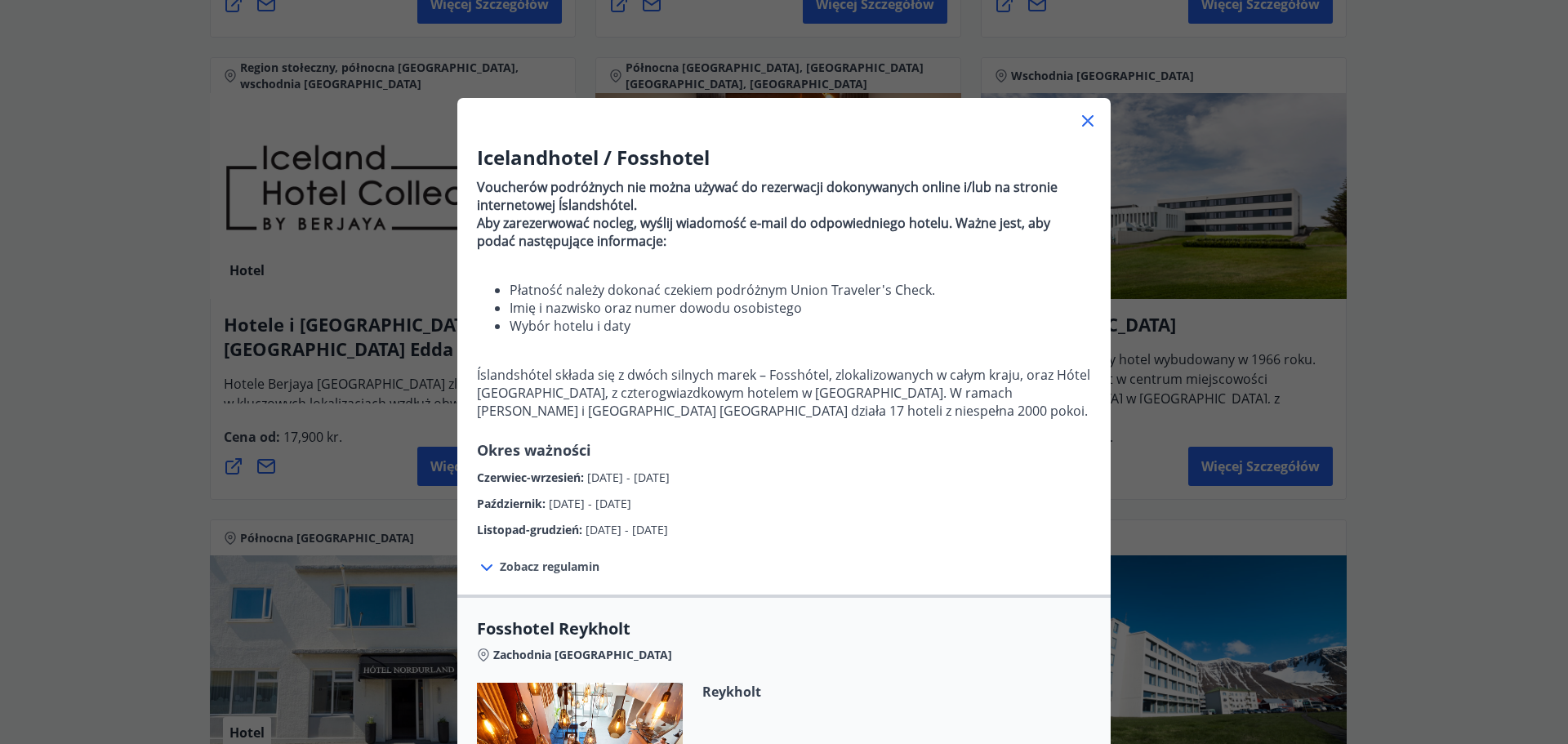
click at [1403, 310] on div "Icelandhotel / Fosshotel Voucherów podróżnych nie można używać do rezerwacji do…" at bounding box center [784, 372] width 1568 height 744
click at [1085, 125] on icon at bounding box center [1087, 120] width 19 height 19
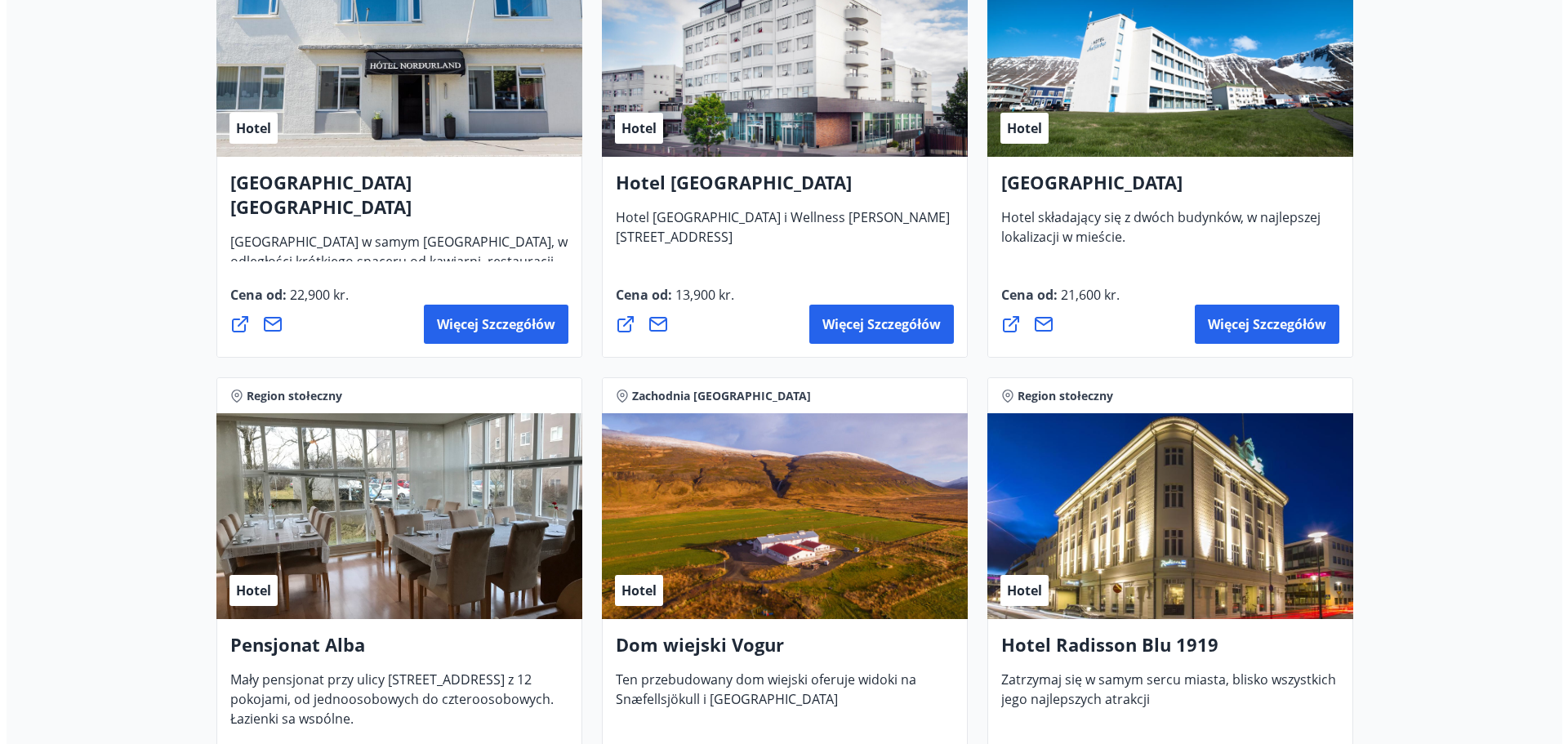
scroll to position [2596, 0]
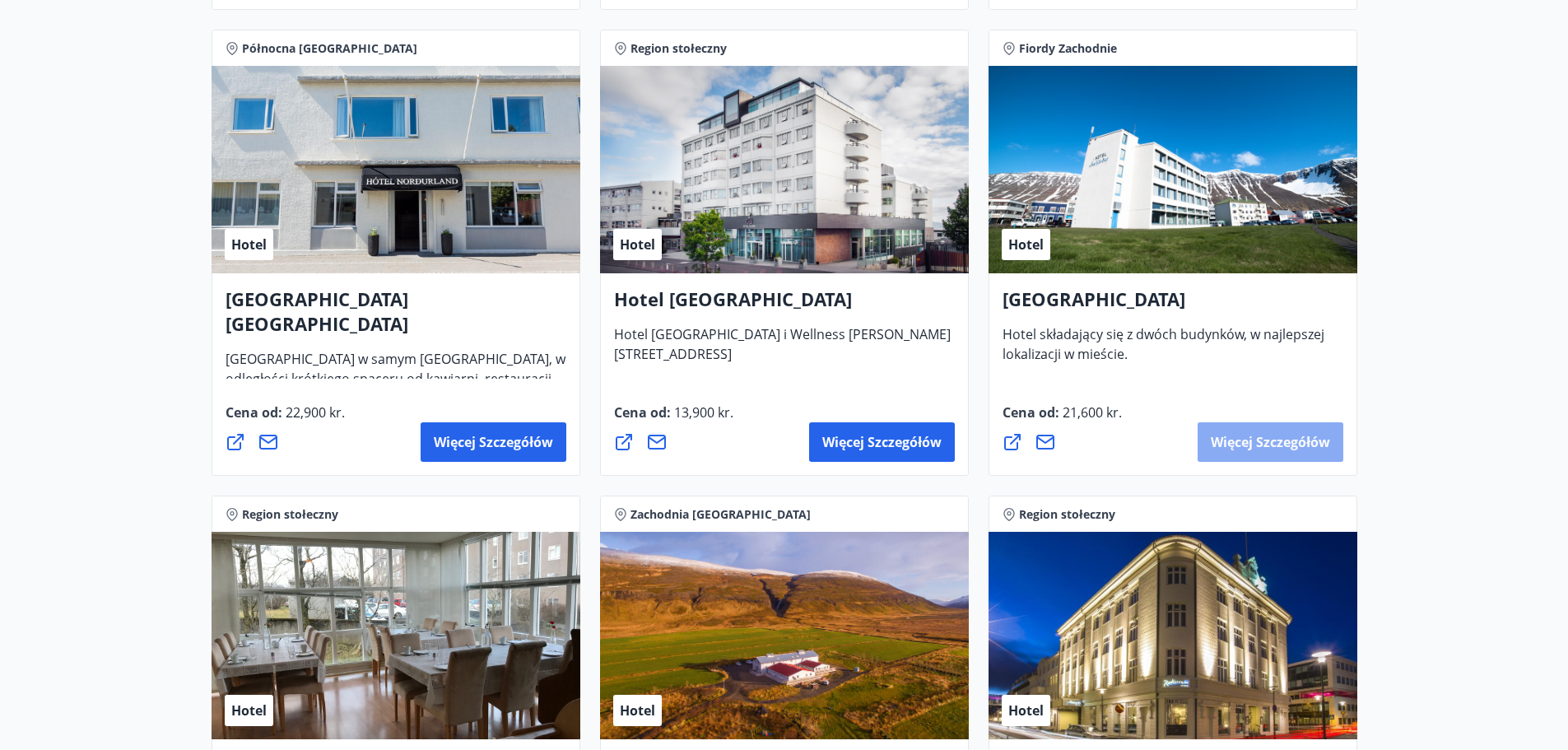
click at [1248, 431] on button "Więcej szczegółów" at bounding box center [1270, 442] width 145 height 40
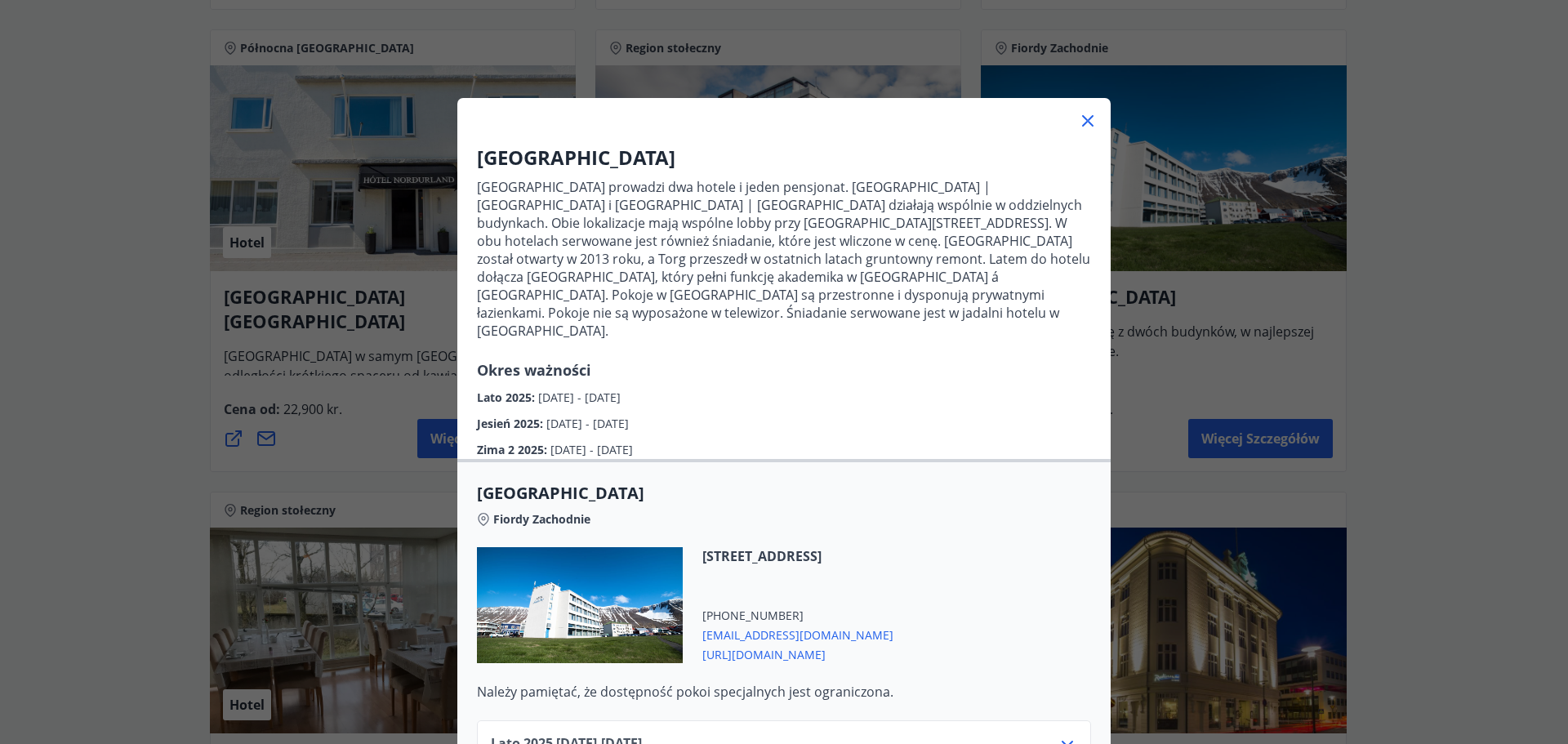
click at [824, 647] on font "[URL][DOMAIN_NAME]" at bounding box center [764, 654] width 123 height 16
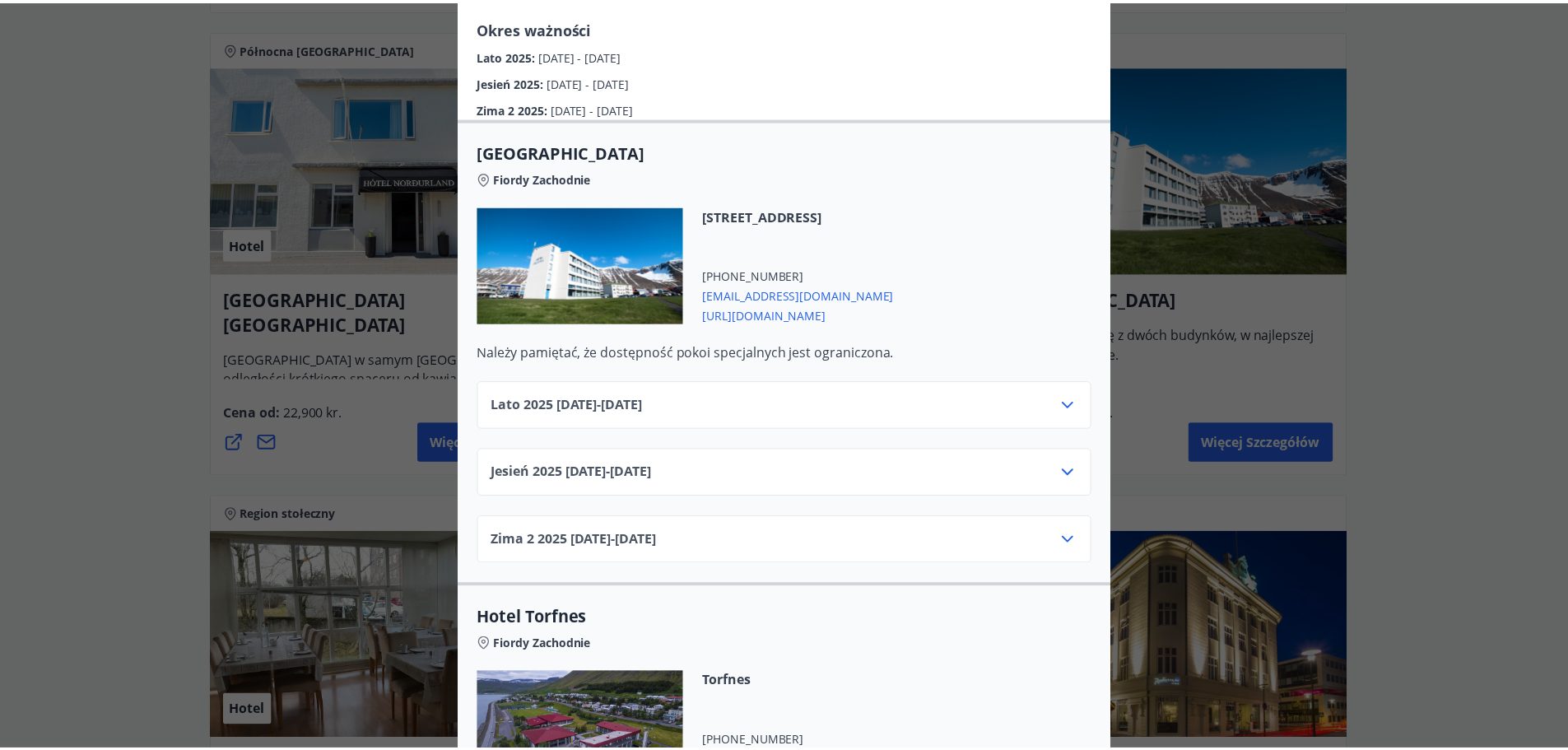
scroll to position [411, 0]
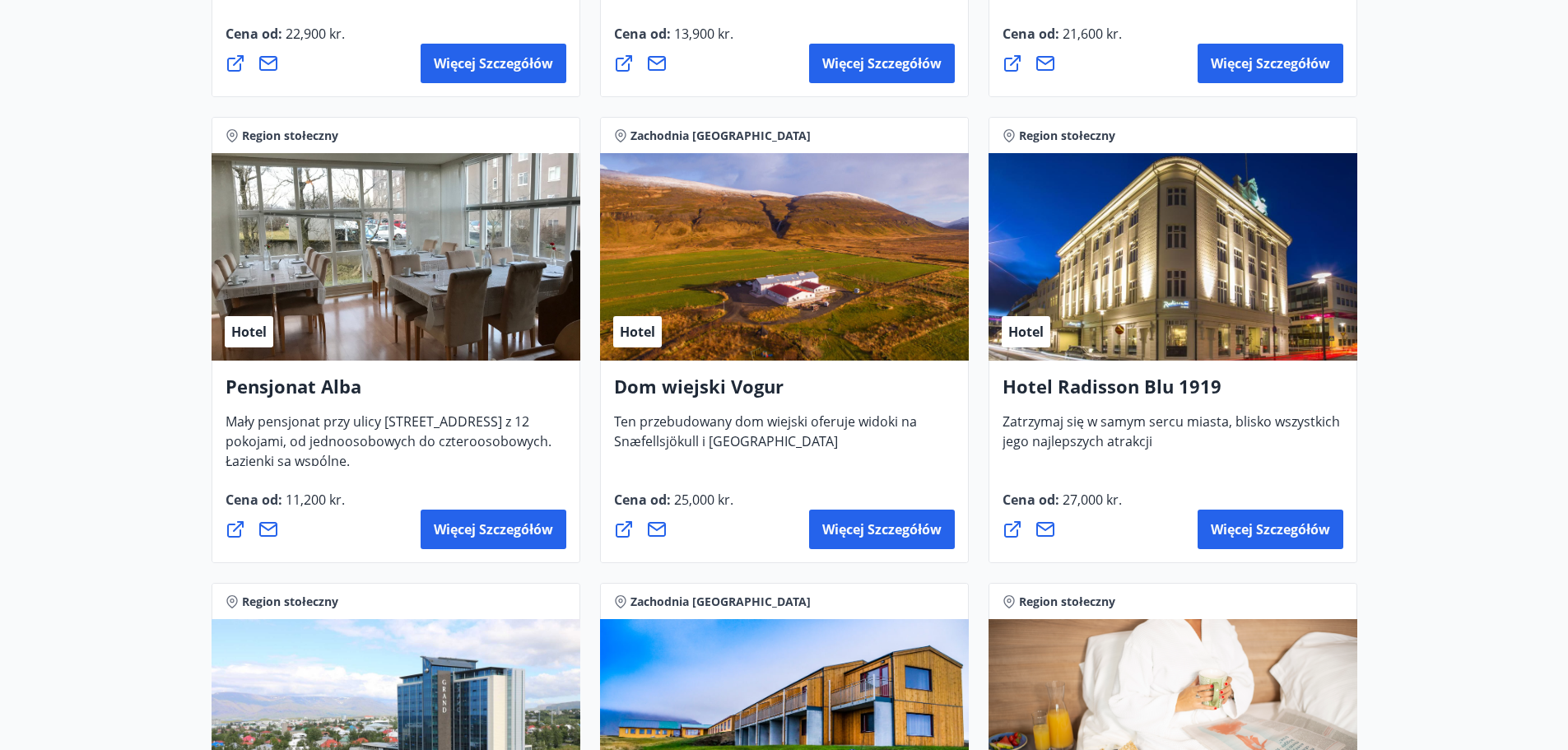
scroll to position [3357, 0]
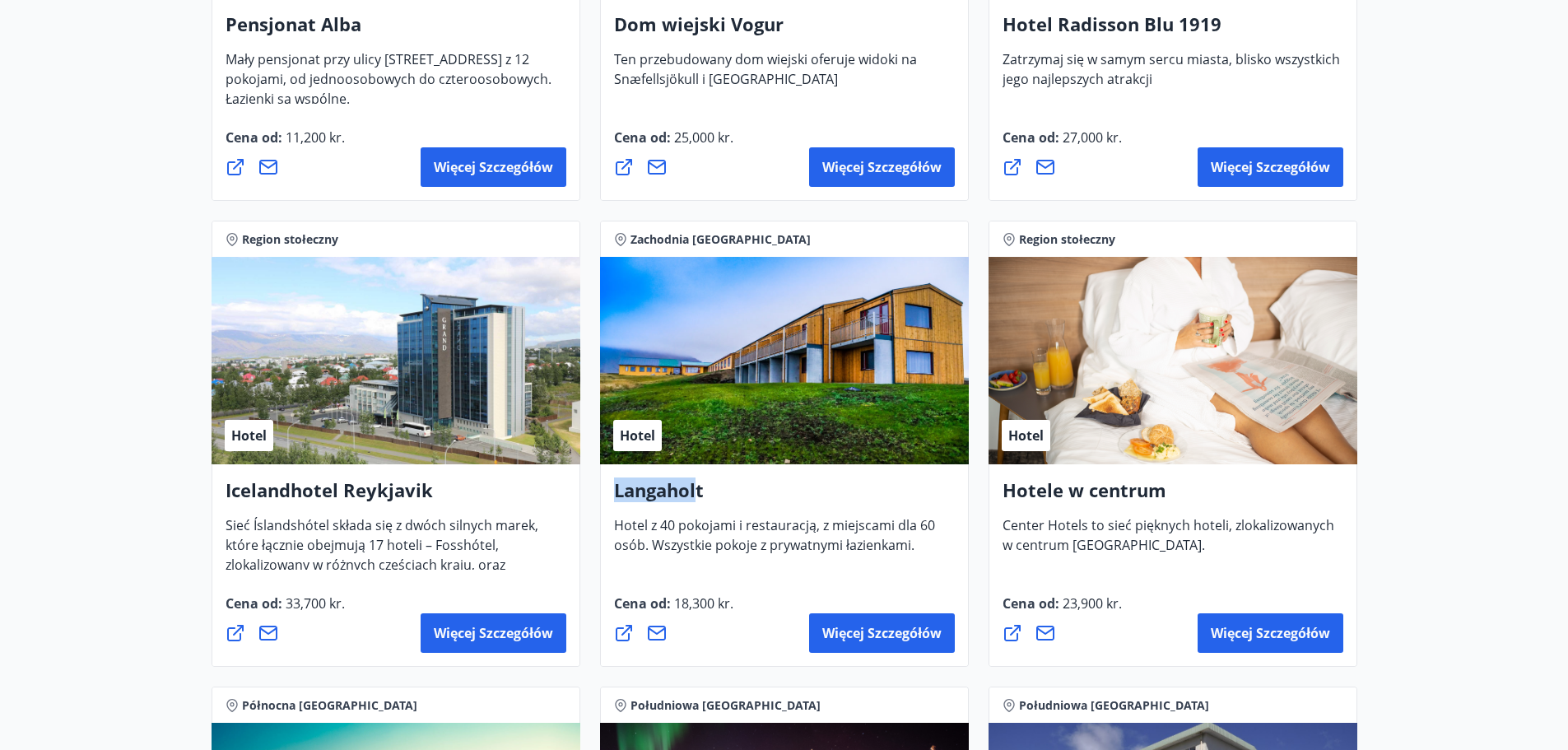
drag, startPoint x: 695, startPoint y: 494, endPoint x: 608, endPoint y: 496, distance: 87.0
click at [608, 496] on div "[GEOGRAPHIC_DATA] z 40 pokojami i restauracją, z miejscami dla 60 osób. Wszystk…" at bounding box center [784, 565] width 369 height 203
click at [660, 489] on font "Langaholt" at bounding box center [659, 489] width 90 height 25
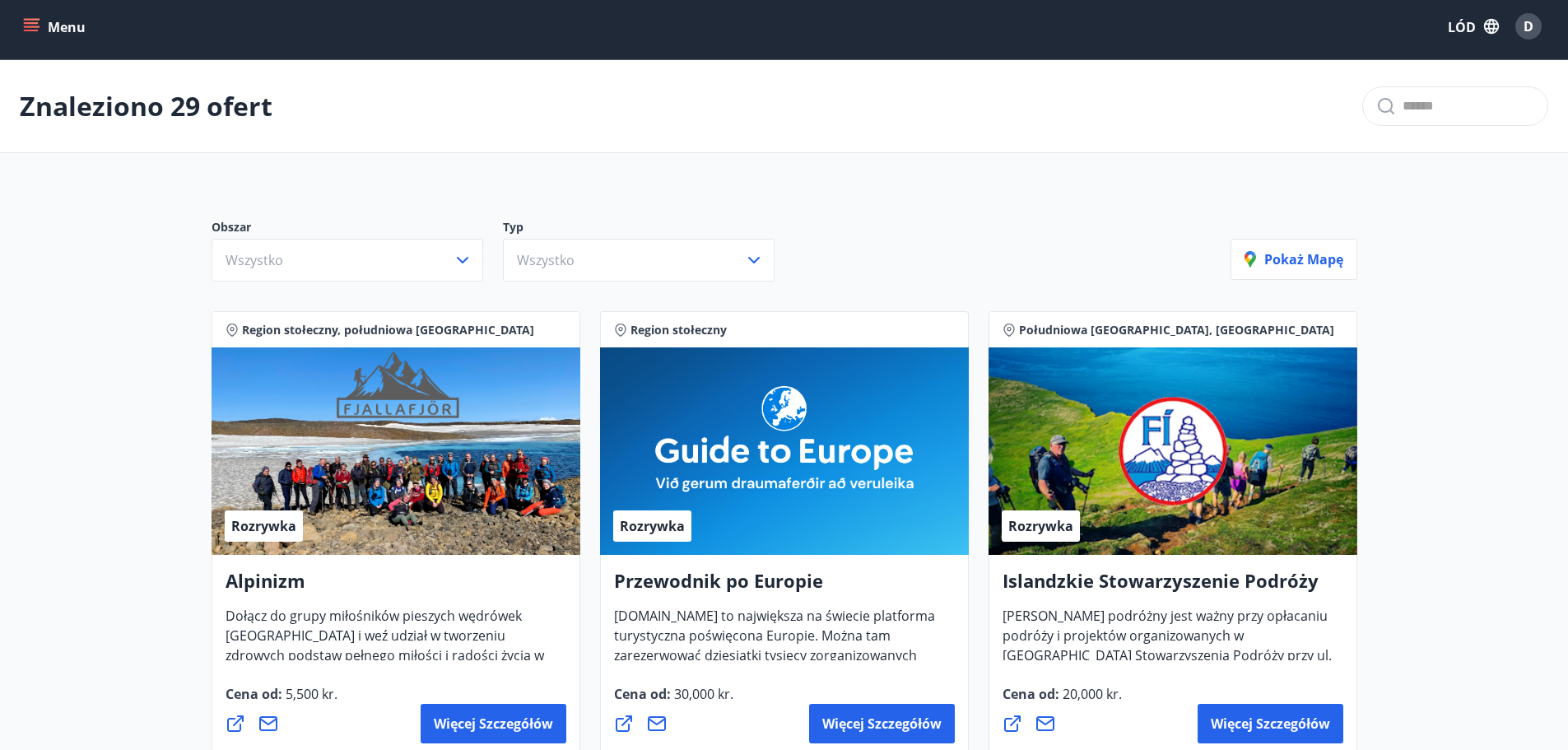
scroll to position [0, 0]
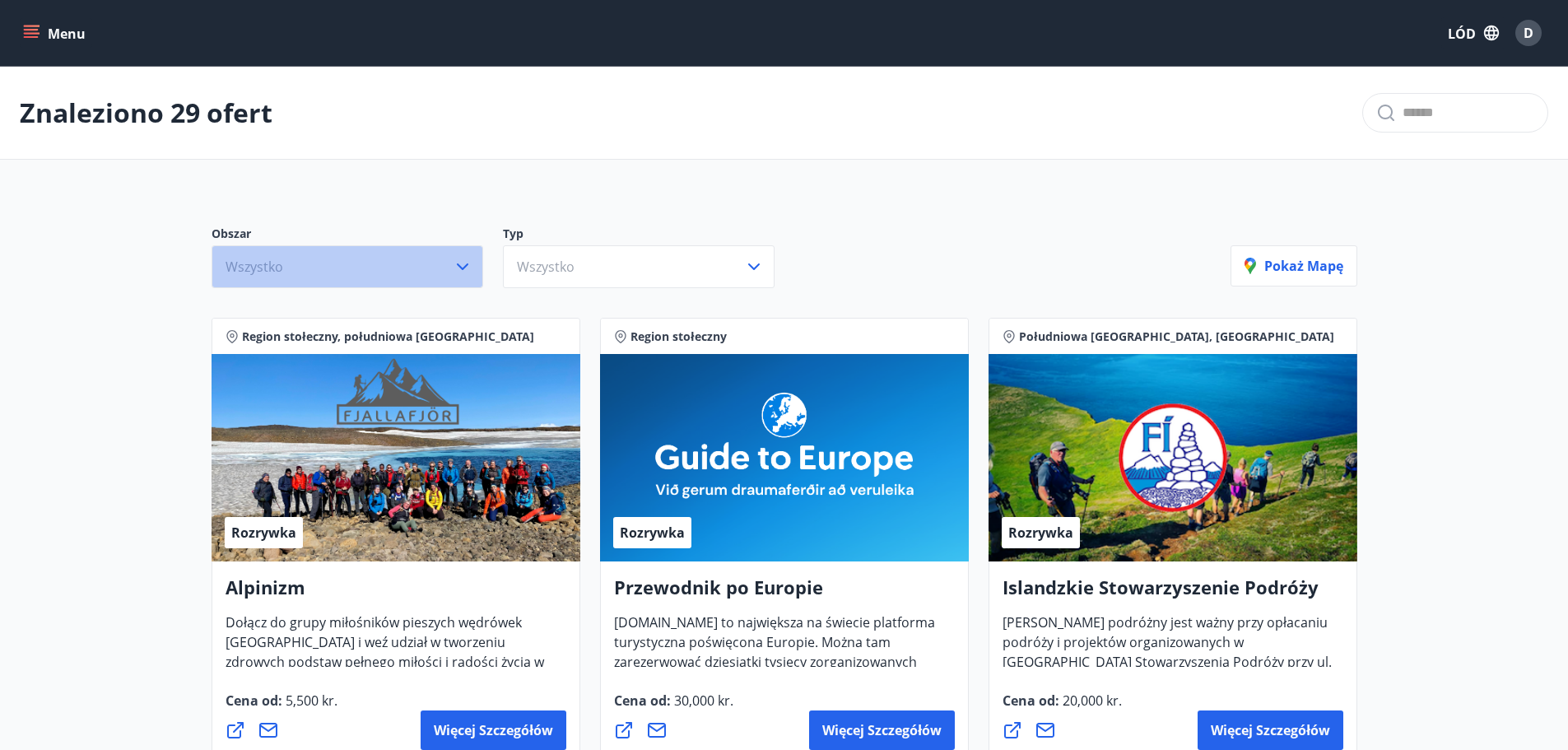
click at [425, 276] on button "Wszystko" at bounding box center [346, 267] width 271 height 43
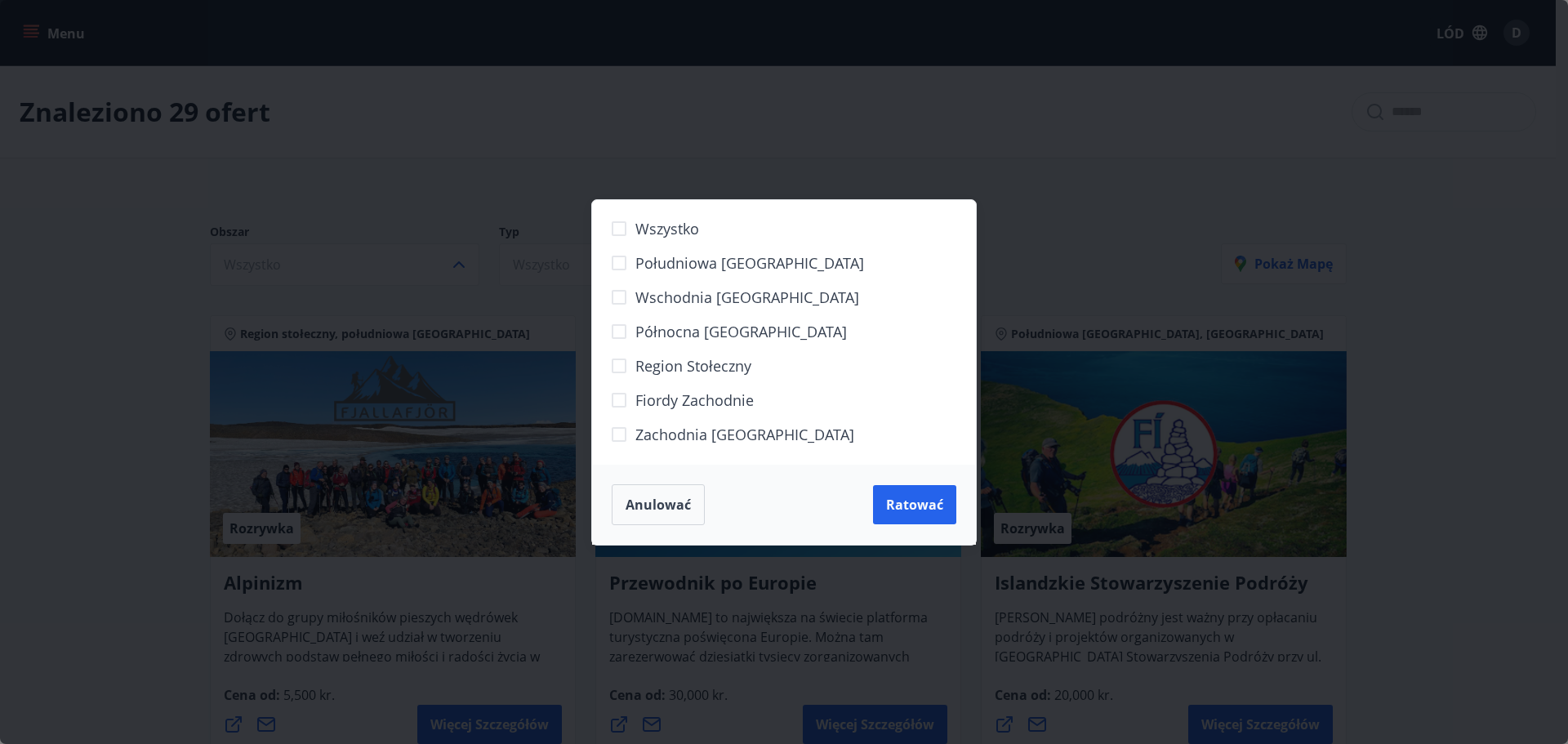
click at [693, 295] on font "Wschodnia [GEOGRAPHIC_DATA]" at bounding box center [746, 297] width 223 height 19
click at [926, 501] on font "Ratować" at bounding box center [915, 504] width 57 height 18
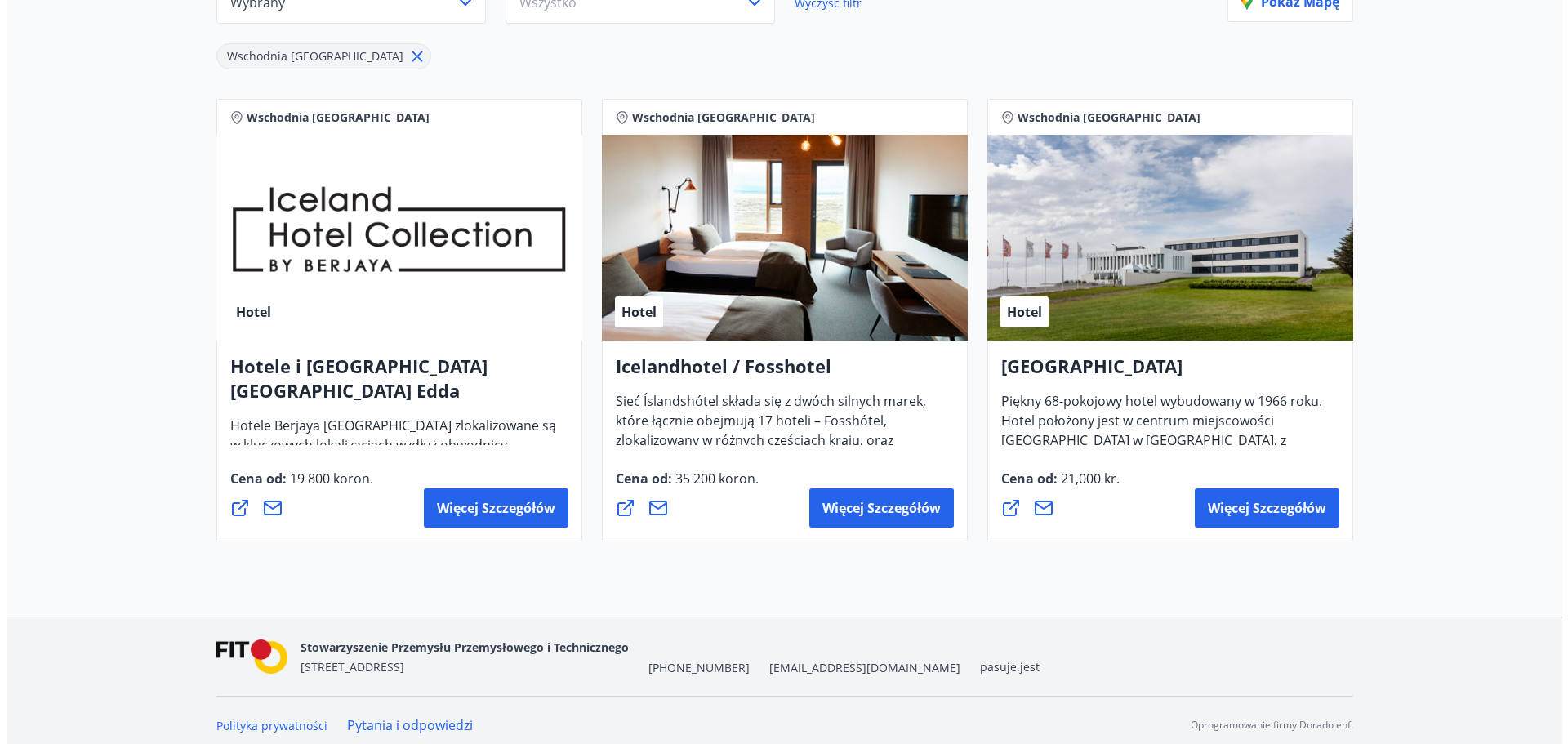
scroll to position [272, 0]
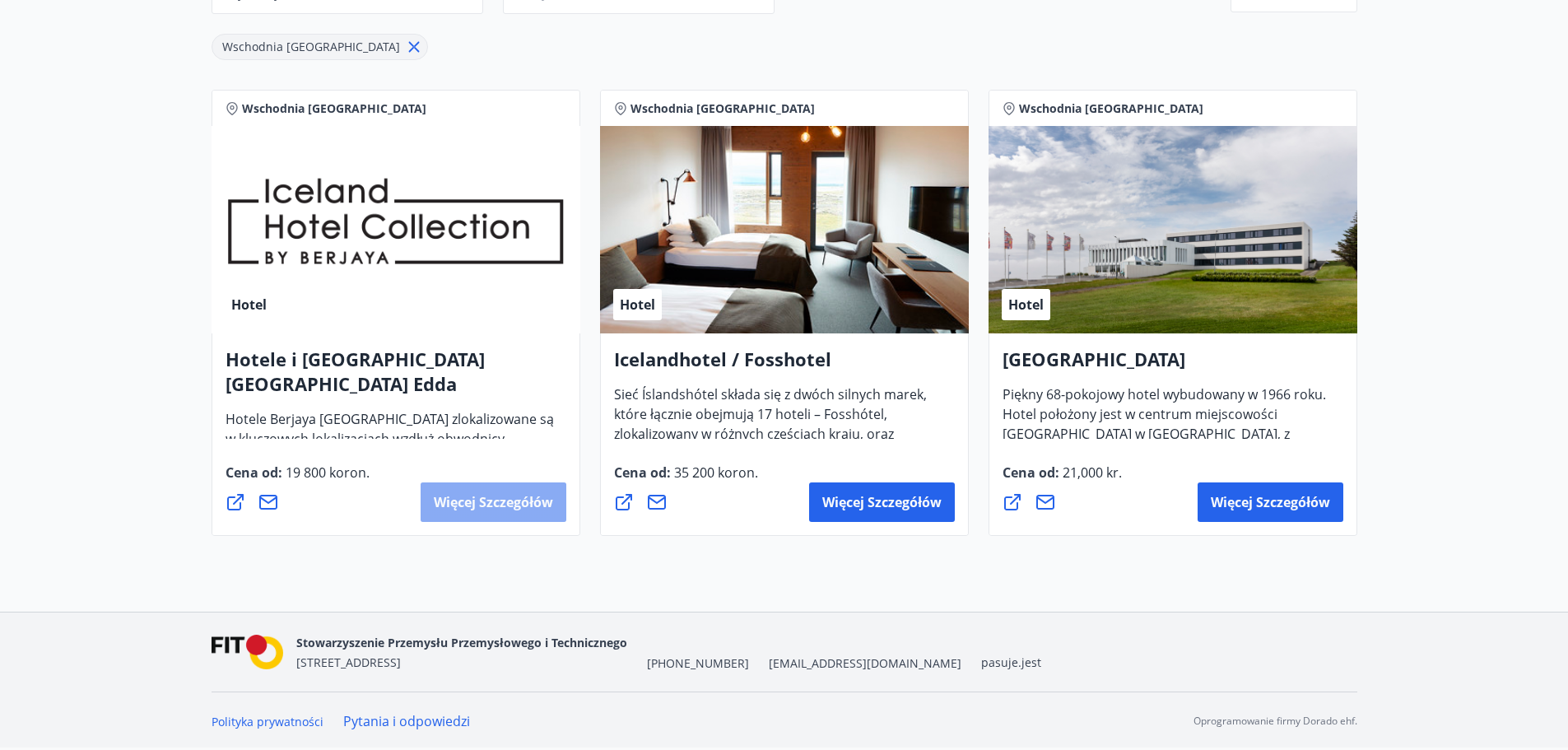
click at [518, 505] on font "Więcej szczegółów" at bounding box center [493, 502] width 119 height 19
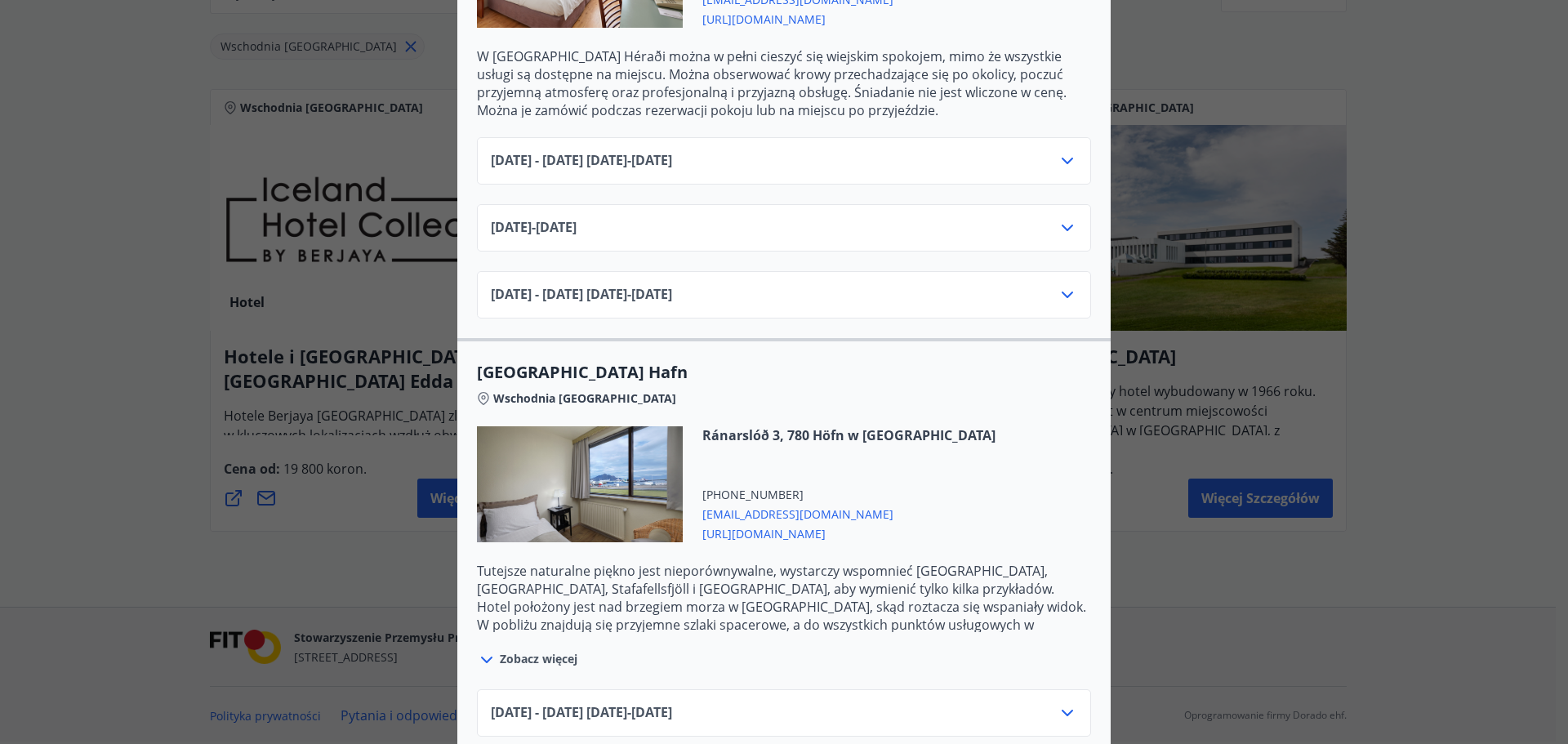
scroll to position [653, 0]
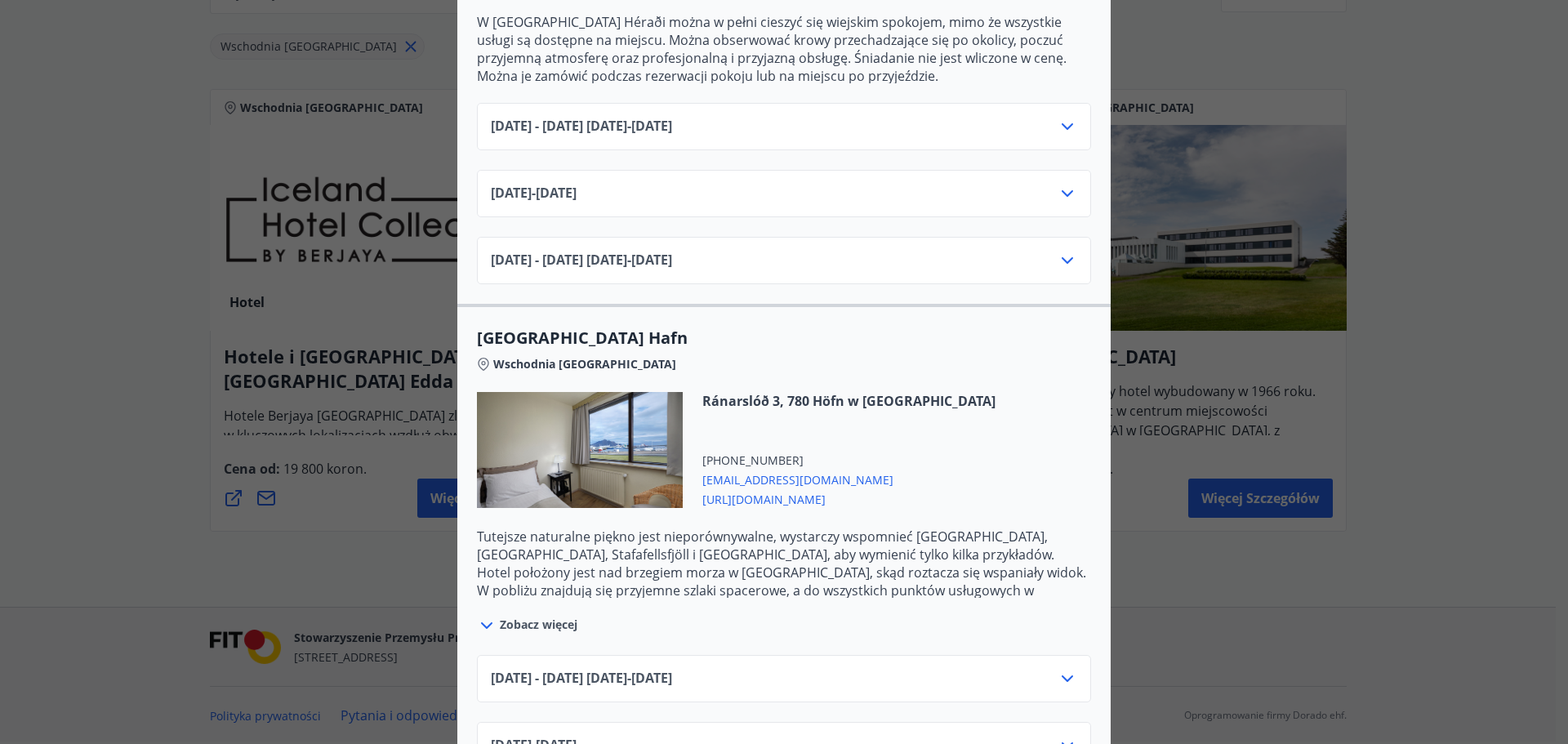
click at [904, 141] on div "[DATE] - [DATE][PHONE_NUMBER][DATE] - [DATE]" at bounding box center [784, 133] width 586 height 33
click at [994, 114] on div "[DATE] - [DATE][PHONE_NUMBER][DATE] - [DATE]" at bounding box center [784, 127] width 614 height 48
click at [1058, 128] on icon at bounding box center [1067, 126] width 19 height 19
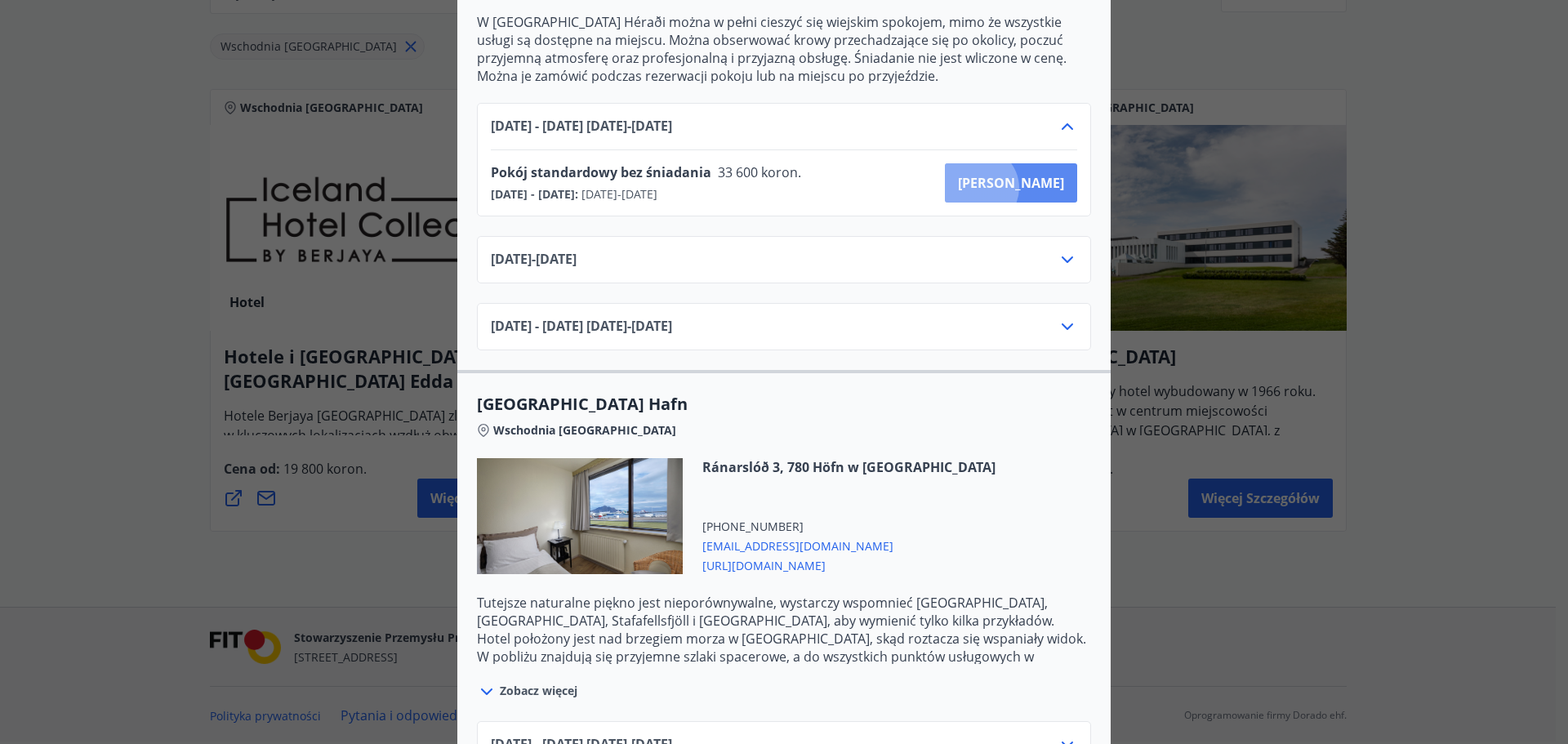
click at [1041, 187] on font "[PERSON_NAME]" at bounding box center [1011, 183] width 107 height 18
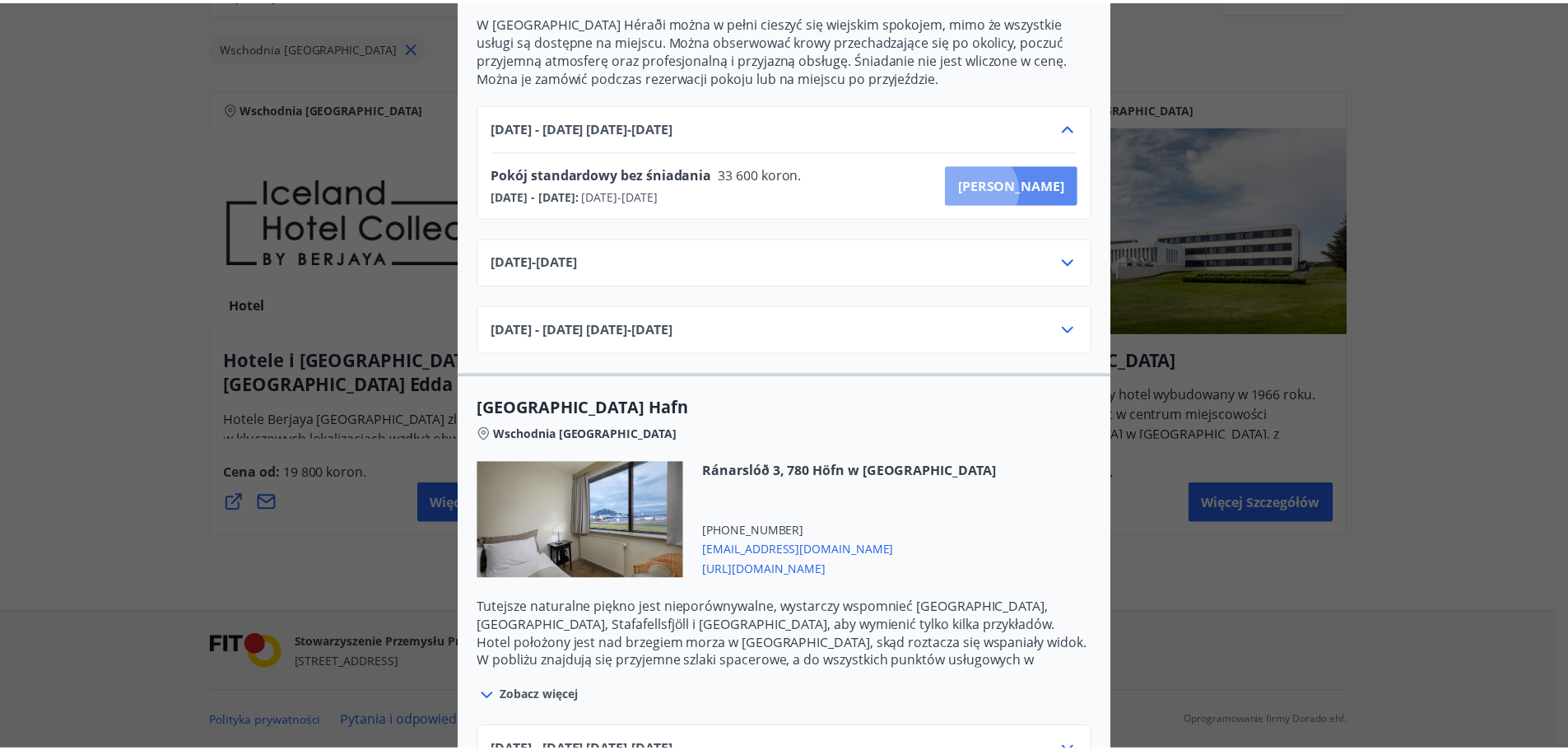
scroll to position [3, 0]
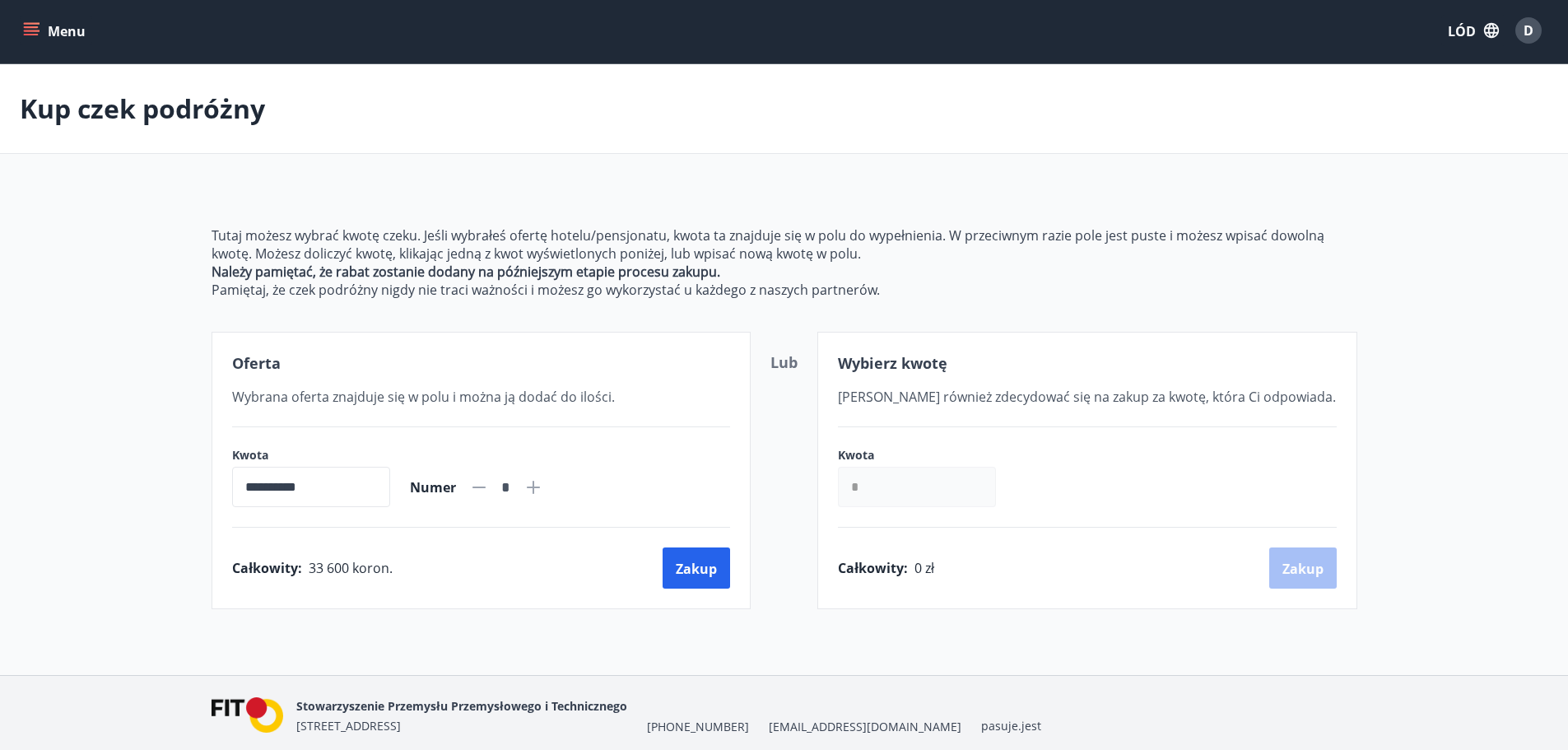
click at [534, 486] on icon at bounding box center [533, 487] width 2 height 2
click at [489, 489] on icon at bounding box center [479, 486] width 19 height 19
type input "*"
click at [880, 484] on input "*" at bounding box center [917, 487] width 158 height 41
click at [849, 485] on input "*" at bounding box center [917, 487] width 158 height 41
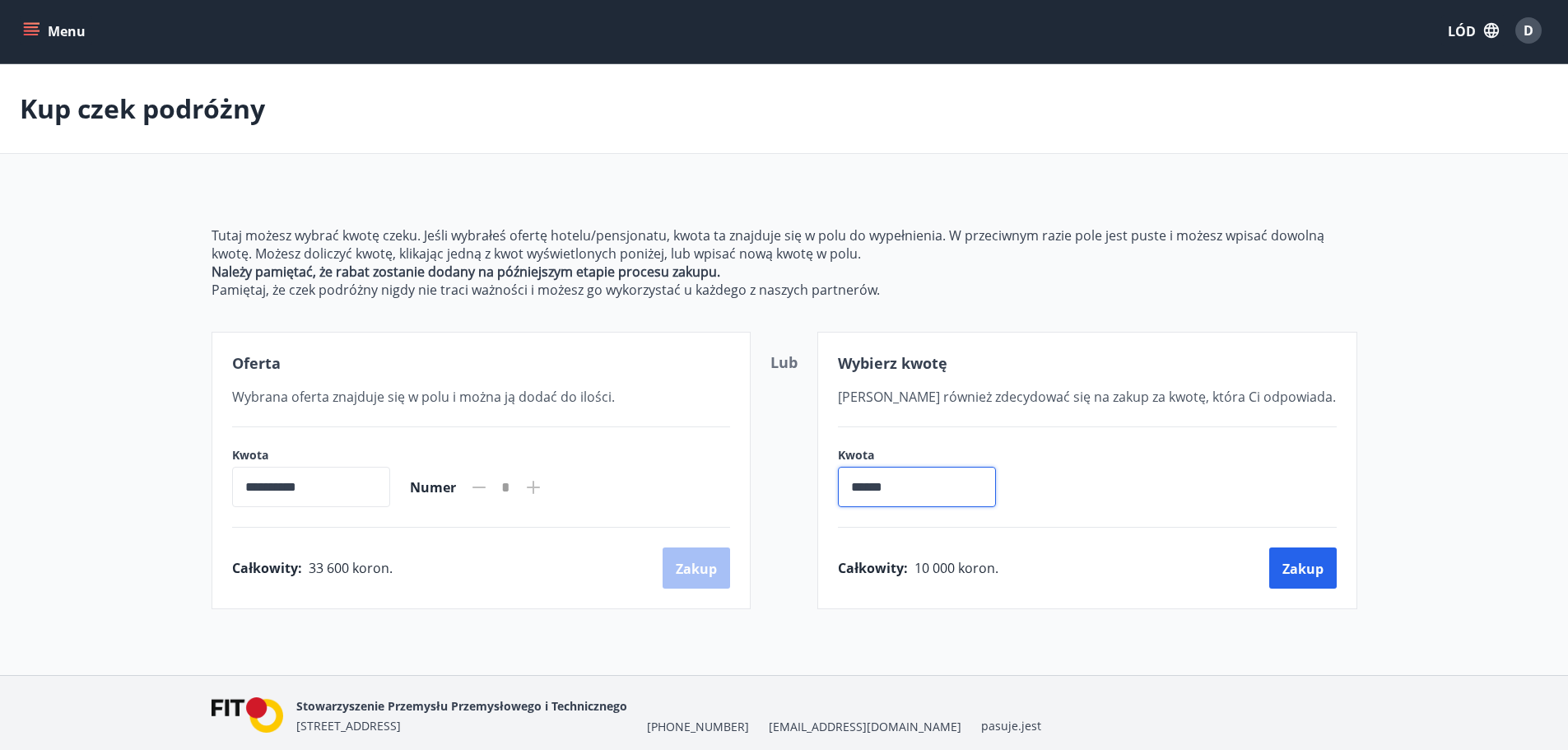
type input "******"
click at [1132, 662] on div "**********" at bounding box center [784, 369] width 1568 height 610
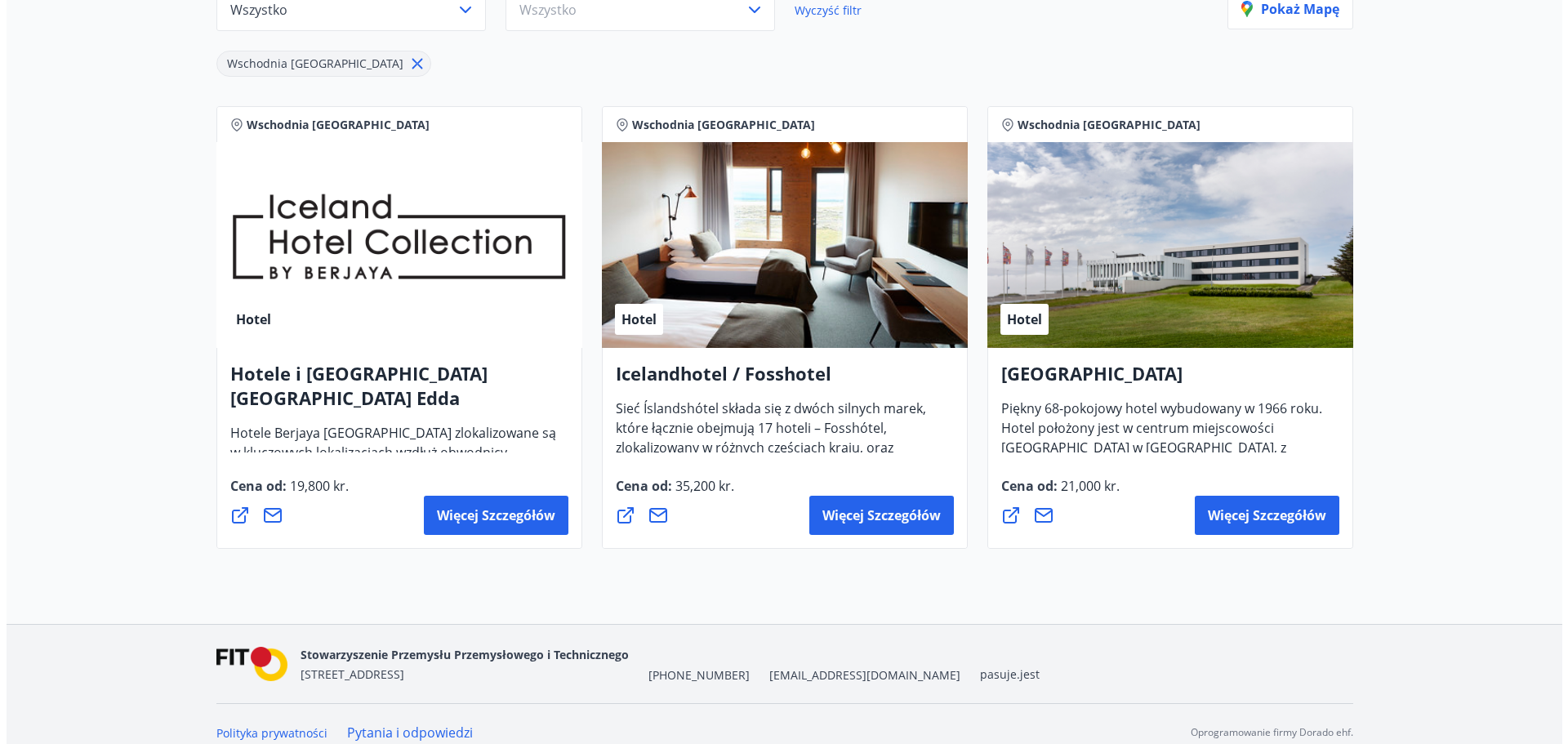
scroll to position [272, 0]
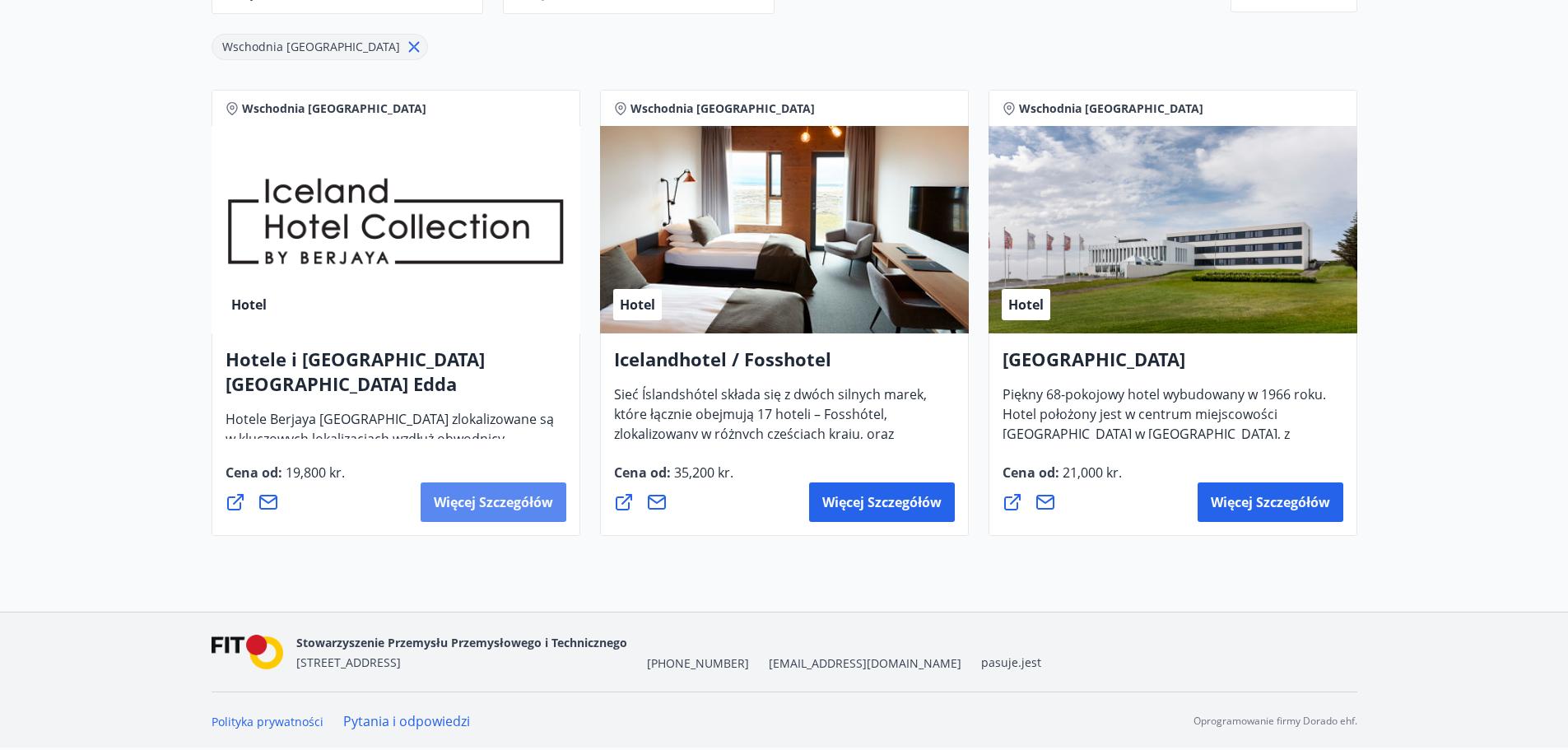
click at [495, 516] on button "Więcej szczegółów" at bounding box center [493, 502] width 145 height 40
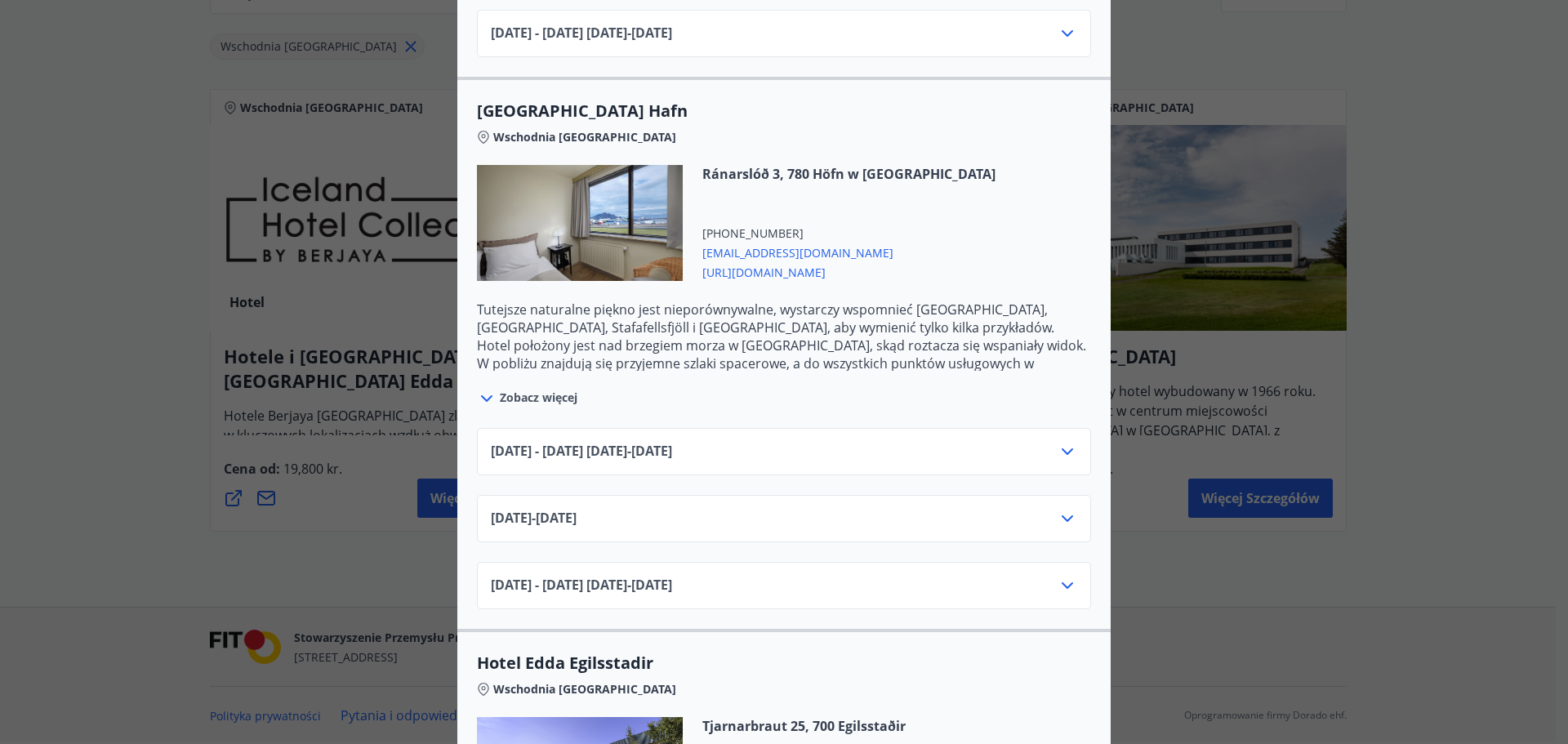
scroll to position [898, 0]
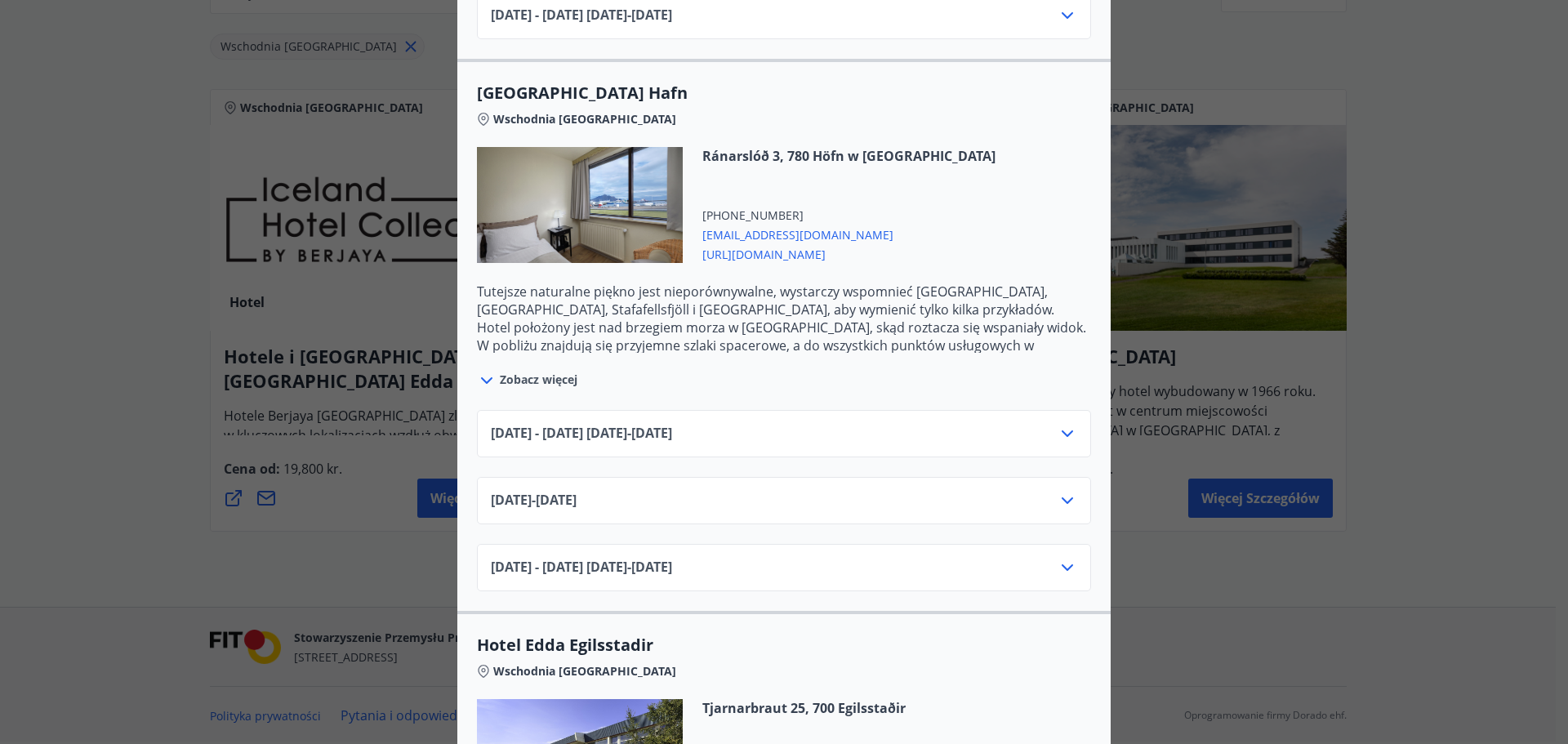
click at [894, 434] on div "[DATE] - [DATE][PHONE_NUMBER][DATE] - [DATE]" at bounding box center [784, 440] width 586 height 33
click at [1008, 430] on div "[DATE] - [DATE][PHONE_NUMBER][DATE] - [DATE]" at bounding box center [784, 440] width 586 height 33
click at [1059, 431] on icon at bounding box center [1067, 433] width 19 height 19
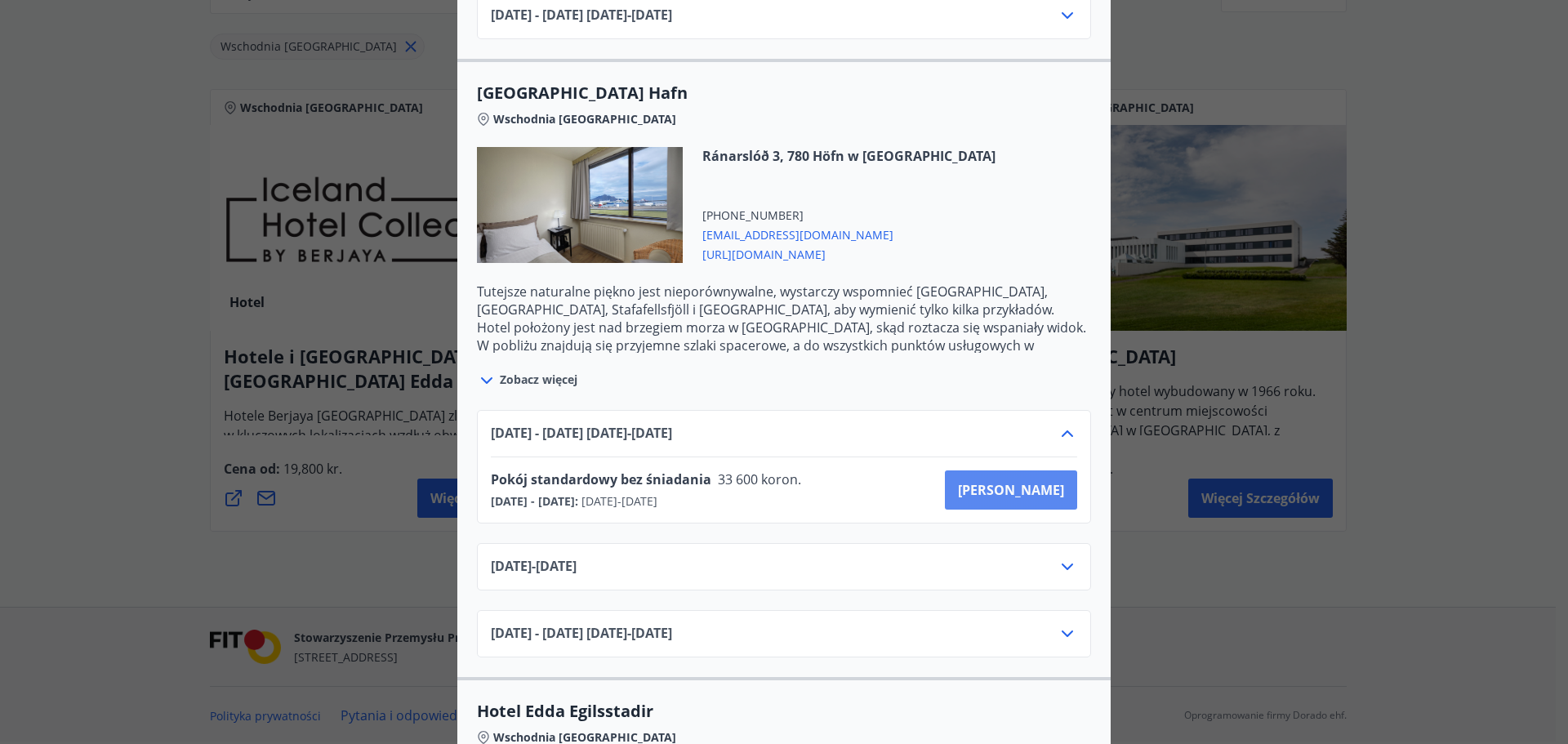
click at [1024, 482] on font "[PERSON_NAME]" at bounding box center [1011, 490] width 107 height 18
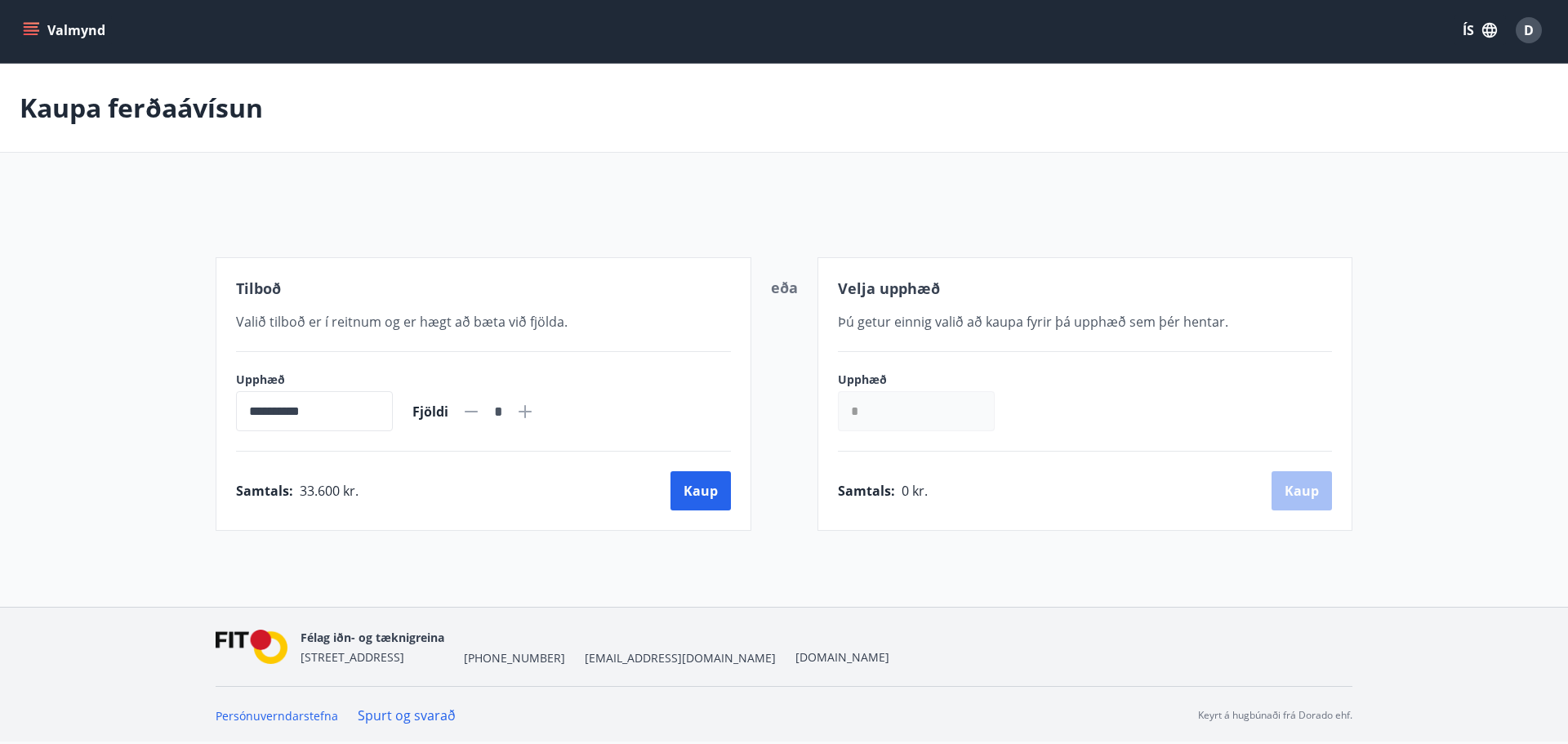
scroll to position [3, 0]
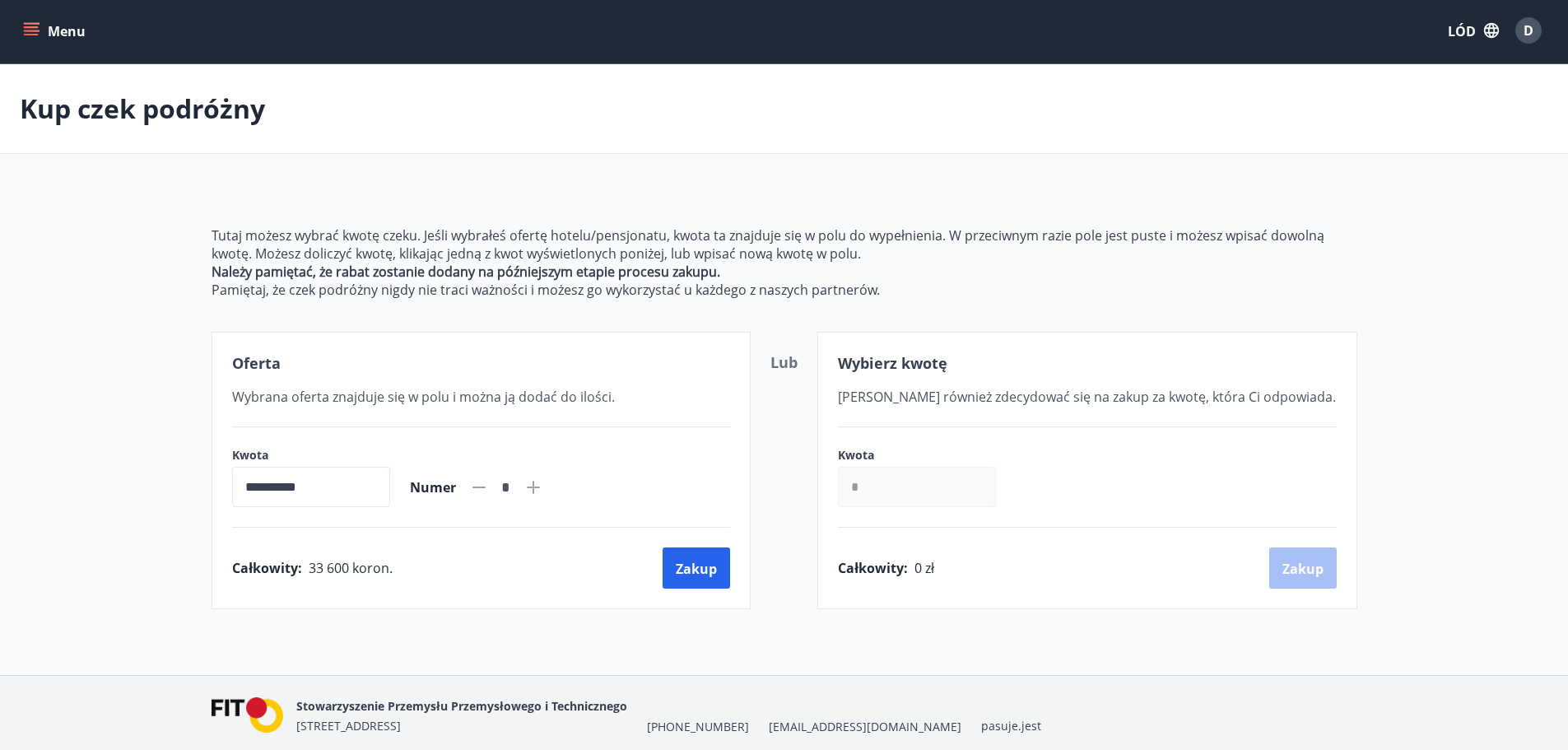
click at [567, 486] on div "**********" at bounding box center [482, 477] width 499 height 60
click at [544, 489] on icon at bounding box center [533, 486] width 19 height 19
click at [489, 485] on icon at bounding box center [479, 486] width 19 height 19
type input "*"
click at [656, 203] on div "**********" at bounding box center [784, 398] width 1146 height 422
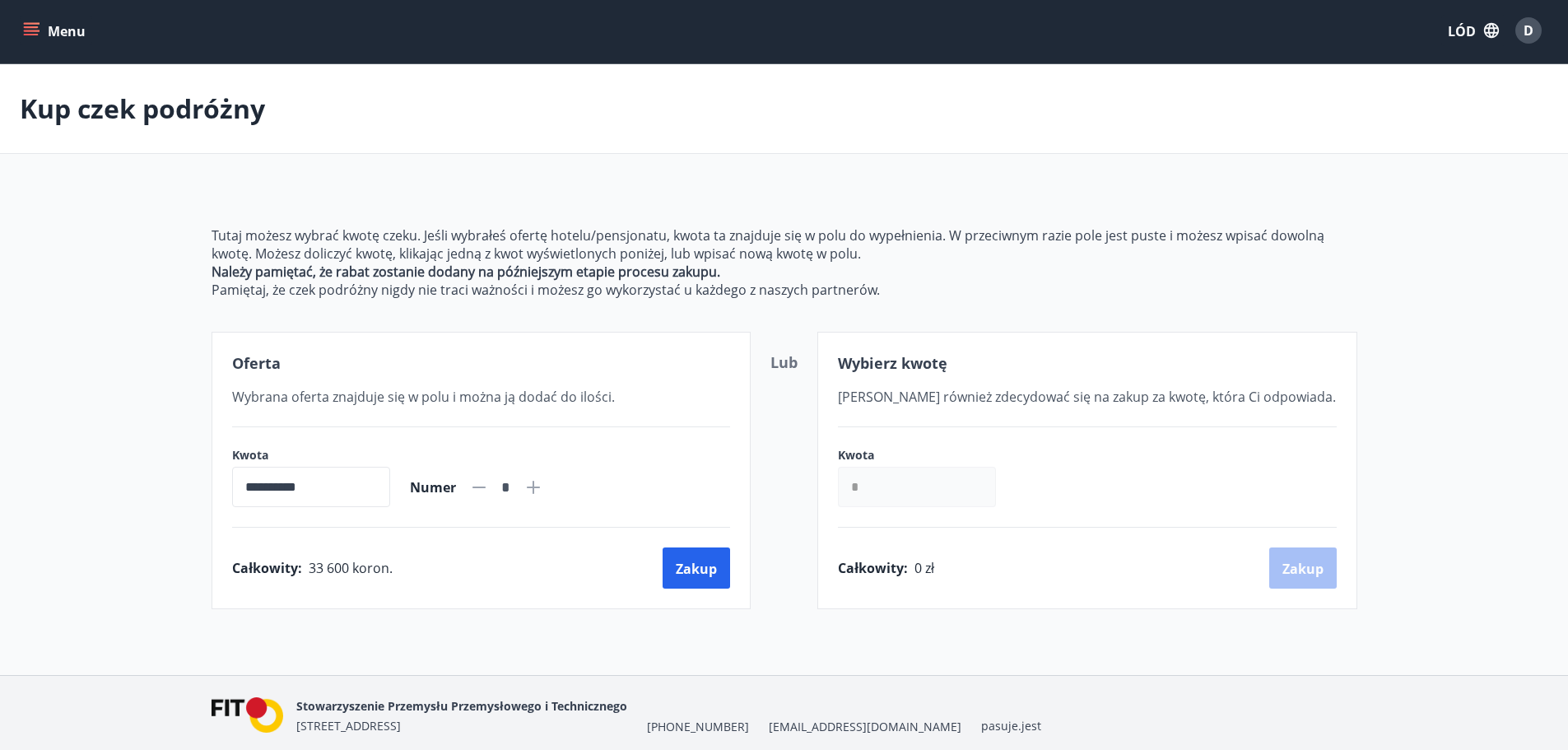
drag, startPoint x: 653, startPoint y: 190, endPoint x: 648, endPoint y: 181, distance: 10.3
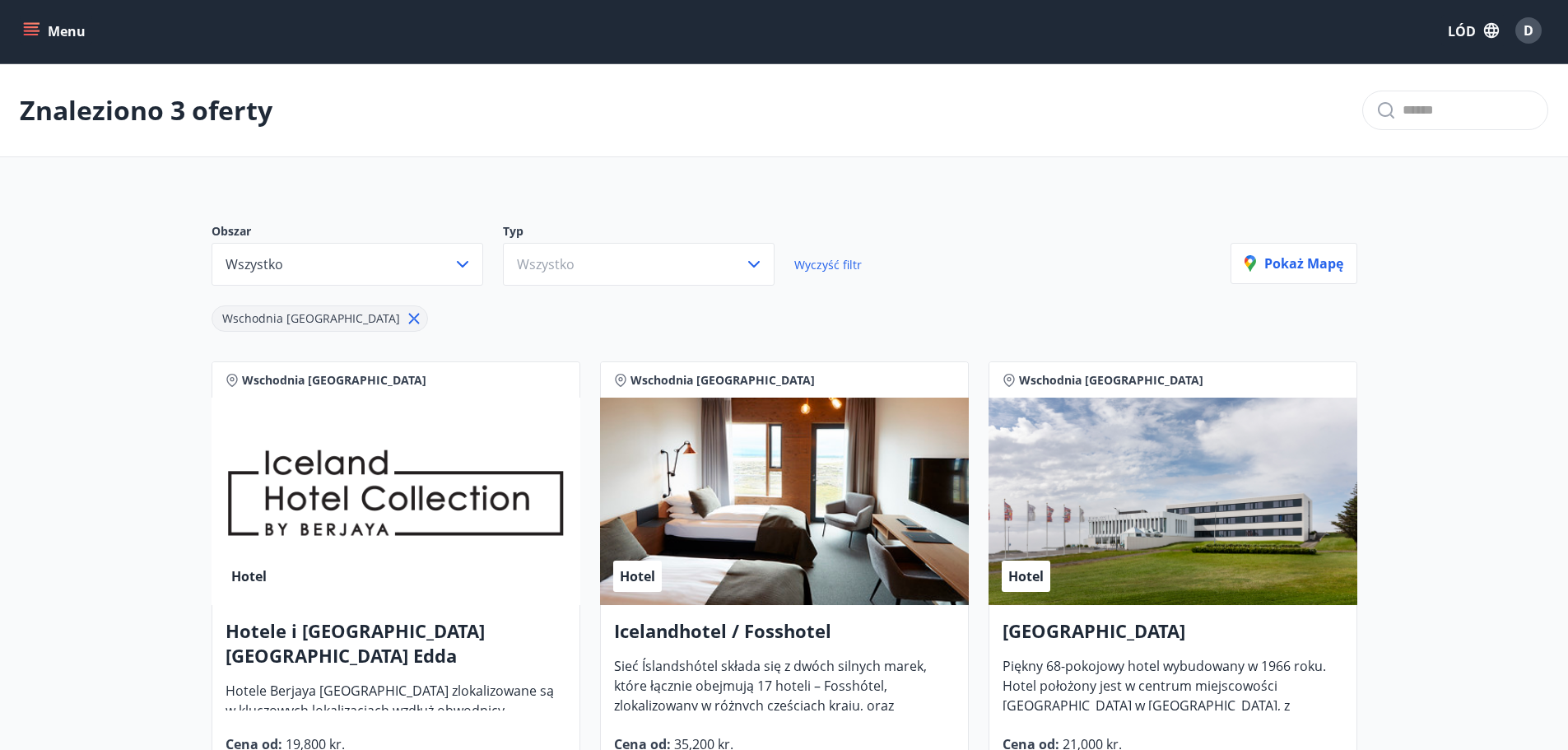
click at [405, 313] on icon at bounding box center [414, 319] width 19 height 19
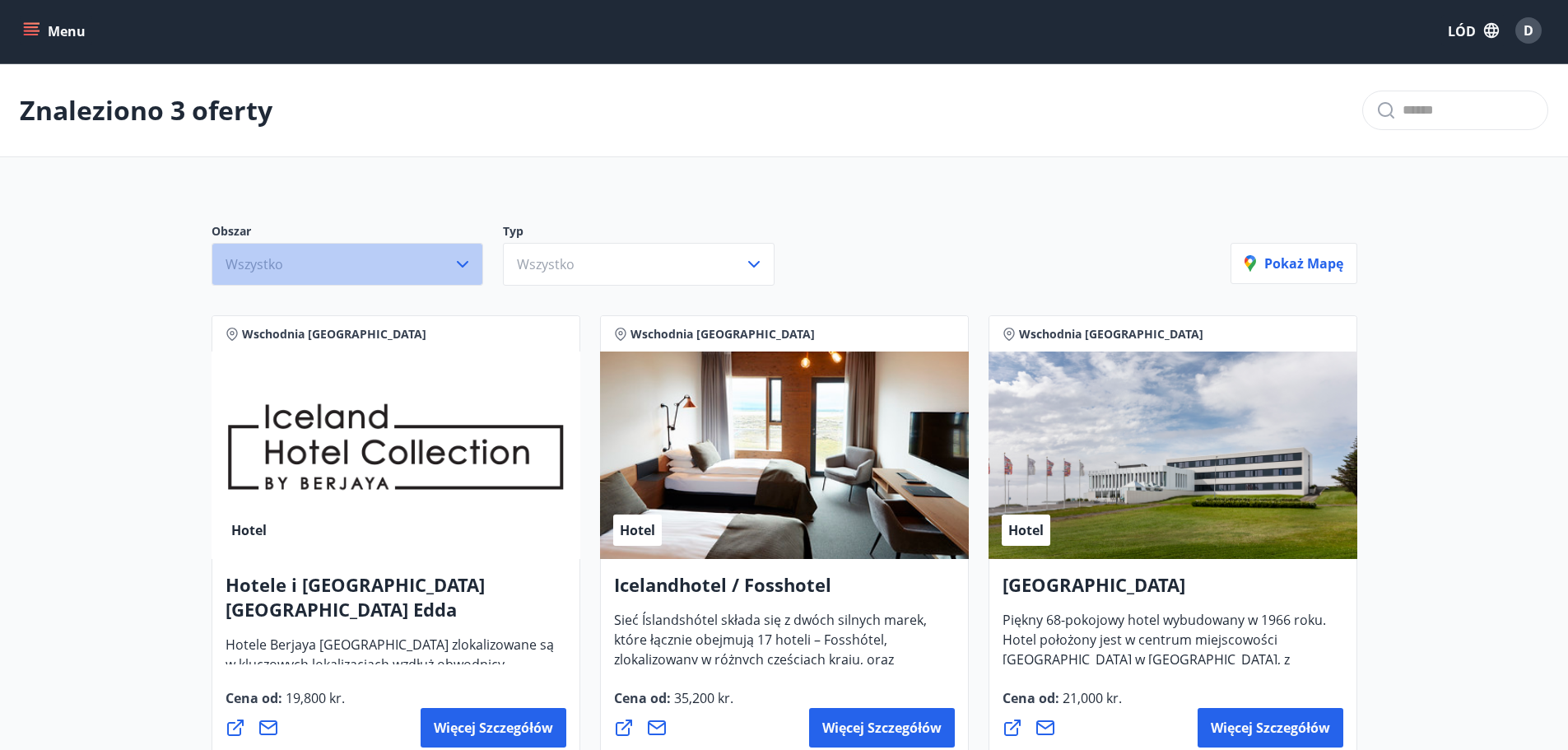
click at [386, 259] on button "Wszystko" at bounding box center [346, 264] width 271 height 43
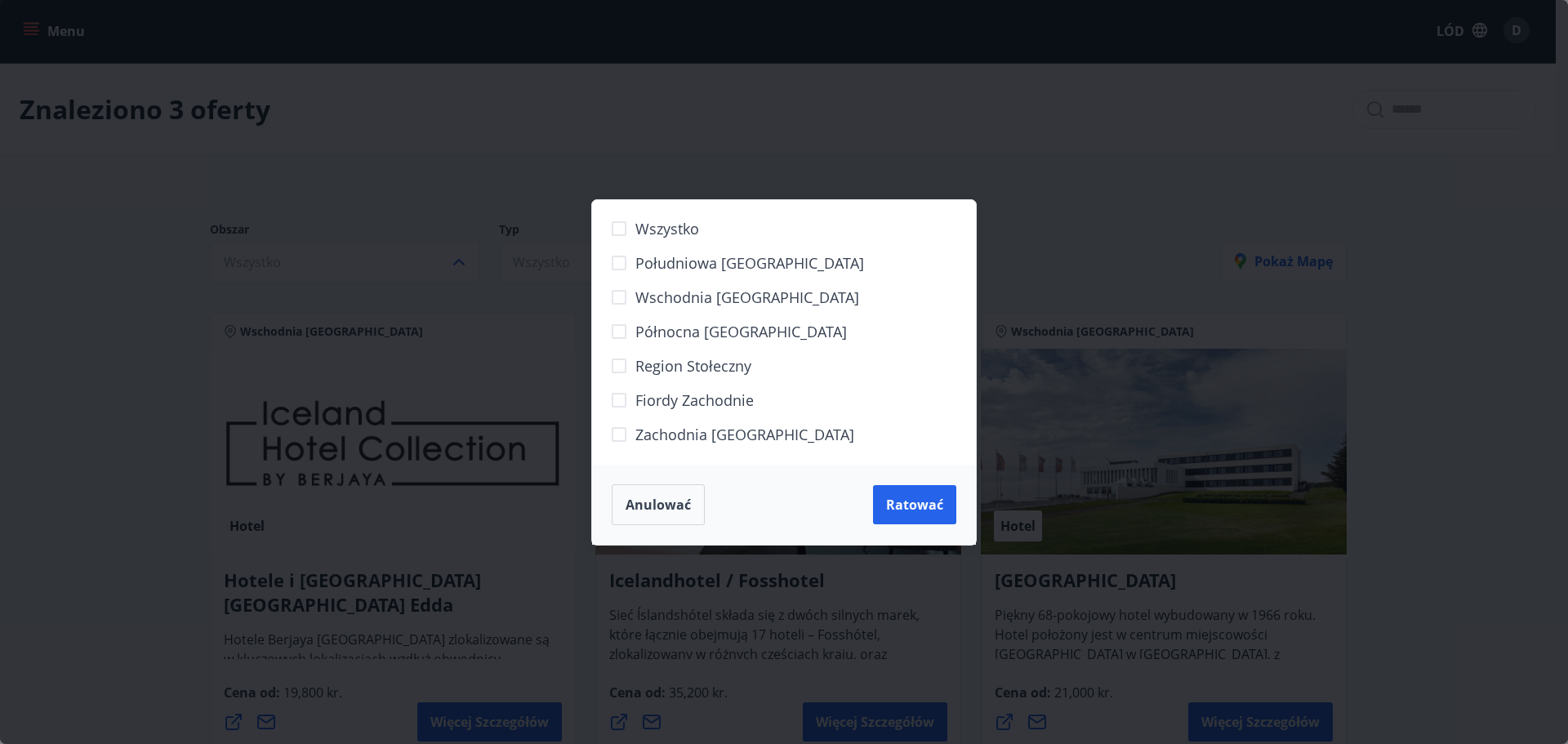
click at [525, 130] on div "[GEOGRAPHIC_DATA] [GEOGRAPHIC_DATA] Wschodnia [GEOGRAPHIC_DATA] Północna [GEOGR…" at bounding box center [784, 372] width 1568 height 744
